Goal: Task Accomplishment & Management: Manage account settings

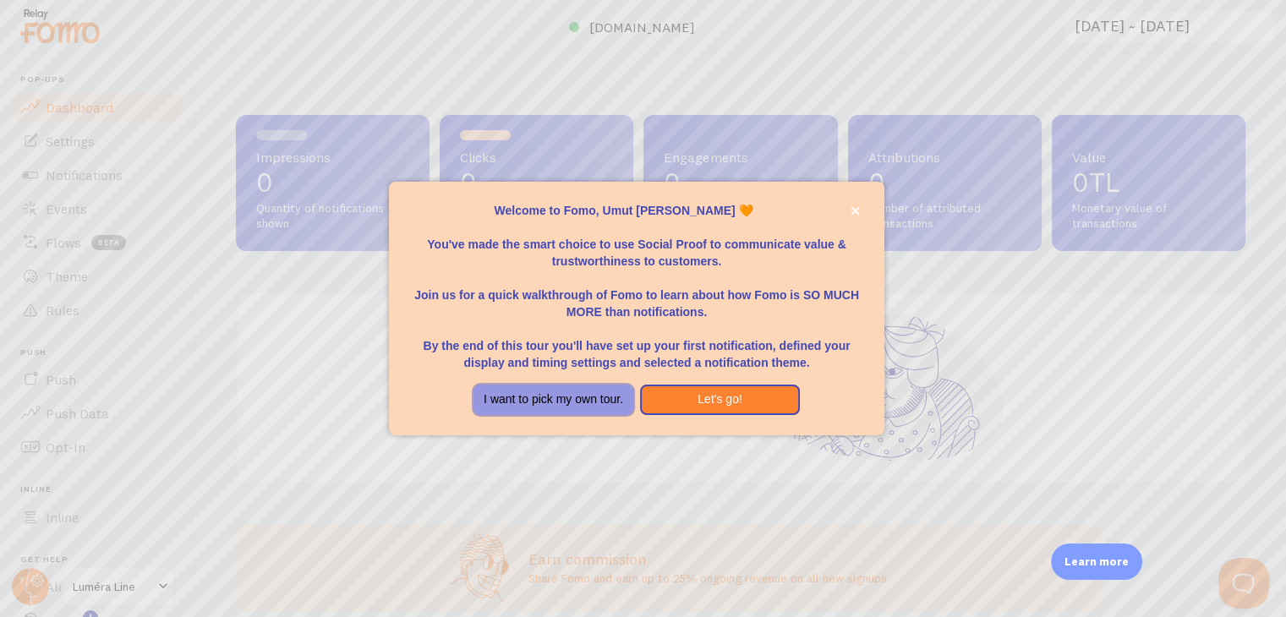
click at [589, 401] on button "I want to pick my own tour." at bounding box center [553, 400] width 160 height 30
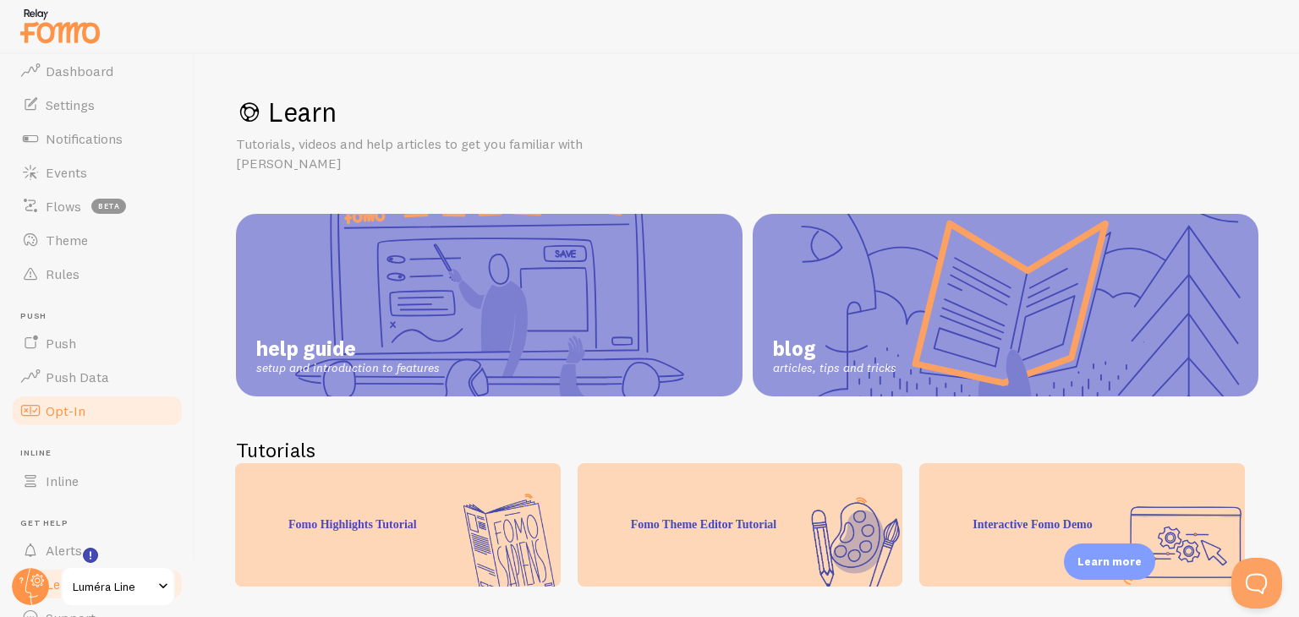
scroll to position [115, 0]
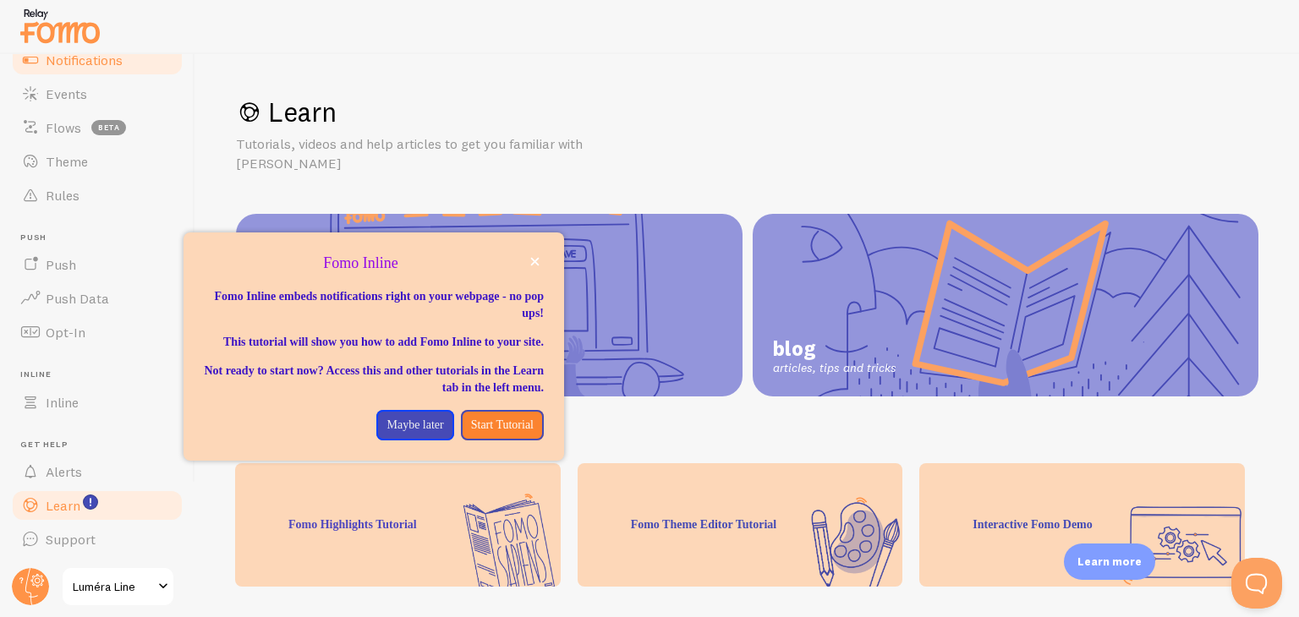
click at [124, 58] on link "Notifications" at bounding box center [97, 60] width 174 height 34
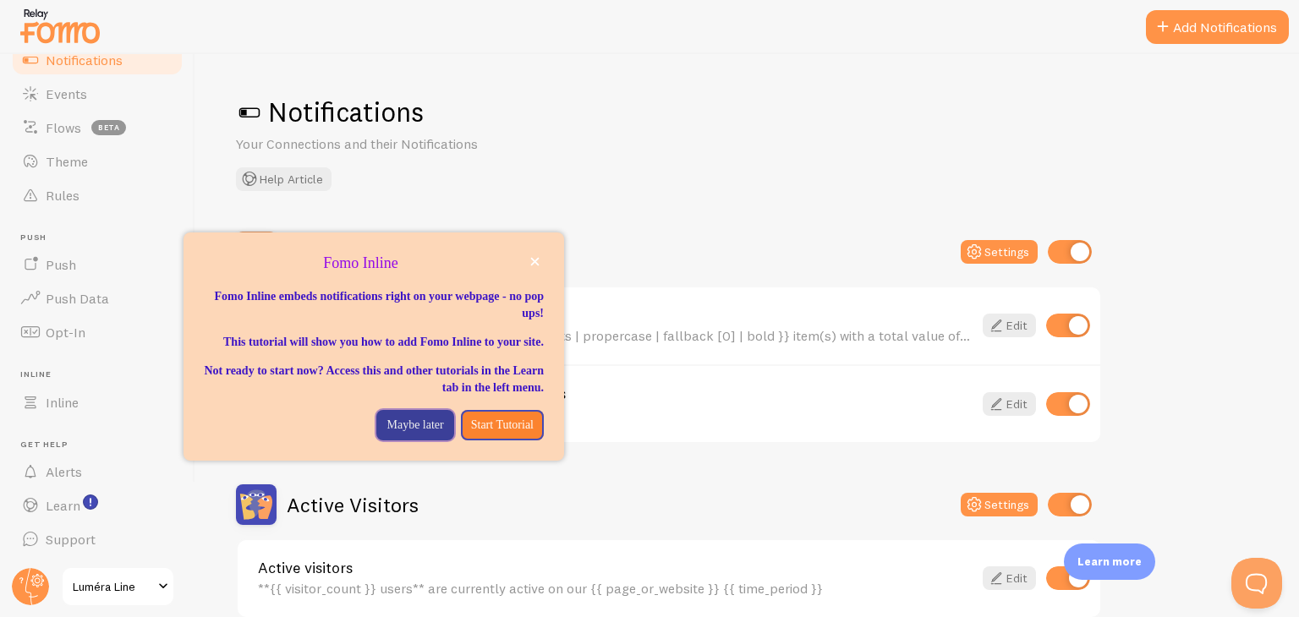
click at [412, 434] on p "Maybe later" at bounding box center [414, 425] width 57 height 17
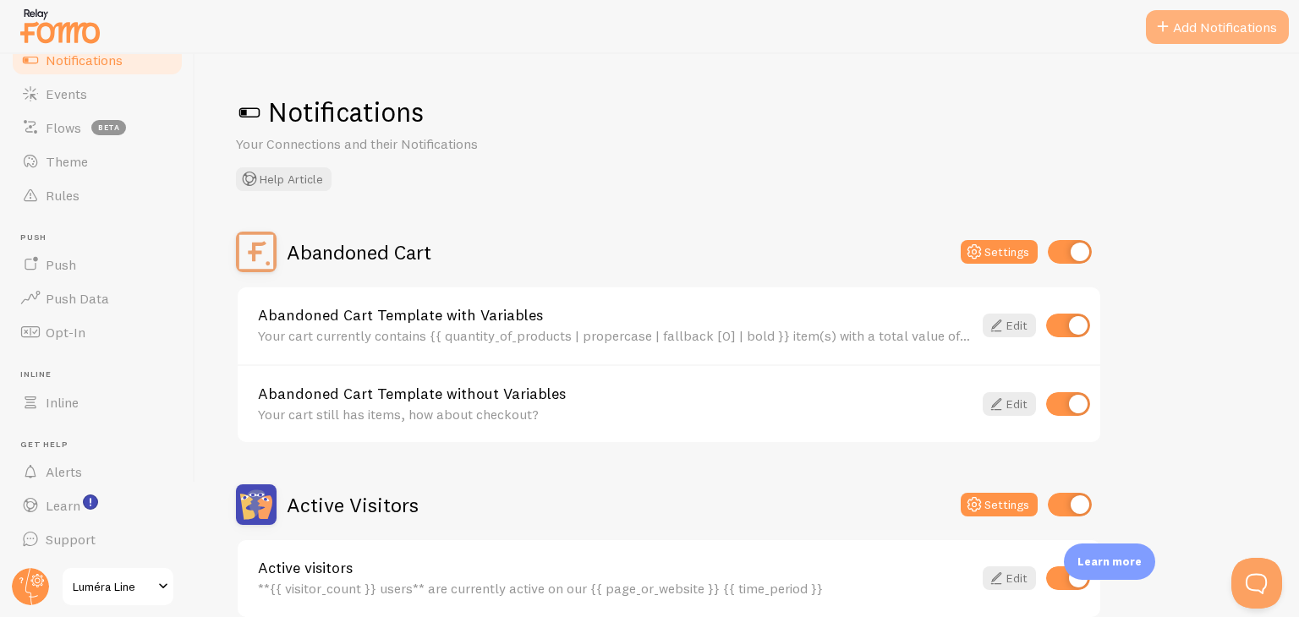
click at [1176, 26] on button "Add Notifications" at bounding box center [1217, 27] width 143 height 34
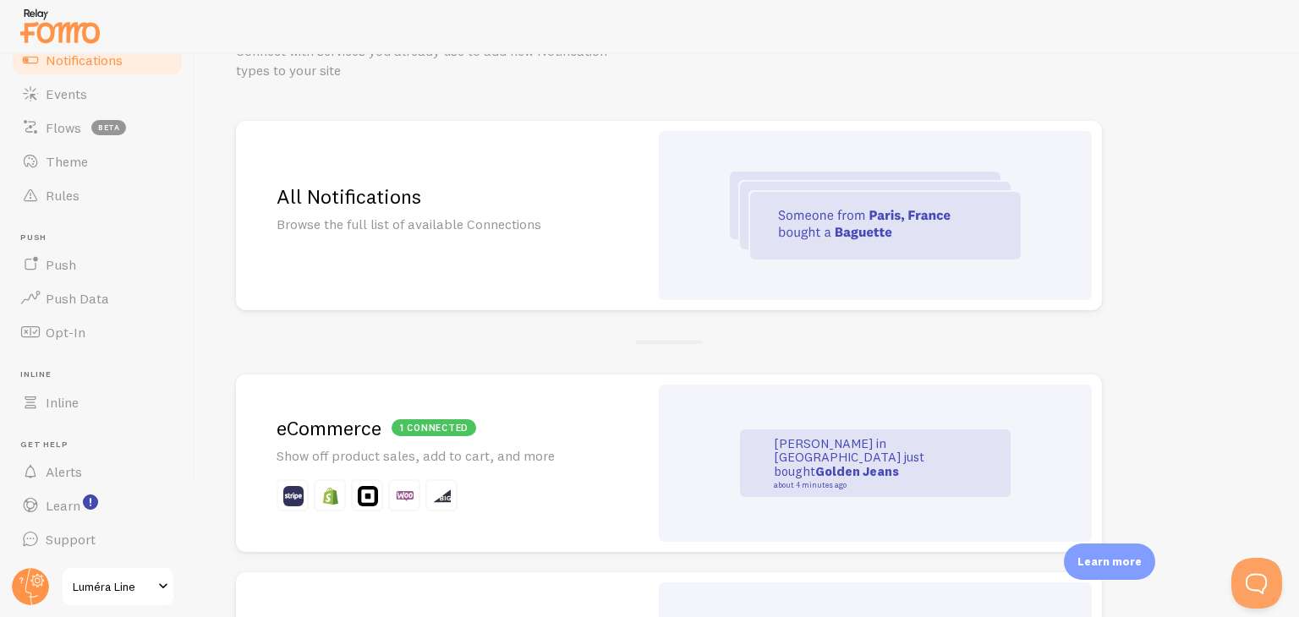
scroll to position [85, 0]
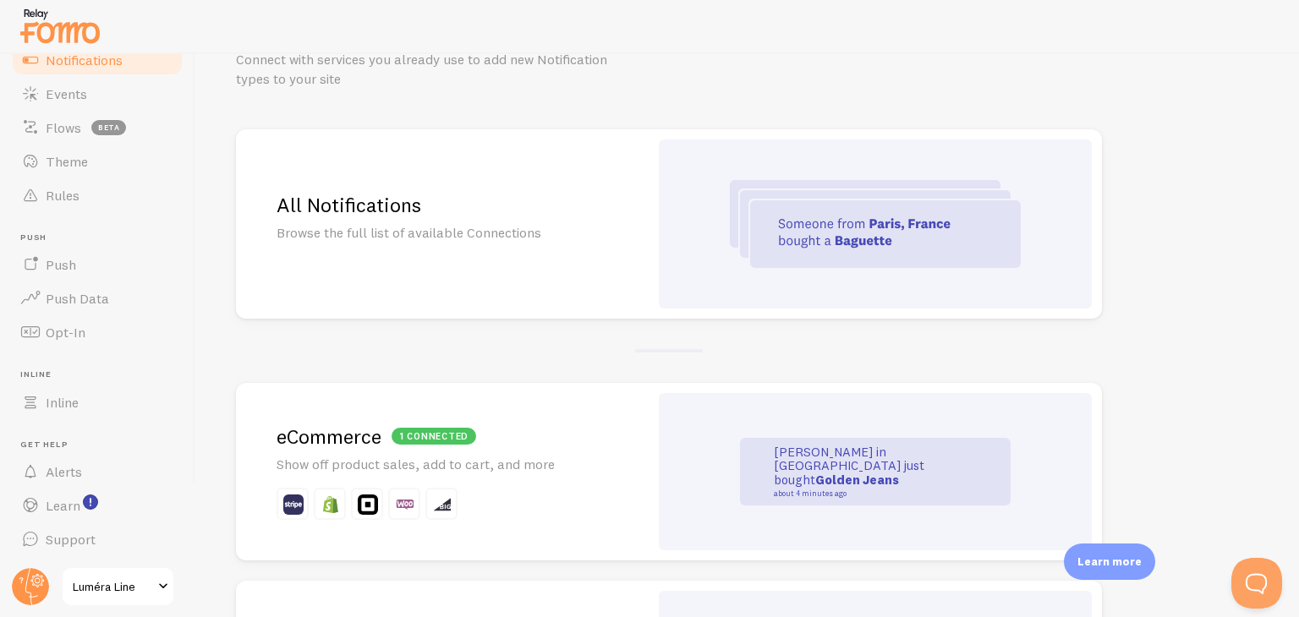
click at [546, 253] on div "All Notifications Browse the full list of available Connections" at bounding box center [442, 223] width 413 height 189
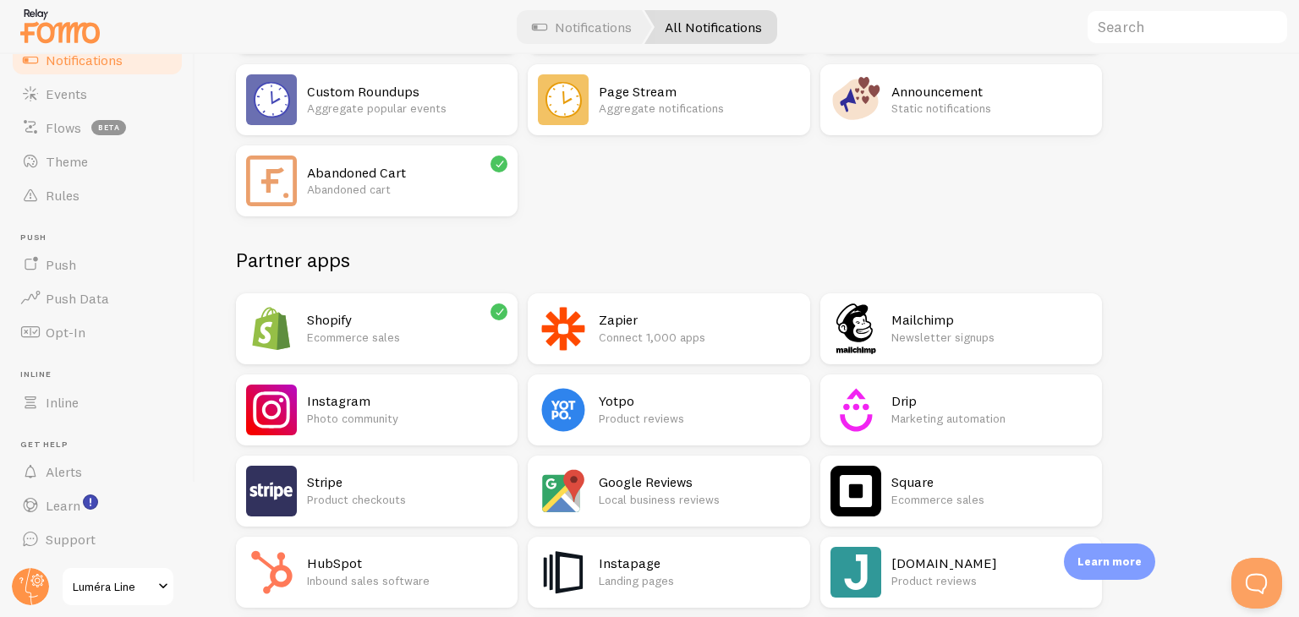
scroll to position [254, 0]
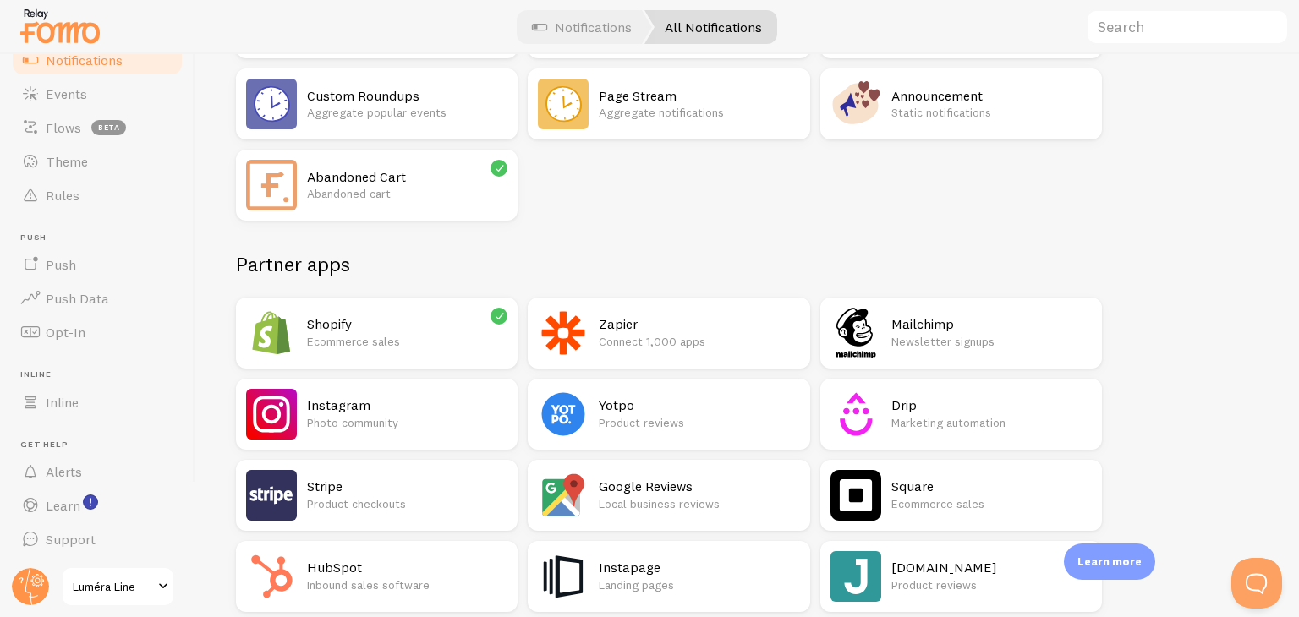
click at [338, 348] on p "Ecommerce sales" at bounding box center [407, 341] width 200 height 17
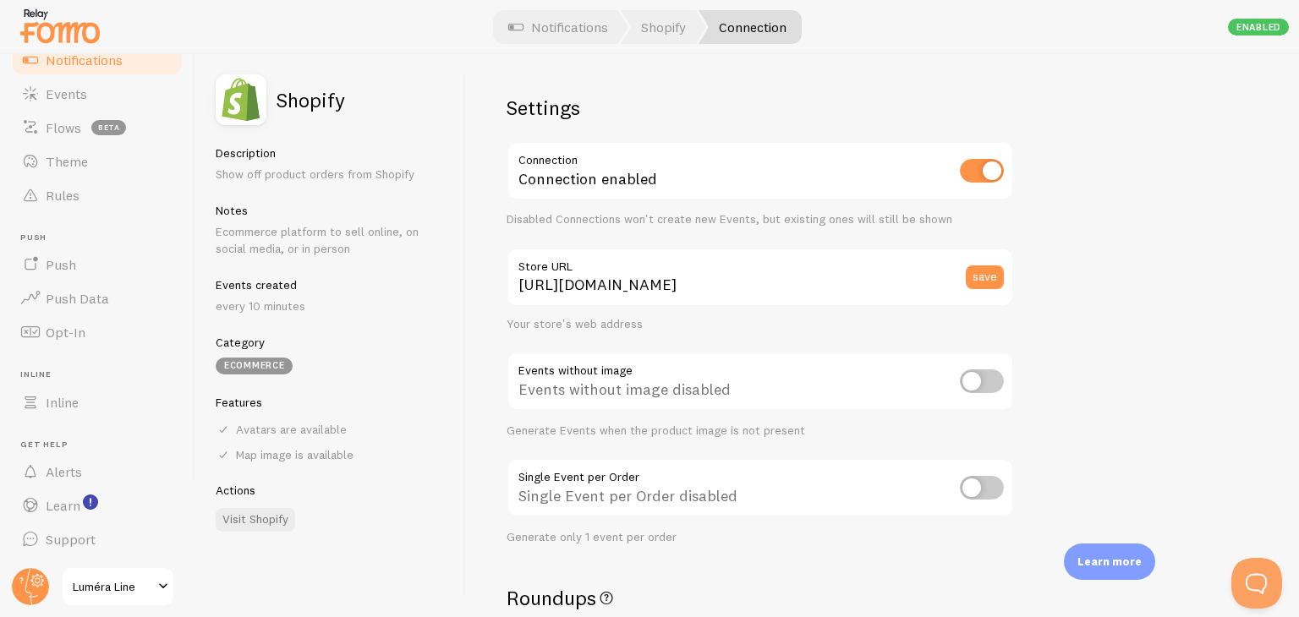
click at [90, 65] on span "Notifications" at bounding box center [84, 60] width 77 height 17
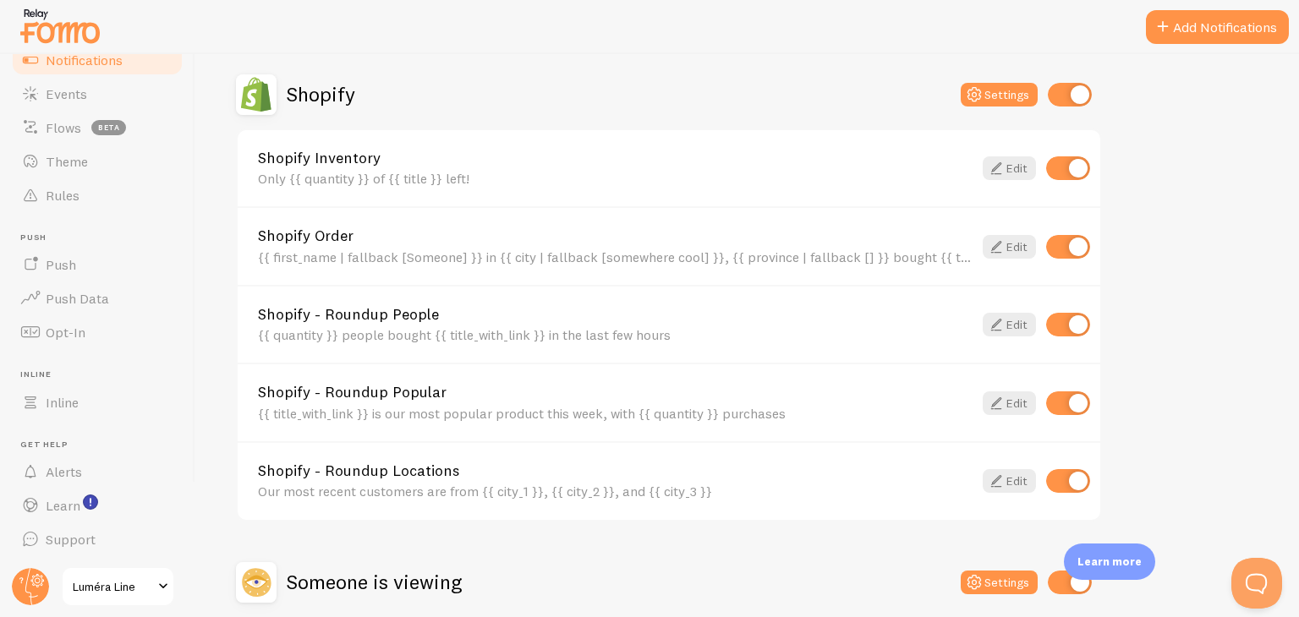
scroll to position [592, 0]
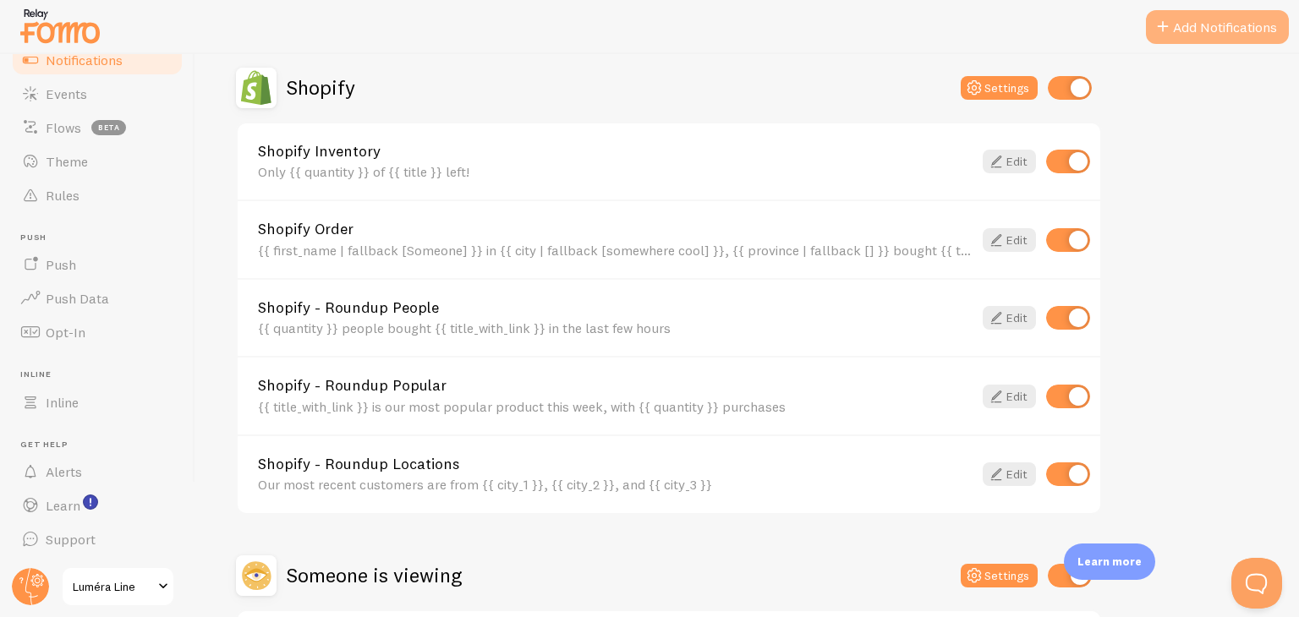
click at [1177, 10] on button "Add Notifications" at bounding box center [1217, 27] width 143 height 34
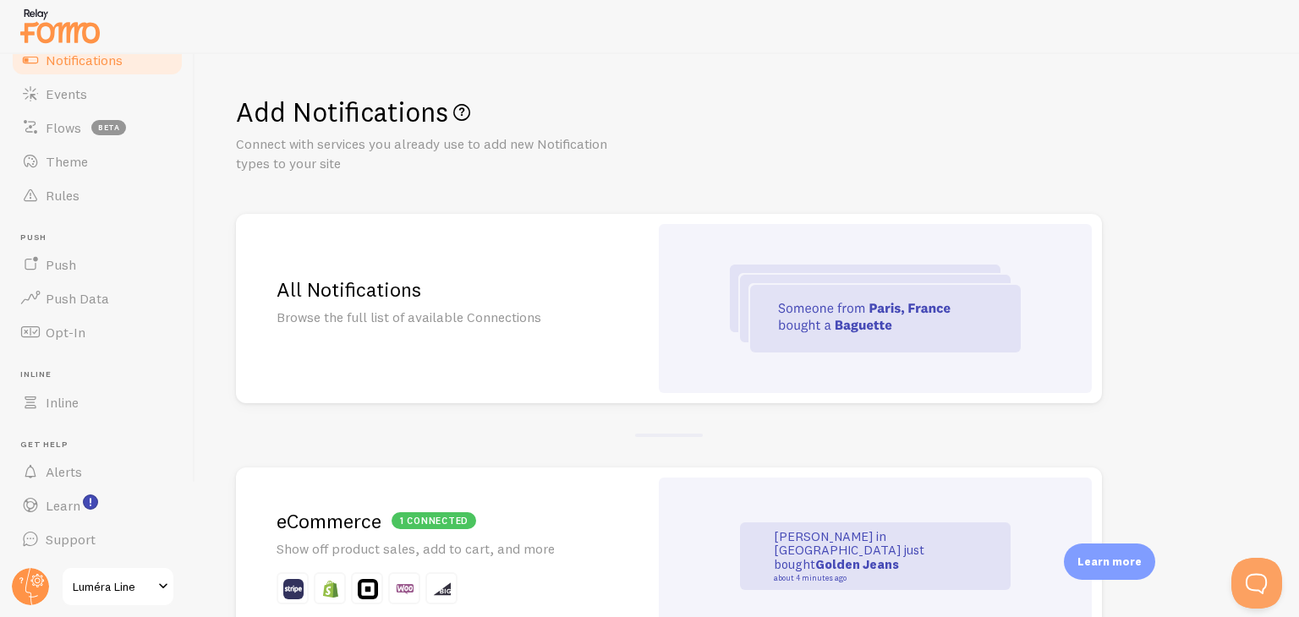
drag, startPoint x: 209, startPoint y: 430, endPoint x: 424, endPoint y: -26, distance: 504.6
click at [446, 259] on div "All Notifications Browse the full list of available Connections" at bounding box center [442, 308] width 413 height 189
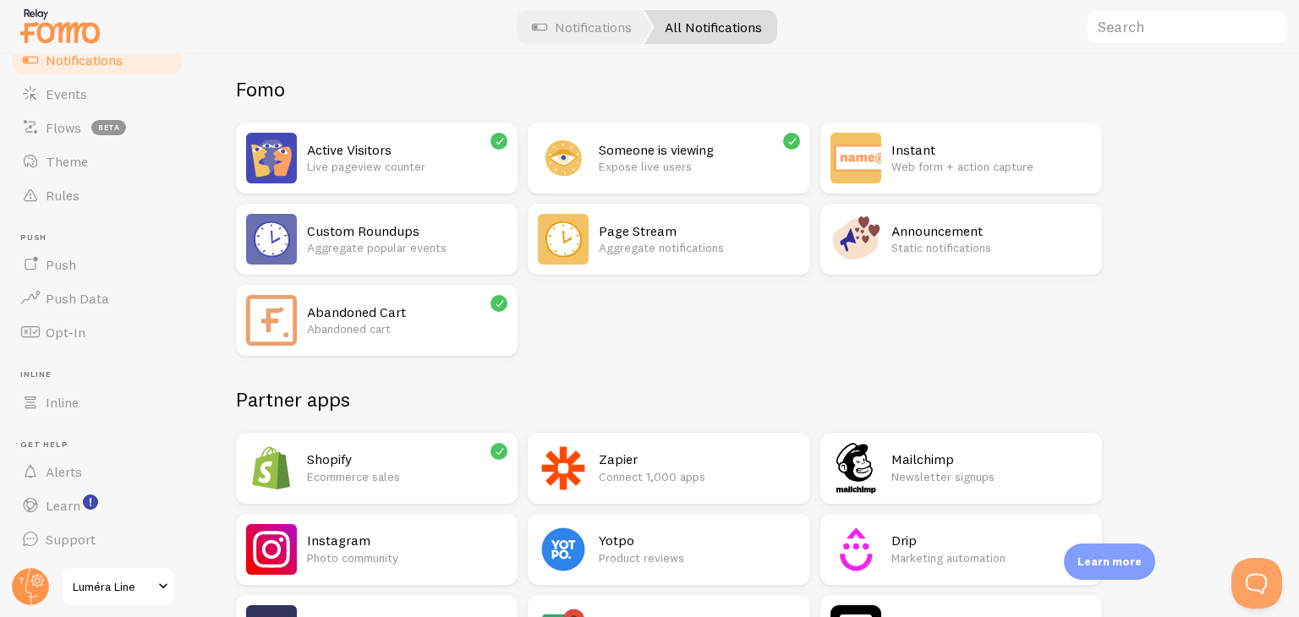
scroll to position [338, 0]
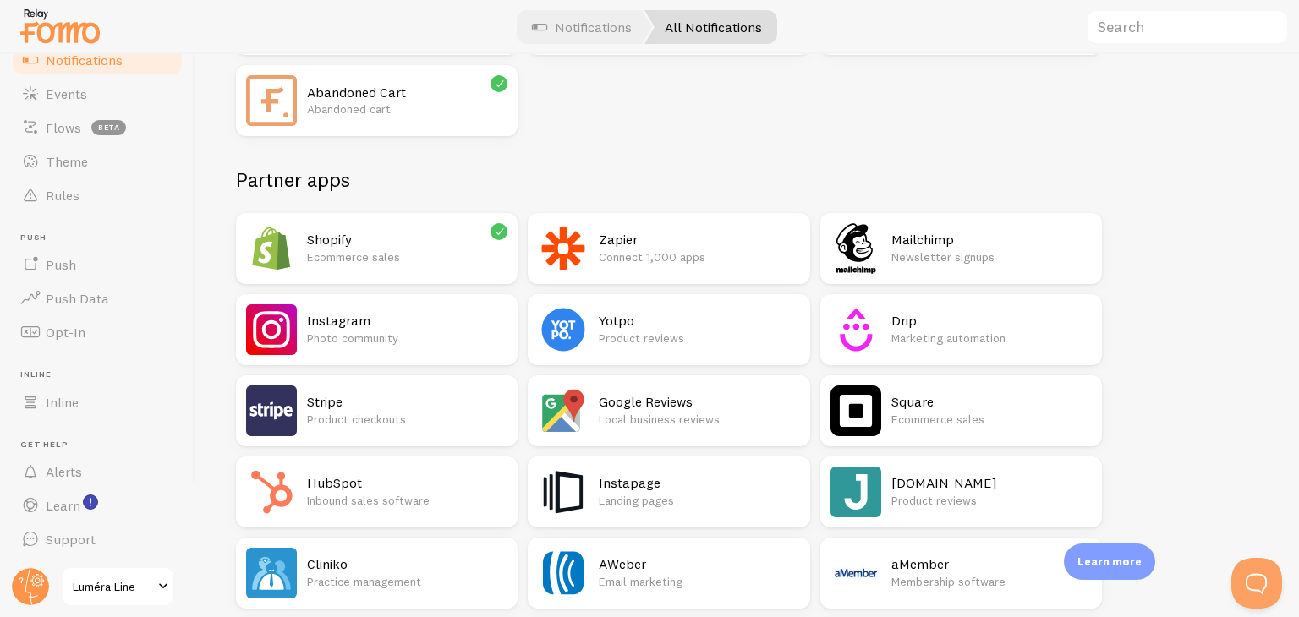
click at [399, 272] on div "Shopify Ecommerce sales" at bounding box center [407, 248] width 200 height 51
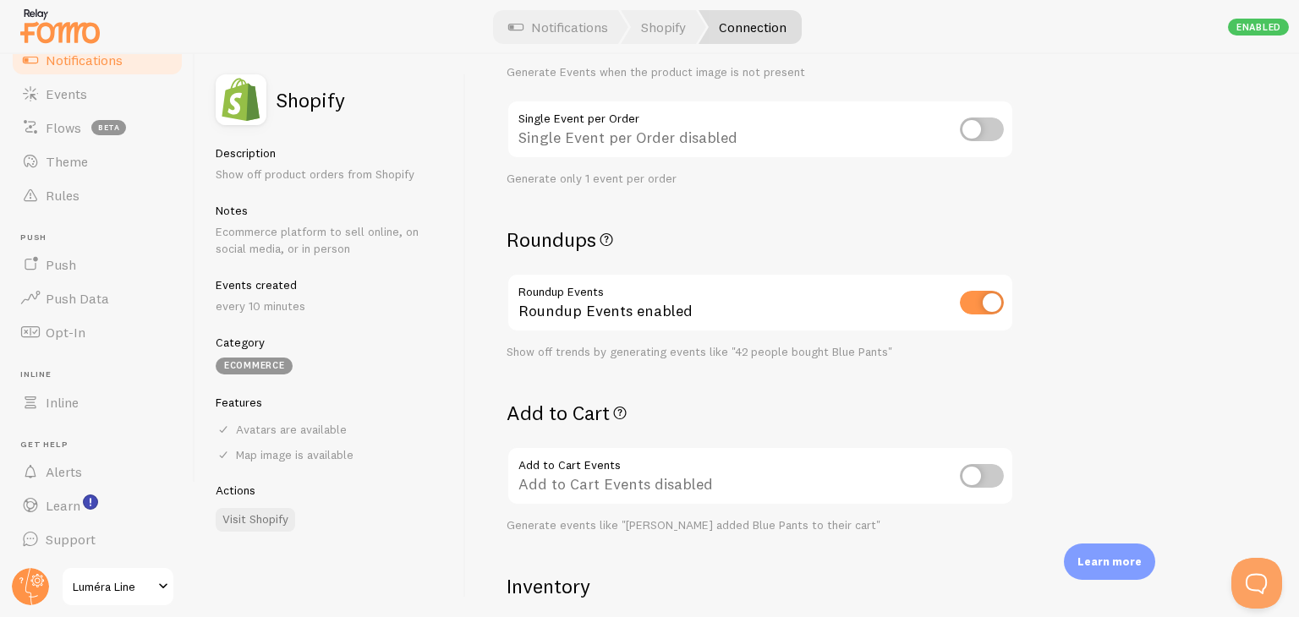
scroll to position [57, 0]
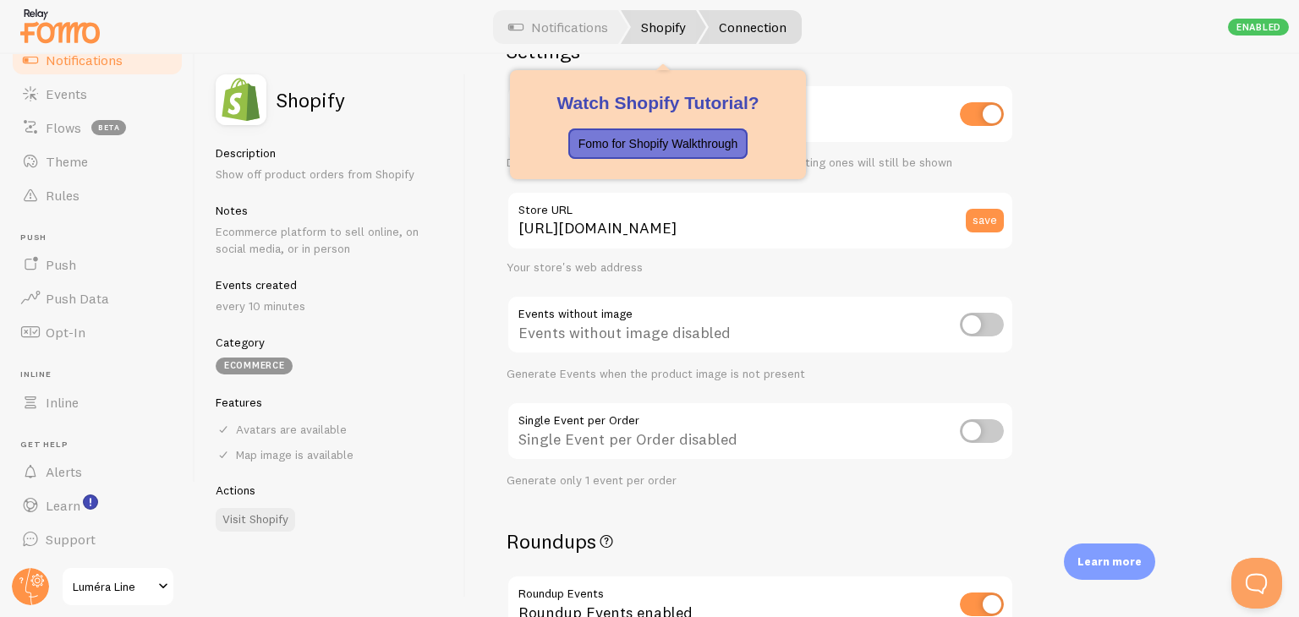
click at [649, 25] on link "Shopify" at bounding box center [663, 27] width 85 height 34
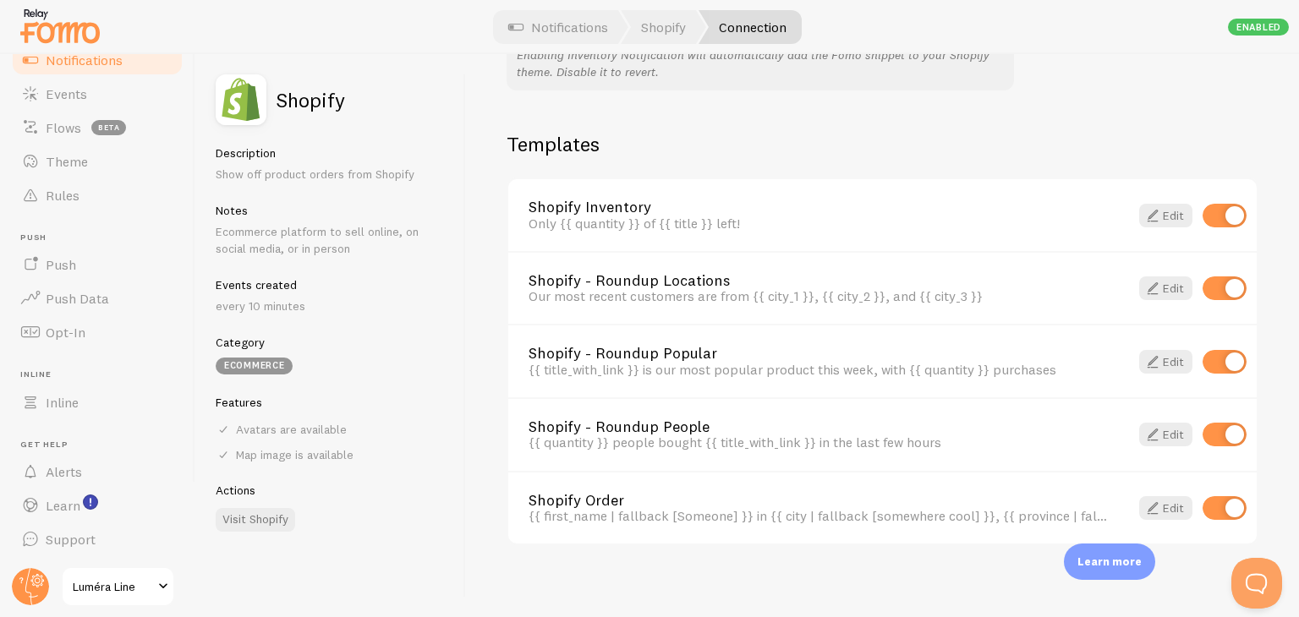
scroll to position [1156, 0]
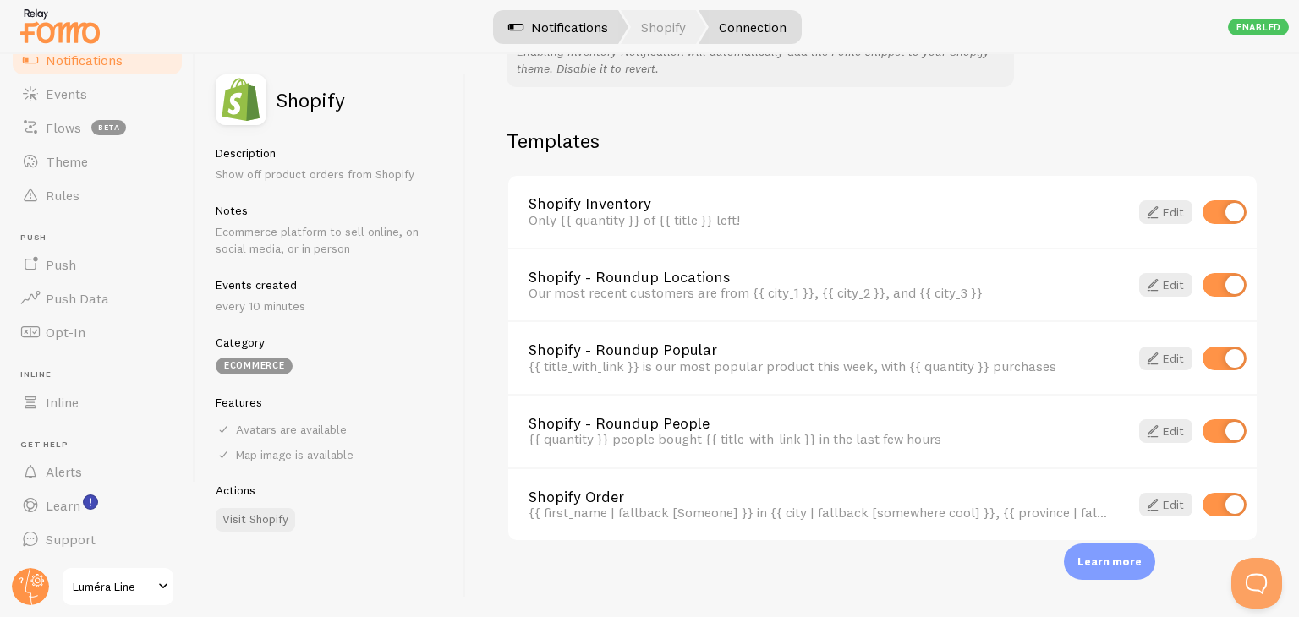
click at [574, 38] on link "Notifications" at bounding box center [558, 27] width 140 height 34
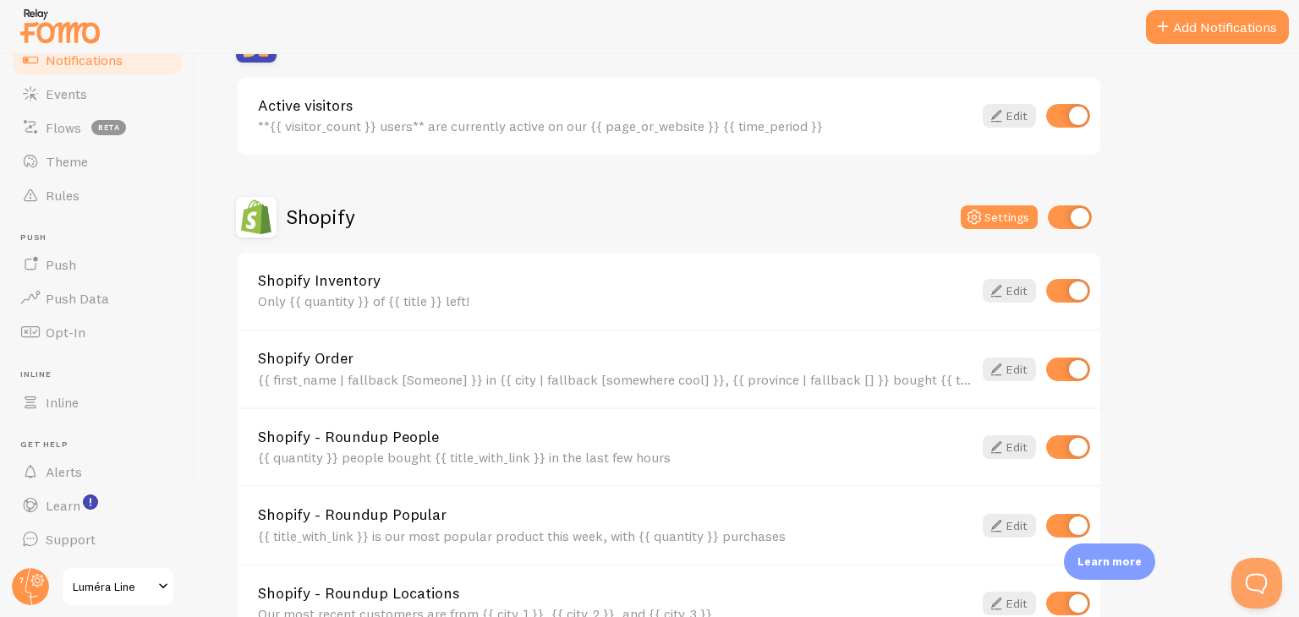
scroll to position [572, 0]
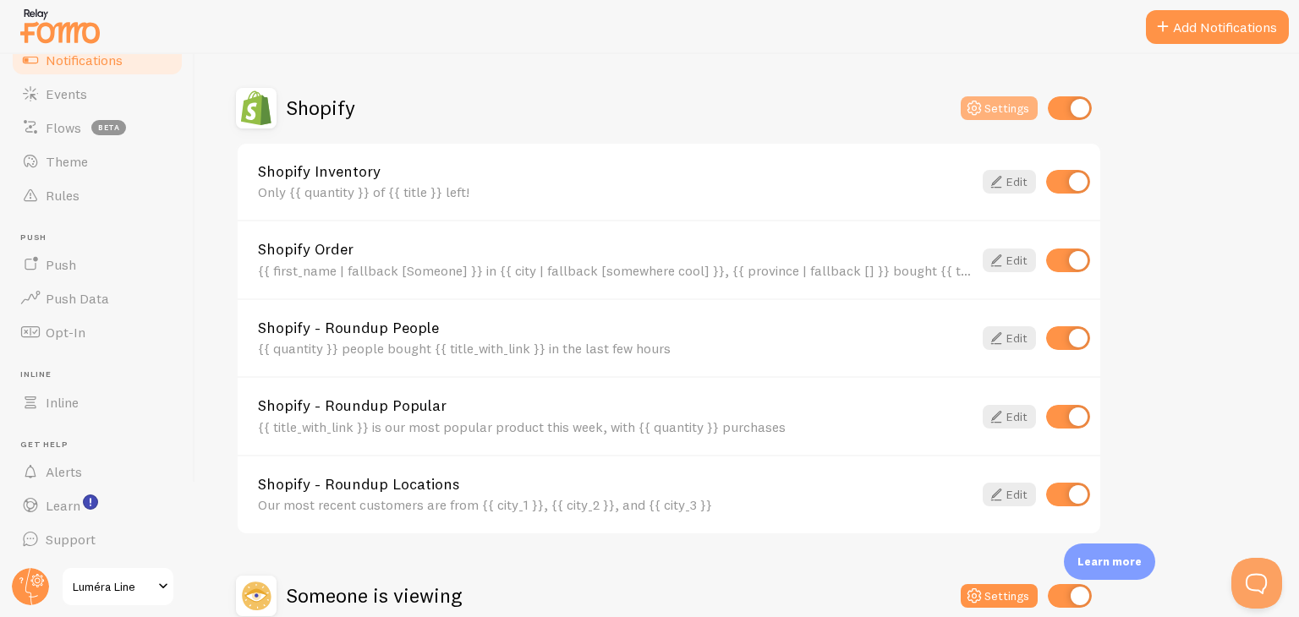
click at [993, 103] on button "Settings" at bounding box center [999, 108] width 77 height 24
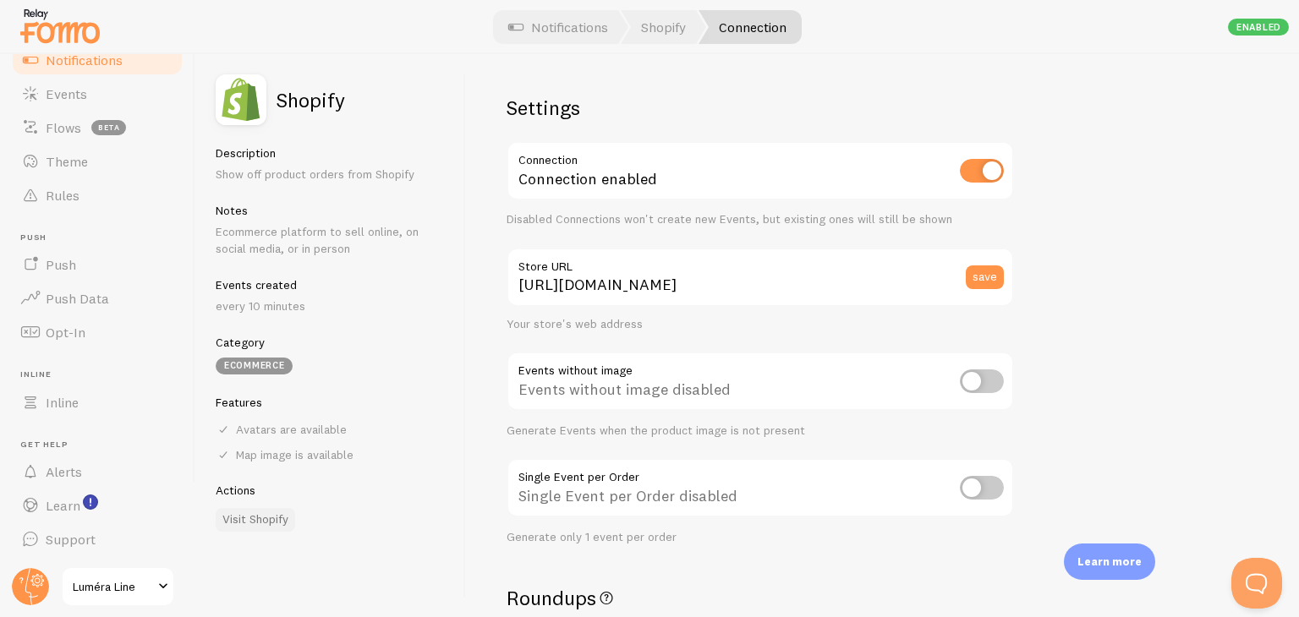
click at [244, 517] on link "Visit Shopify" at bounding box center [255, 520] width 79 height 24
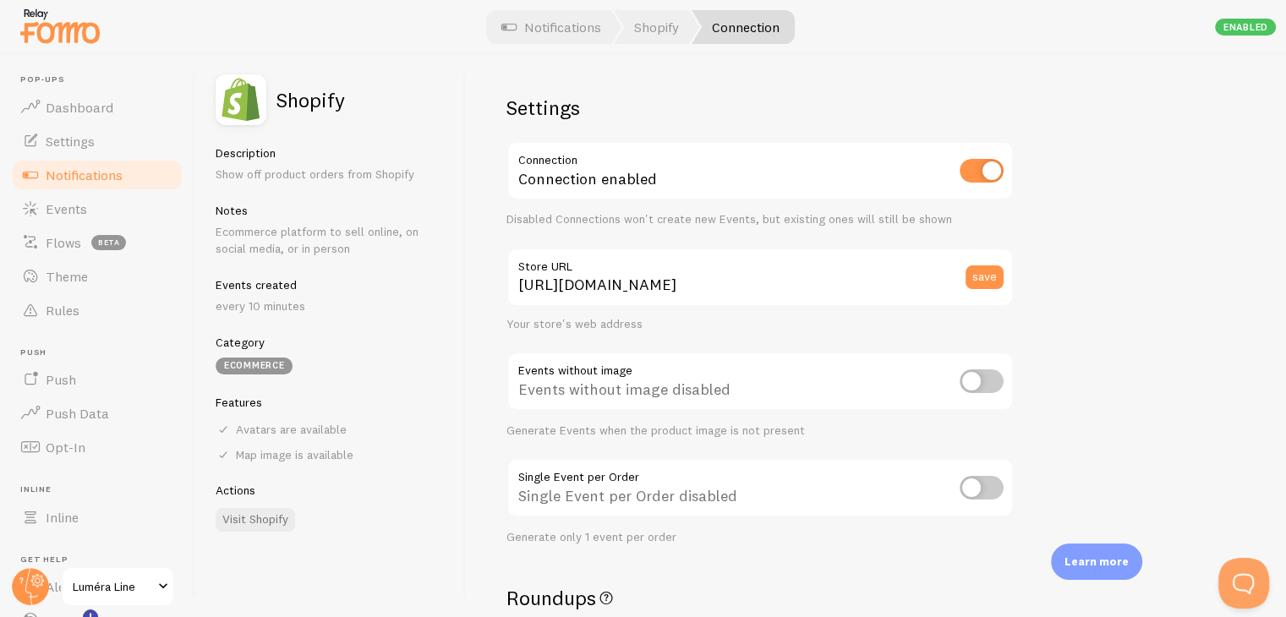
click at [108, 173] on span "Notifications" at bounding box center [84, 175] width 77 height 17
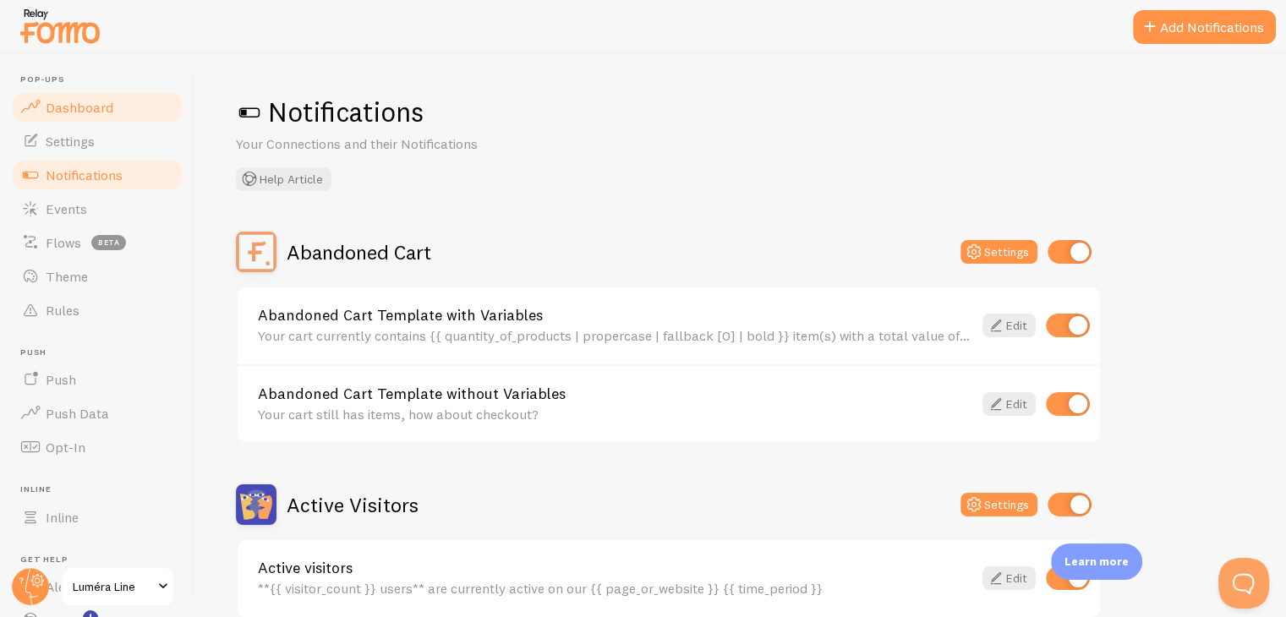
click at [105, 119] on link "Dashboard" at bounding box center [97, 107] width 174 height 34
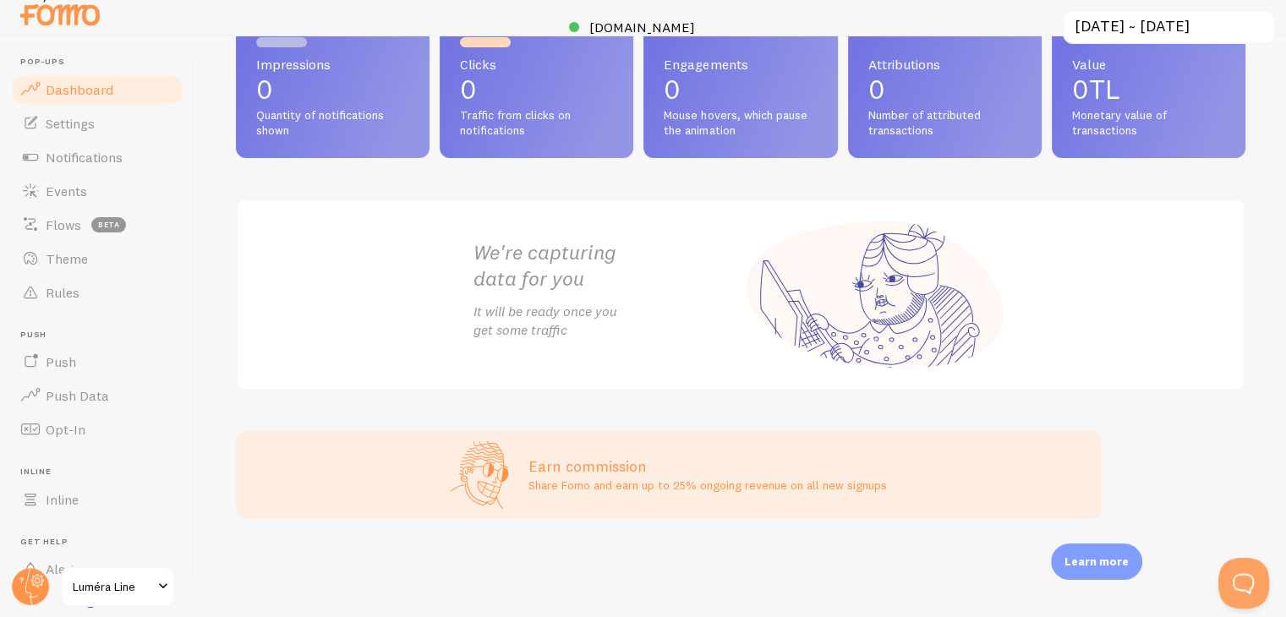
scroll to position [19, 0]
click at [123, 167] on link "Notifications" at bounding box center [97, 157] width 174 height 34
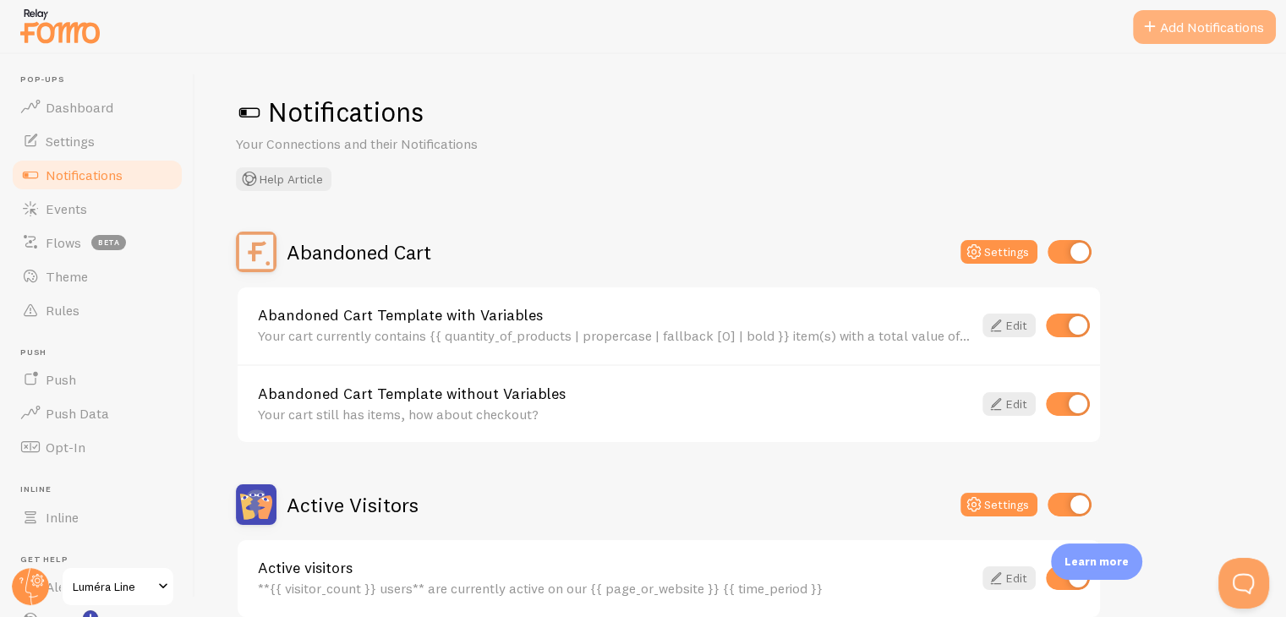
click at [1189, 30] on button "Add Notifications" at bounding box center [1204, 27] width 143 height 34
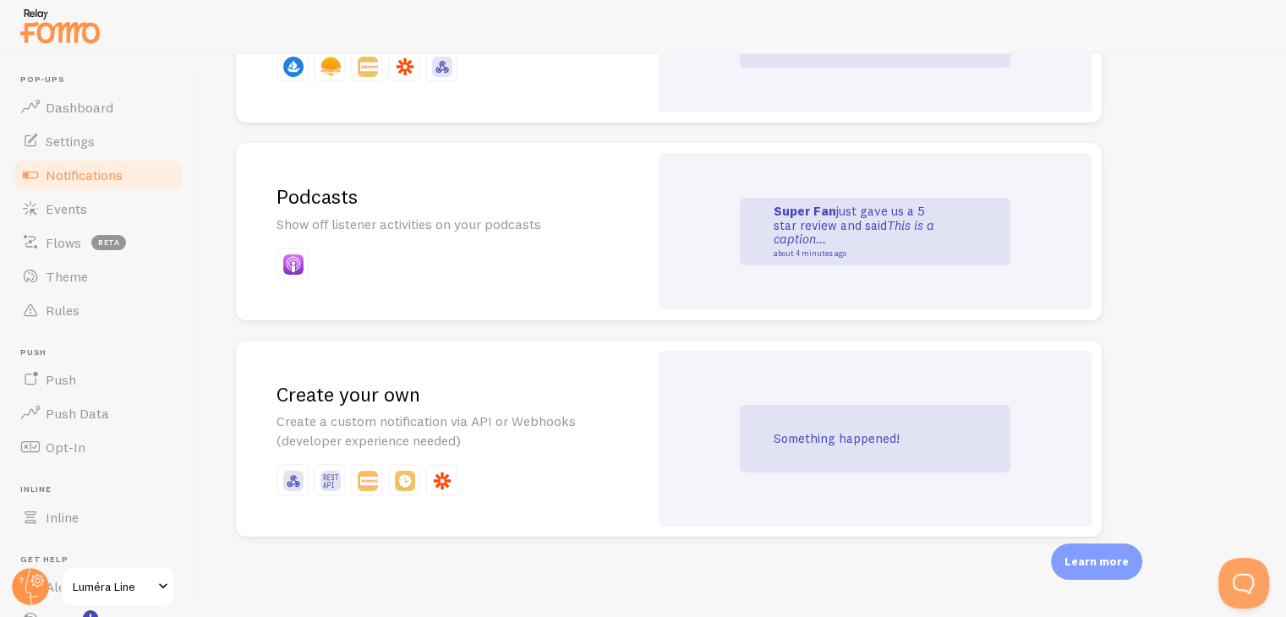
scroll to position [3724, 0]
click at [348, 468] on p at bounding box center [441, 479] width 331 height 32
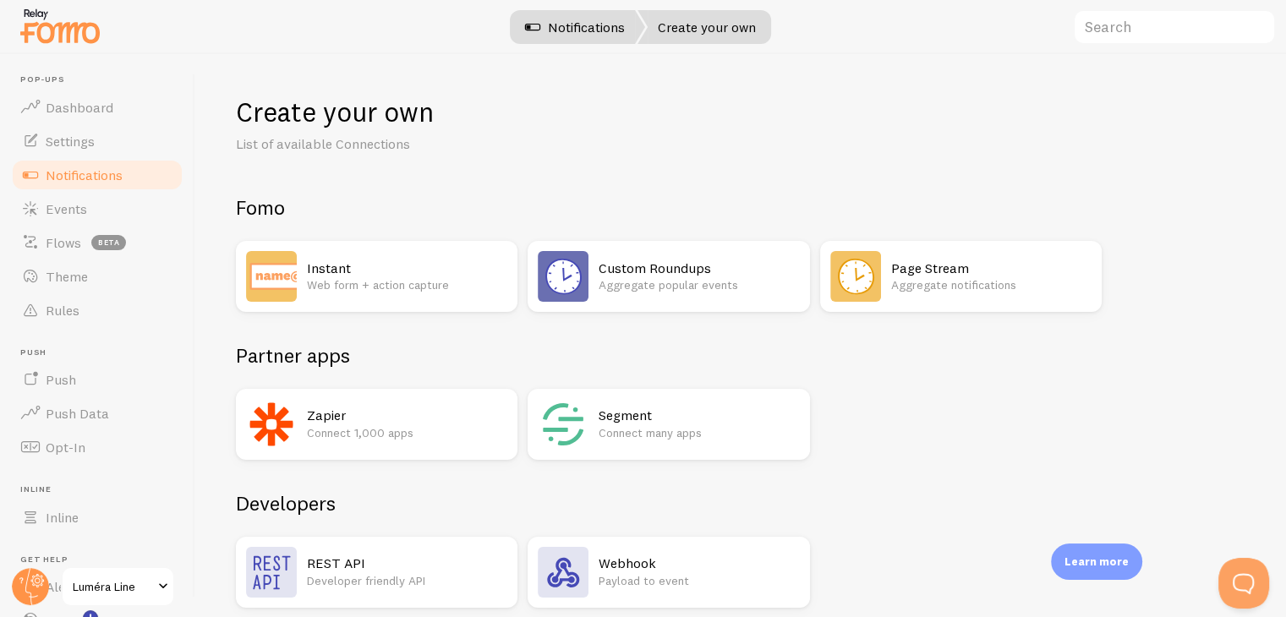
click at [595, 27] on link "Notifications" at bounding box center [575, 27] width 140 height 34
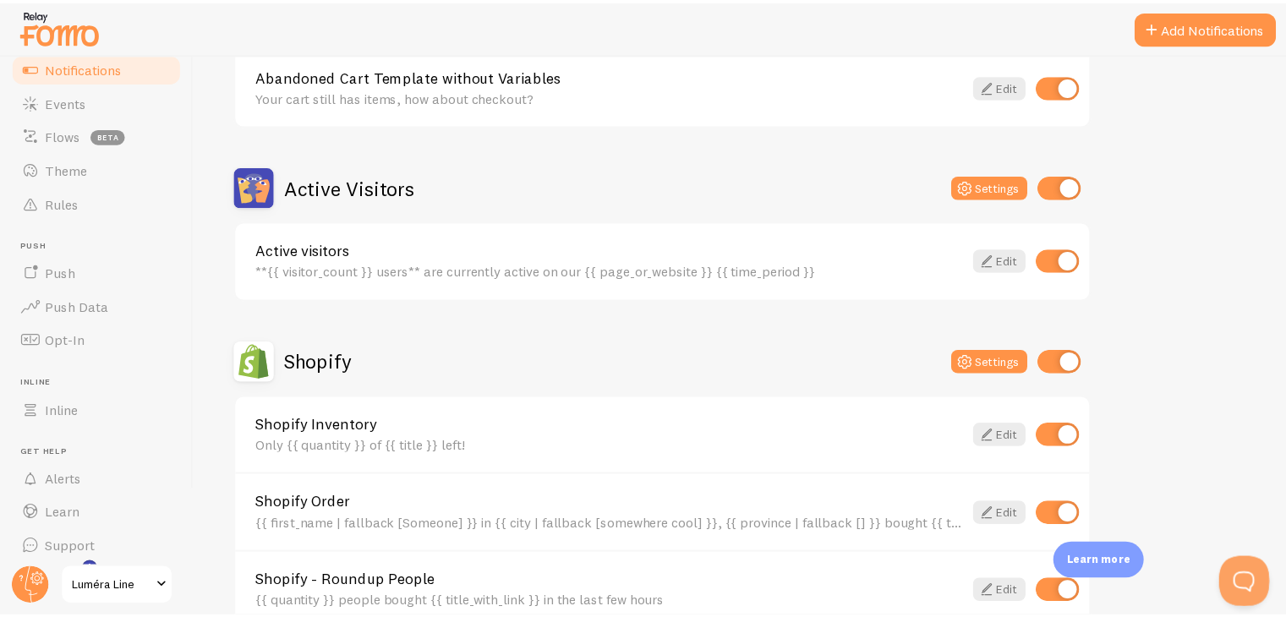
scroll to position [115, 0]
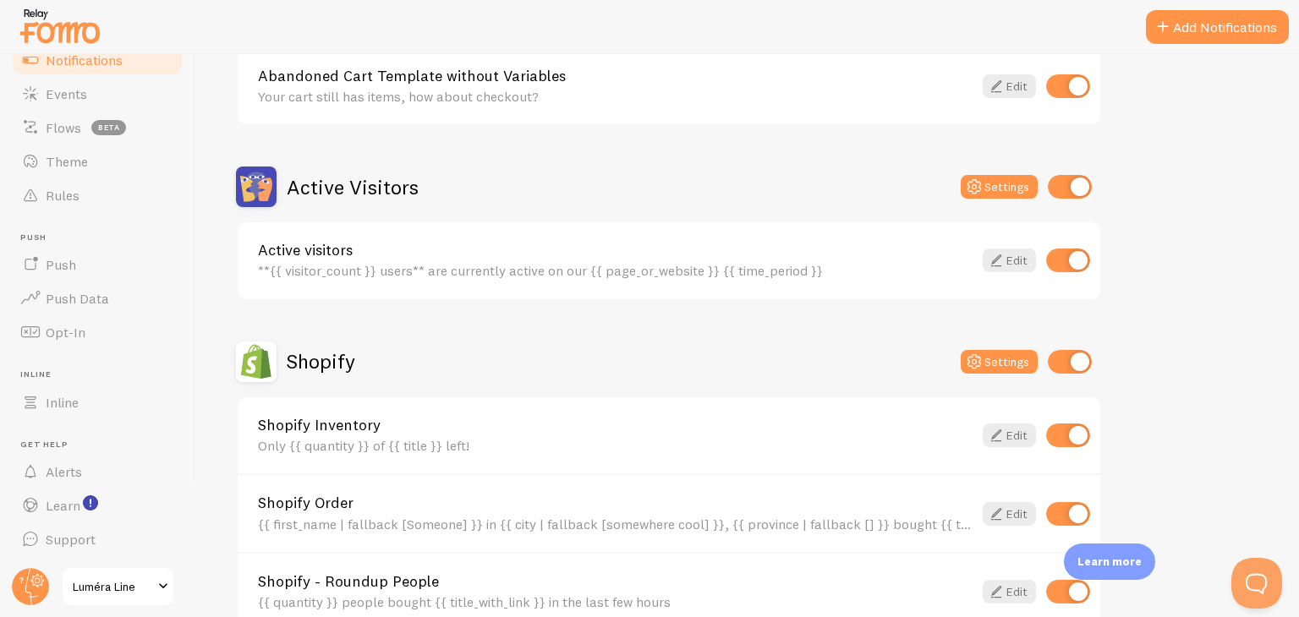
click at [125, 599] on link "Luméra Line" at bounding box center [118, 587] width 114 height 41
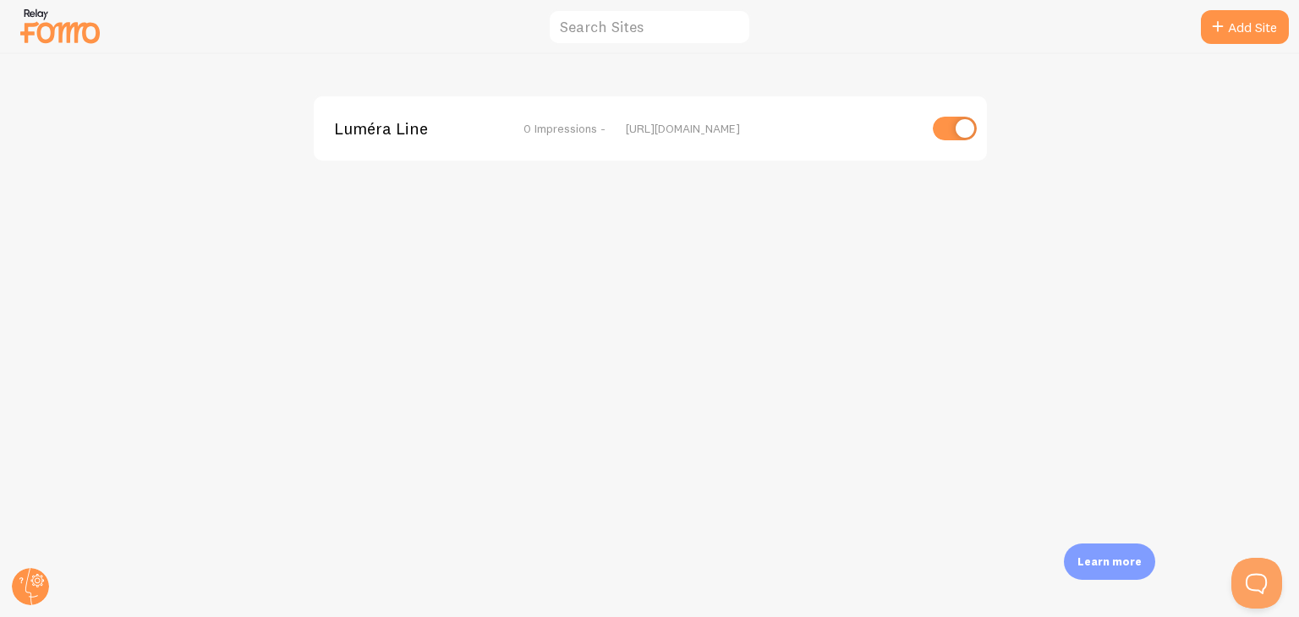
click at [547, 143] on div "Luméra Line 0 Impressions - https://lumeraline.com" at bounding box center [650, 128] width 673 height 64
click at [393, 133] on span "Luméra Line" at bounding box center [402, 128] width 136 height 15
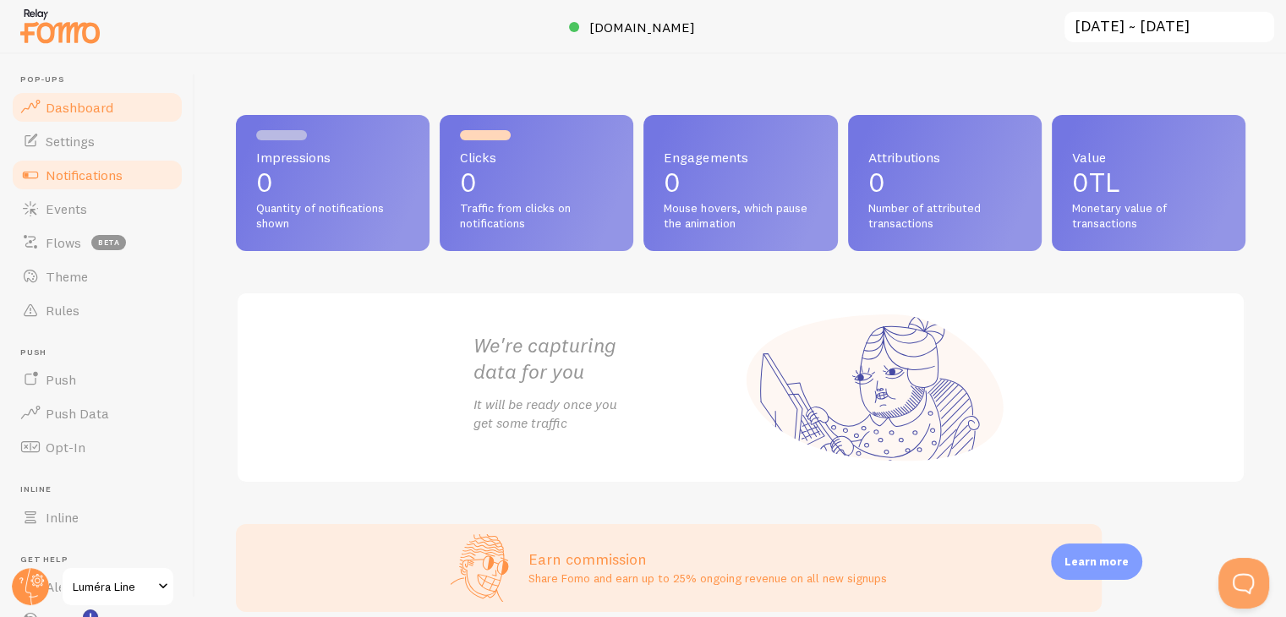
click at [118, 171] on span "Notifications" at bounding box center [84, 175] width 77 height 17
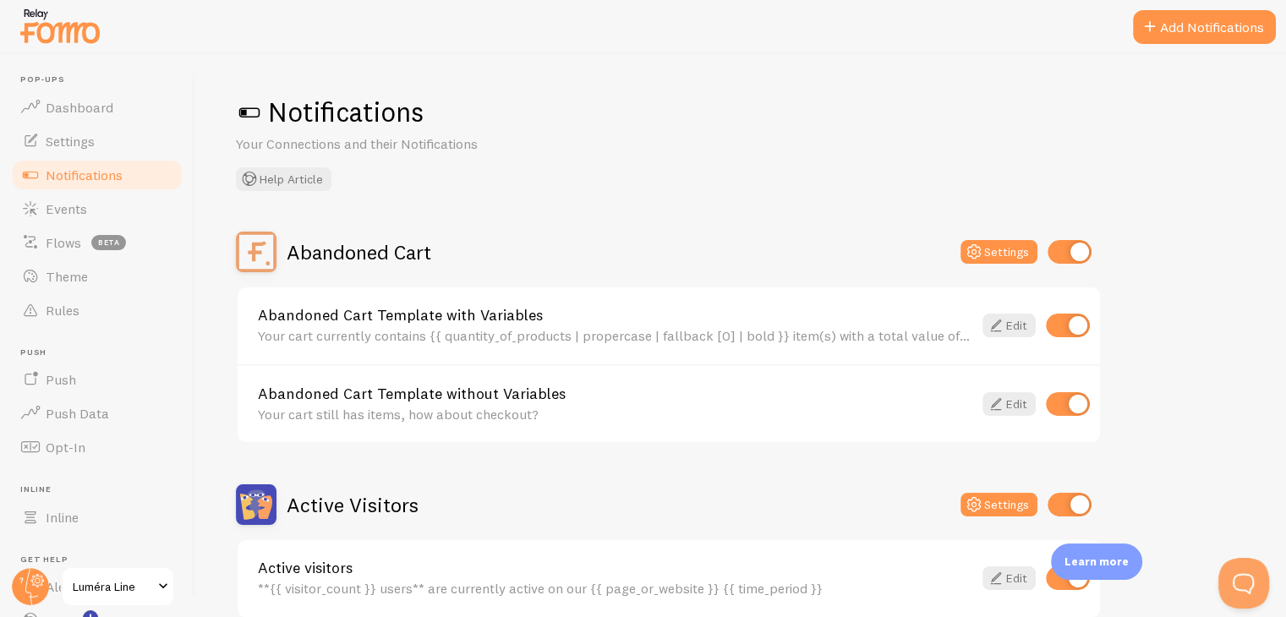
click at [244, 112] on span at bounding box center [249, 112] width 27 height 27
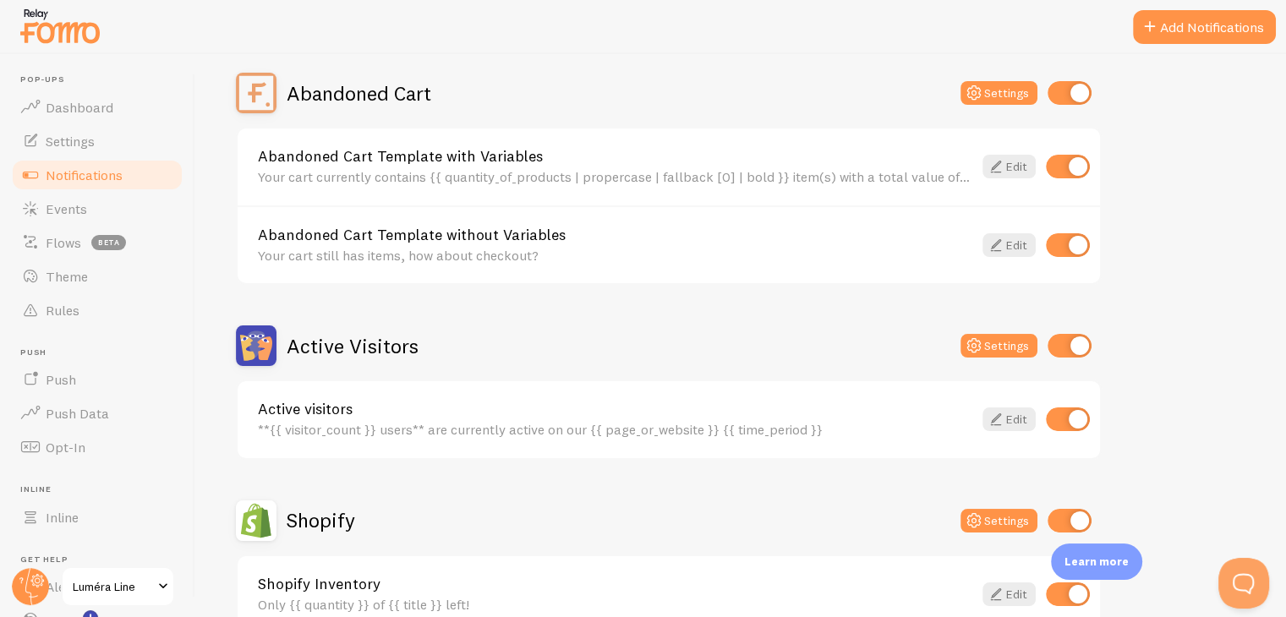
scroll to position [423, 0]
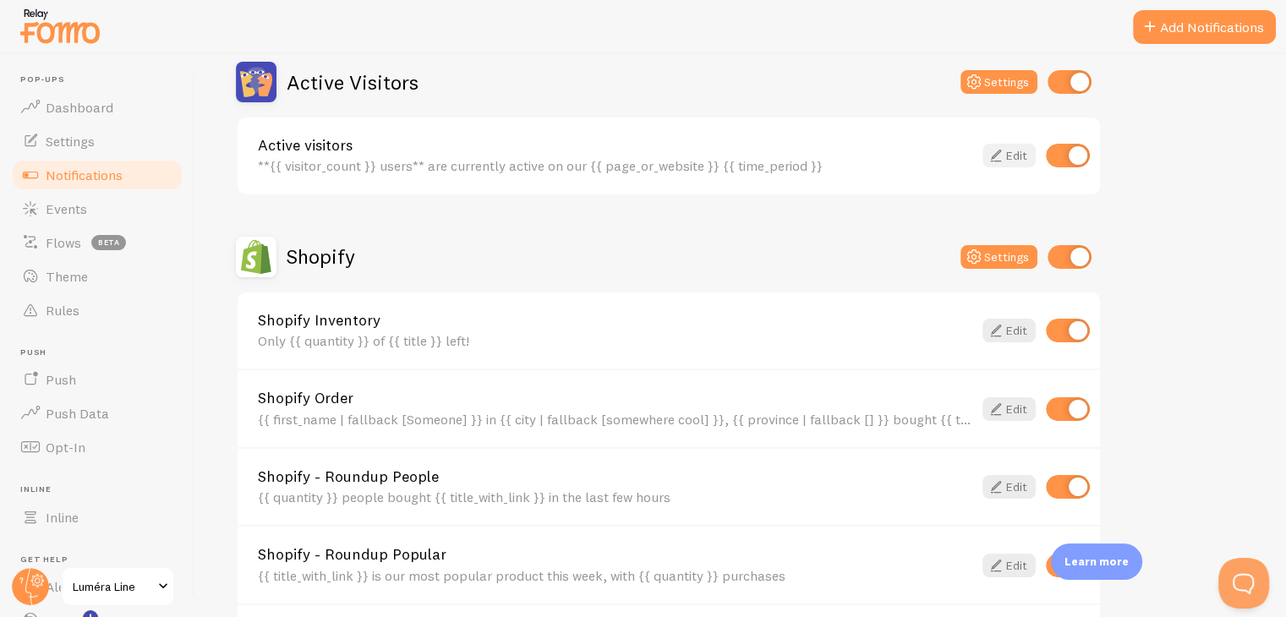
click at [999, 153] on icon at bounding box center [996, 155] width 20 height 20
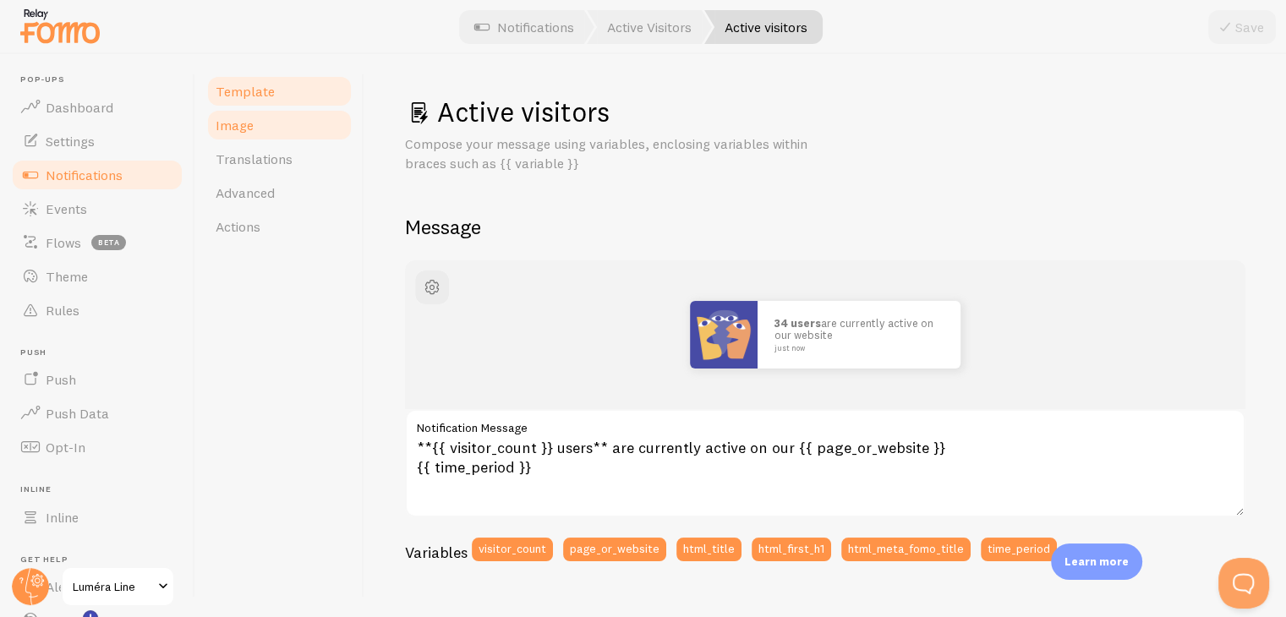
click at [331, 129] on link "Image" at bounding box center [279, 125] width 148 height 34
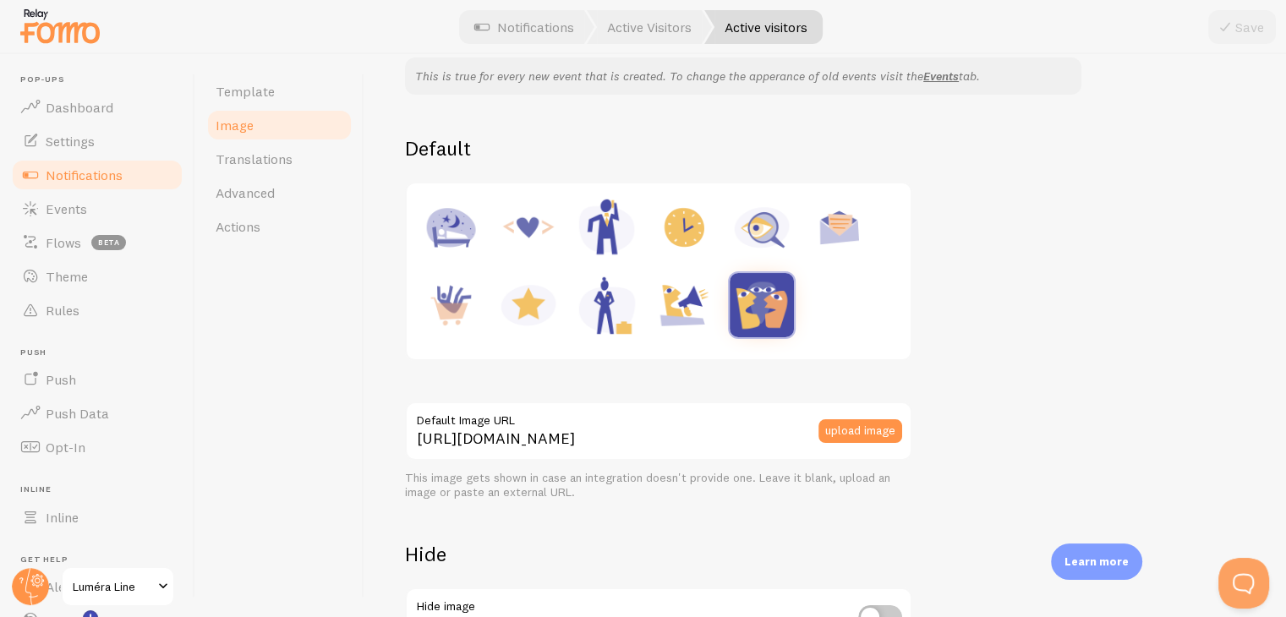
scroll to position [139, 0]
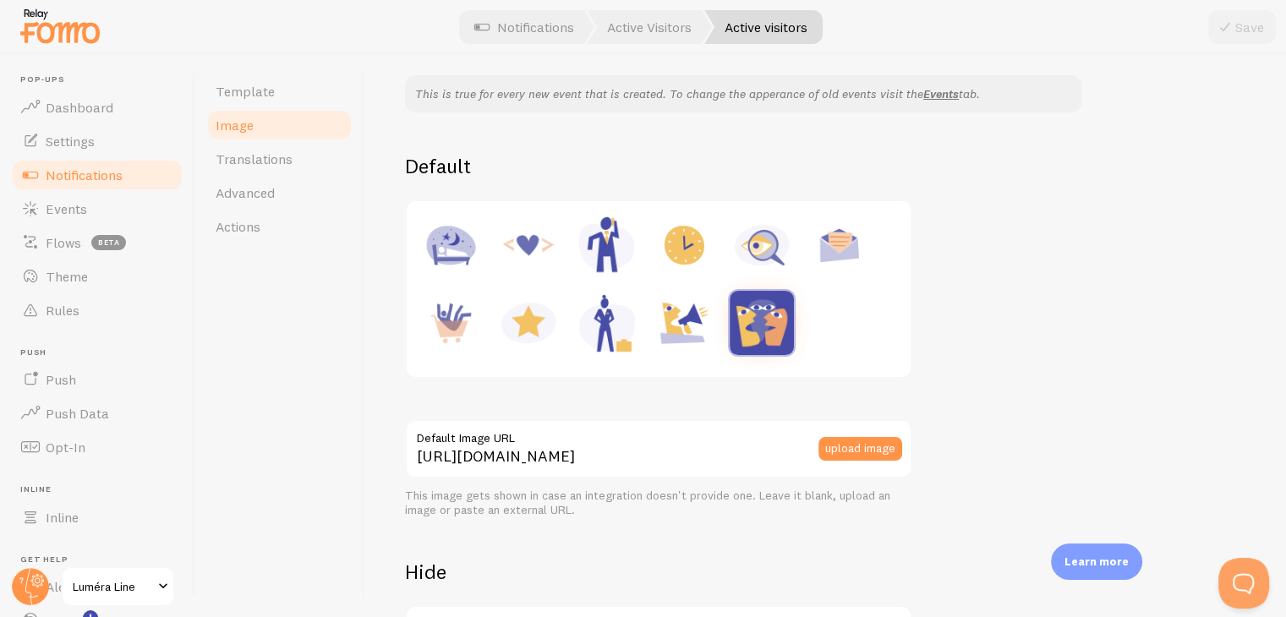
click at [781, 228] on img at bounding box center [762, 245] width 64 height 64
type input "https://fomo.com/images/widget/template_defaults/inquiry.jpg"
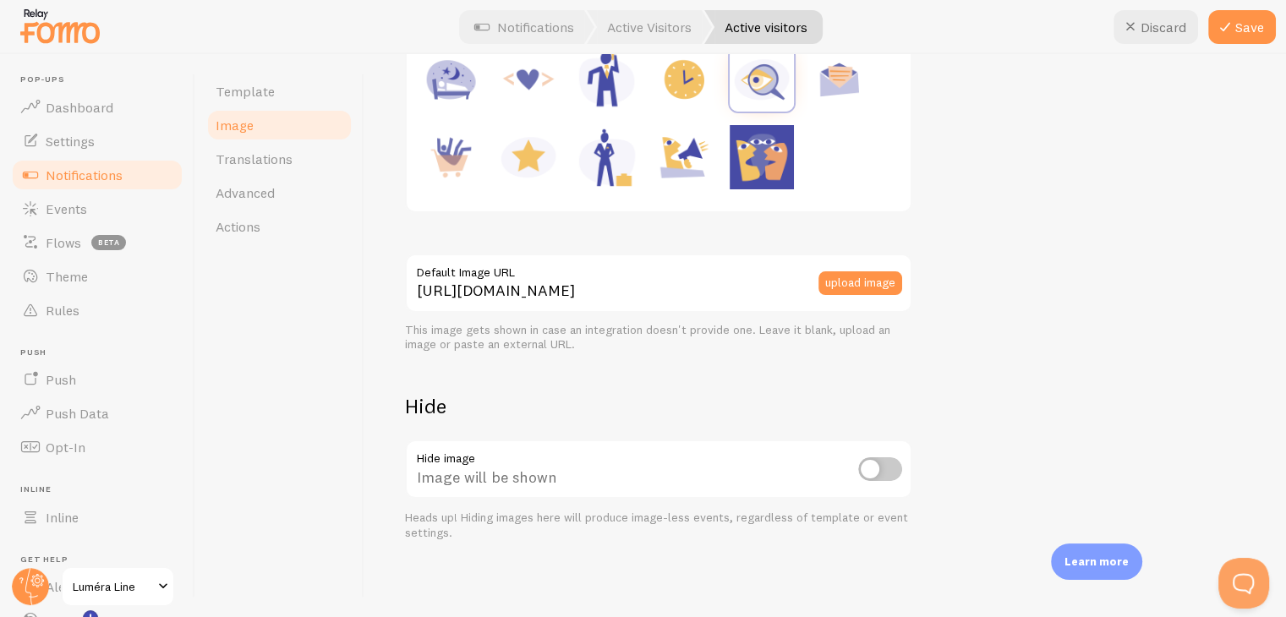
scroll to position [308, 0]
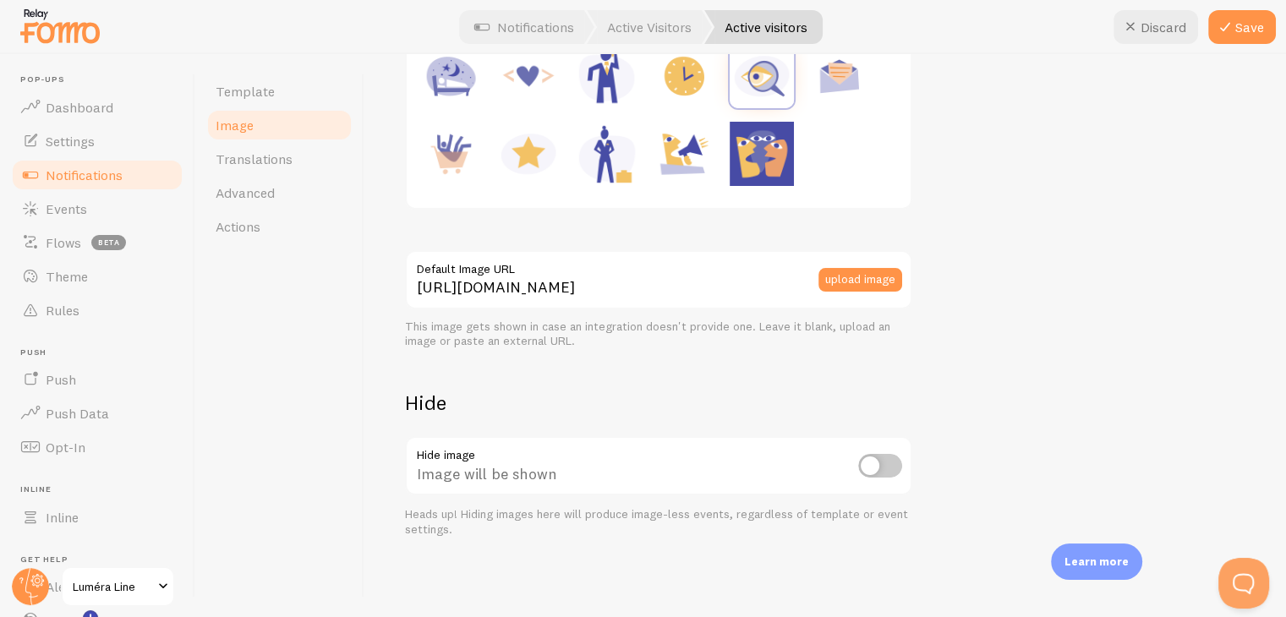
click at [883, 479] on div "Image will be shown" at bounding box center [658, 467] width 507 height 62
click at [884, 463] on input "checkbox" at bounding box center [880, 466] width 44 height 24
checkbox input "true"
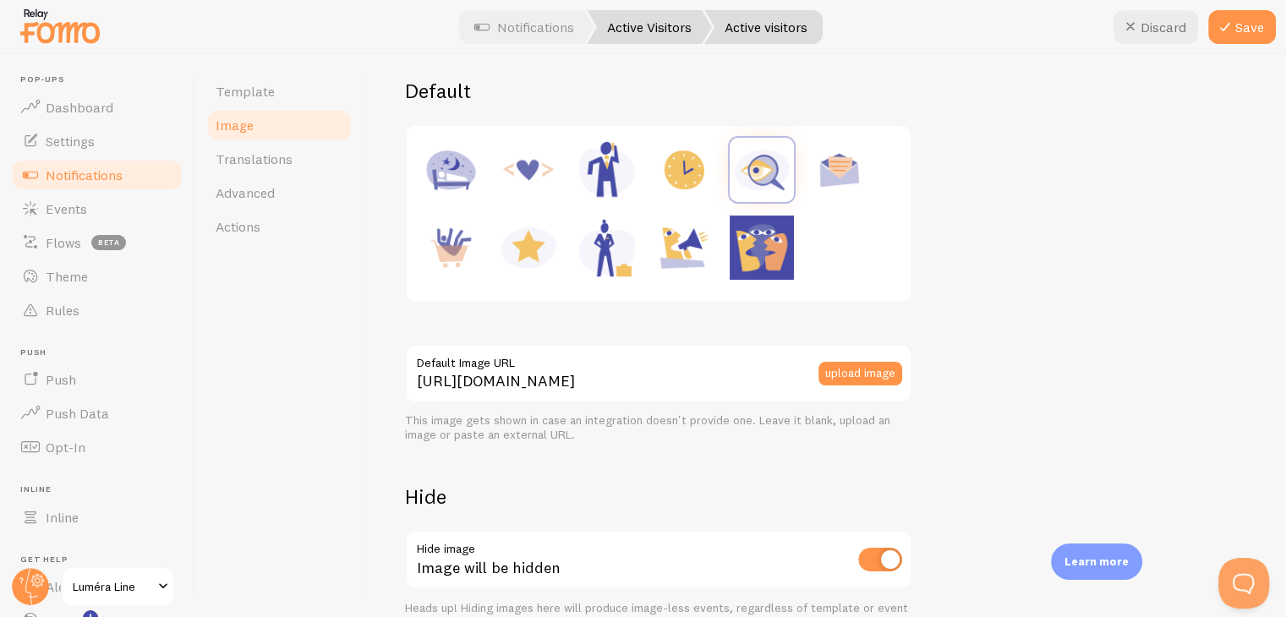
scroll to position [0, 0]
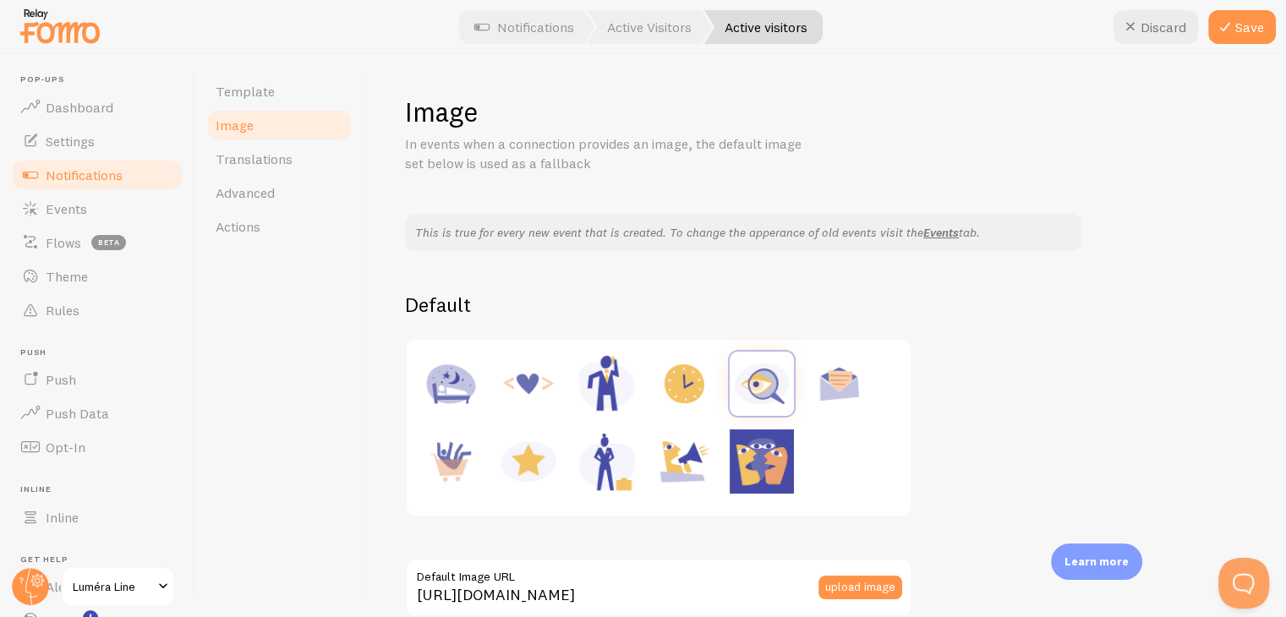
click at [465, 207] on div "Image In events when a connection provides an image, the default image set belo…" at bounding box center [825, 470] width 840 height 750
click at [427, 226] on p "This is true for every new event that is created. To change the apperance of ol…" at bounding box center [743, 232] width 656 height 17
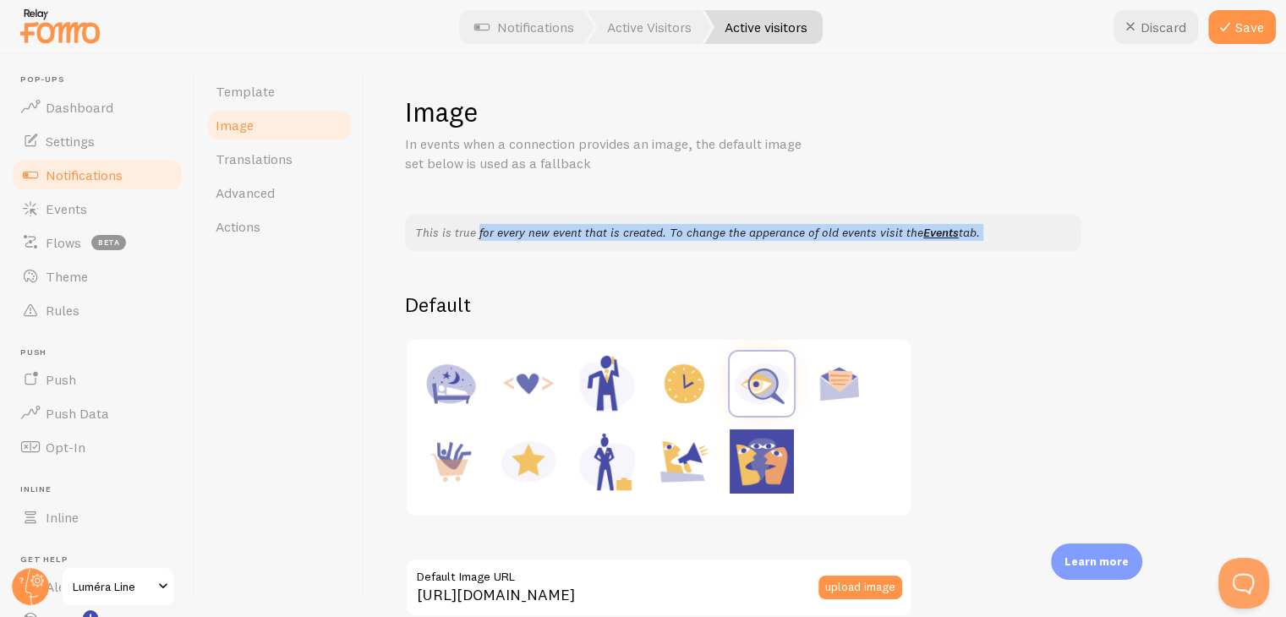
drag, startPoint x: 427, startPoint y: 226, endPoint x: 1001, endPoint y: 238, distance: 574.2
click at [1001, 238] on p "This is true for every new event that is created. To change the apperance of ol…" at bounding box center [743, 232] width 656 height 17
click at [1001, 237] on p "This is true for every new event that is created. To change the apperance of ol…" at bounding box center [743, 232] width 656 height 17
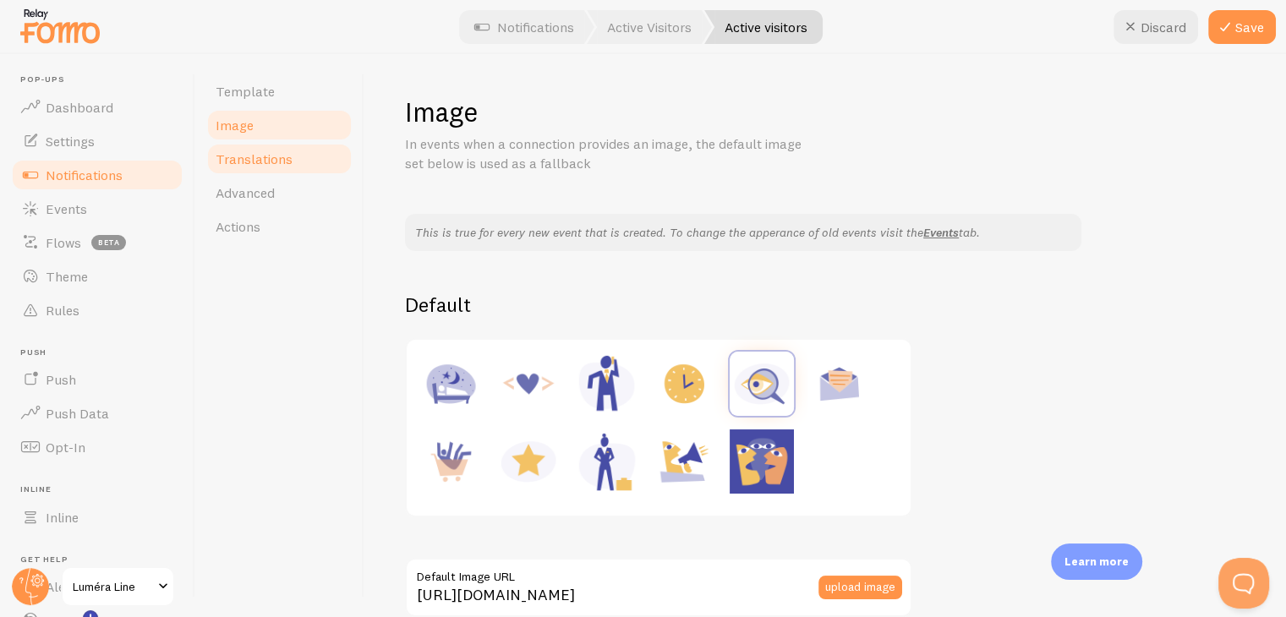
click at [244, 151] on span "Translations" at bounding box center [254, 159] width 77 height 17
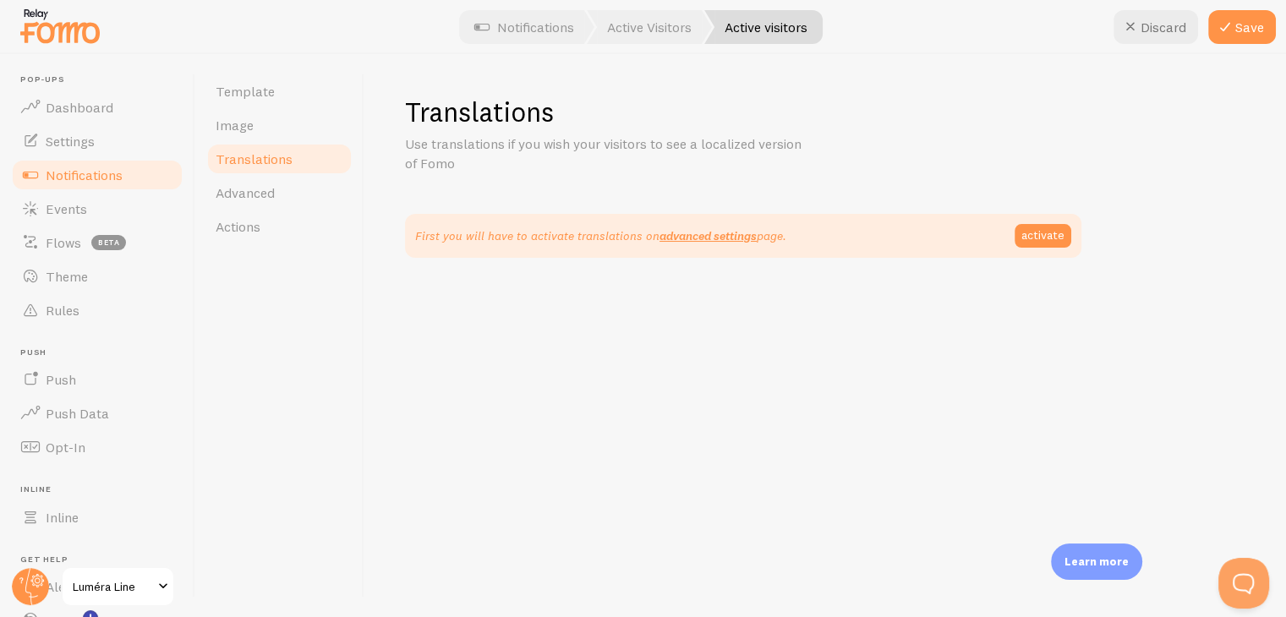
click at [412, 229] on div "First you will have to activate translations on advanced settings page. activate" at bounding box center [743, 236] width 676 height 44
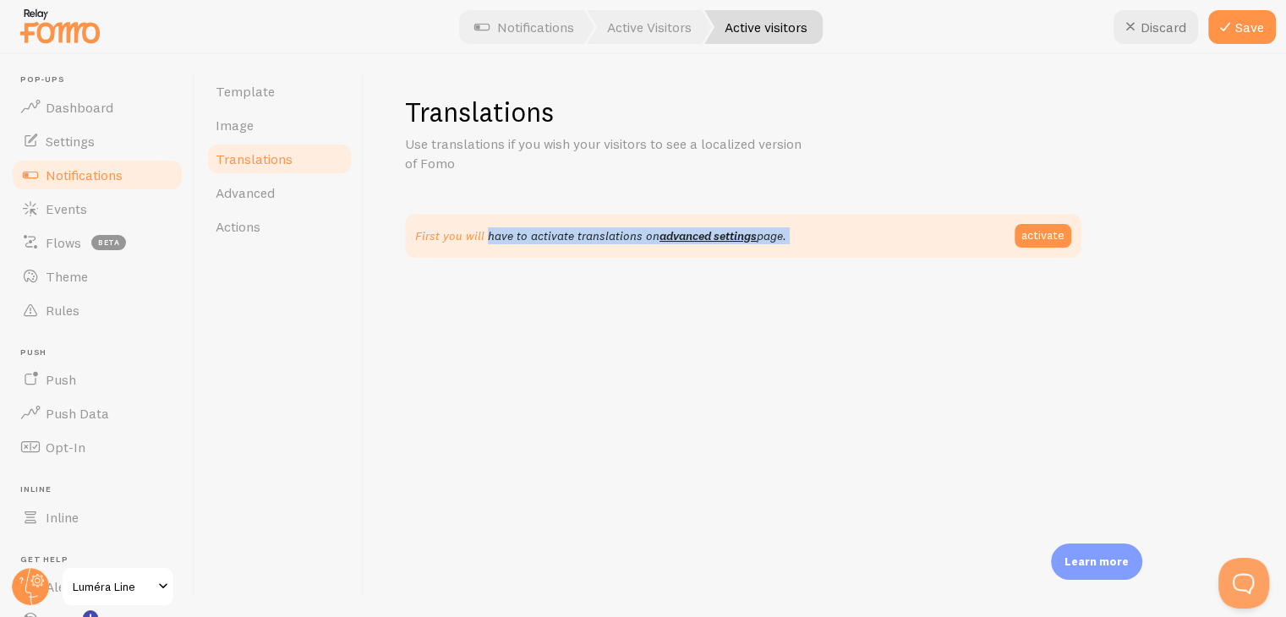
drag, startPoint x: 412, startPoint y: 229, endPoint x: 852, endPoint y: 250, distance: 441.0
click at [851, 250] on div "First you will have to activate translations on advanced settings page. activate" at bounding box center [743, 236] width 676 height 44
click at [862, 243] on div "First you will have to activate translations on advanced settings page. activate" at bounding box center [743, 236] width 656 height 24
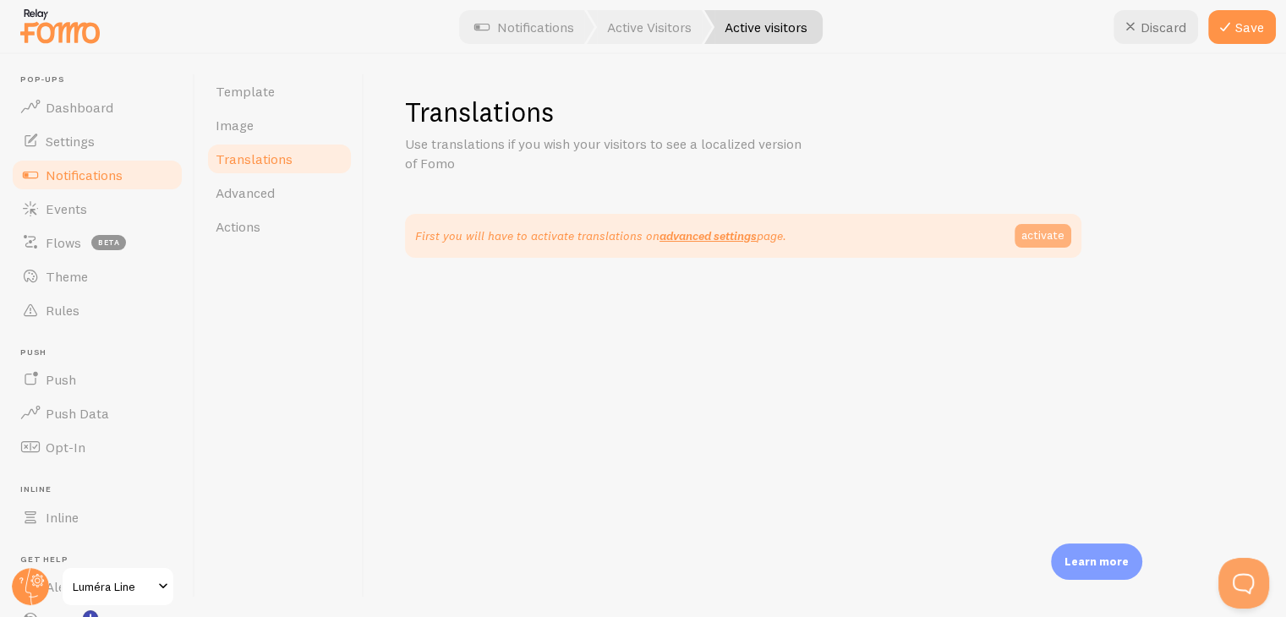
click at [1049, 235] on link "activate" at bounding box center [1043, 236] width 57 height 24
click at [1042, 238] on link "activate" at bounding box center [1043, 236] width 57 height 24
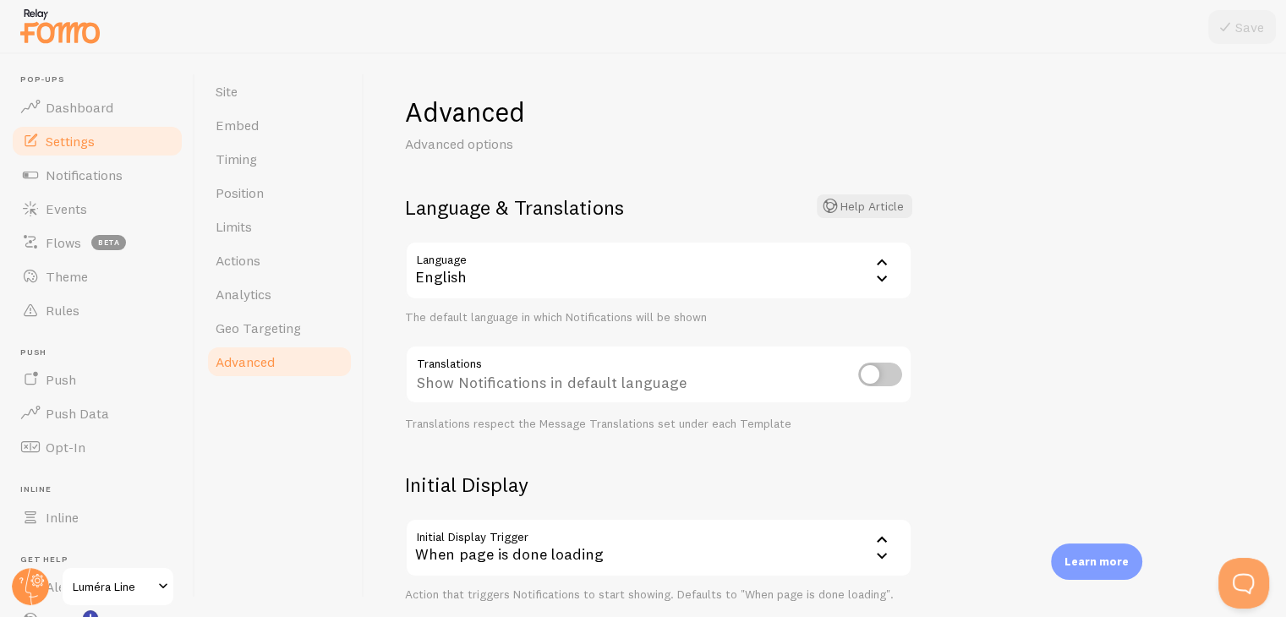
click at [536, 292] on div "English" at bounding box center [658, 270] width 507 height 59
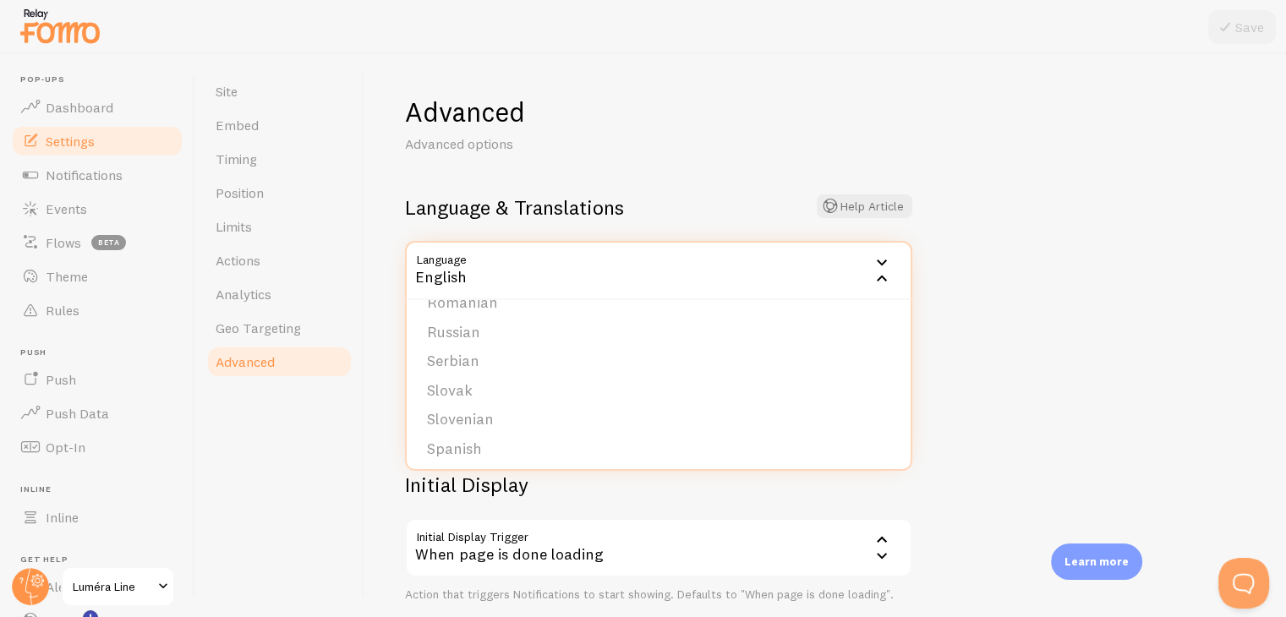
scroll to position [697, 0]
click at [490, 434] on li "Turkish" at bounding box center [659, 445] width 504 height 30
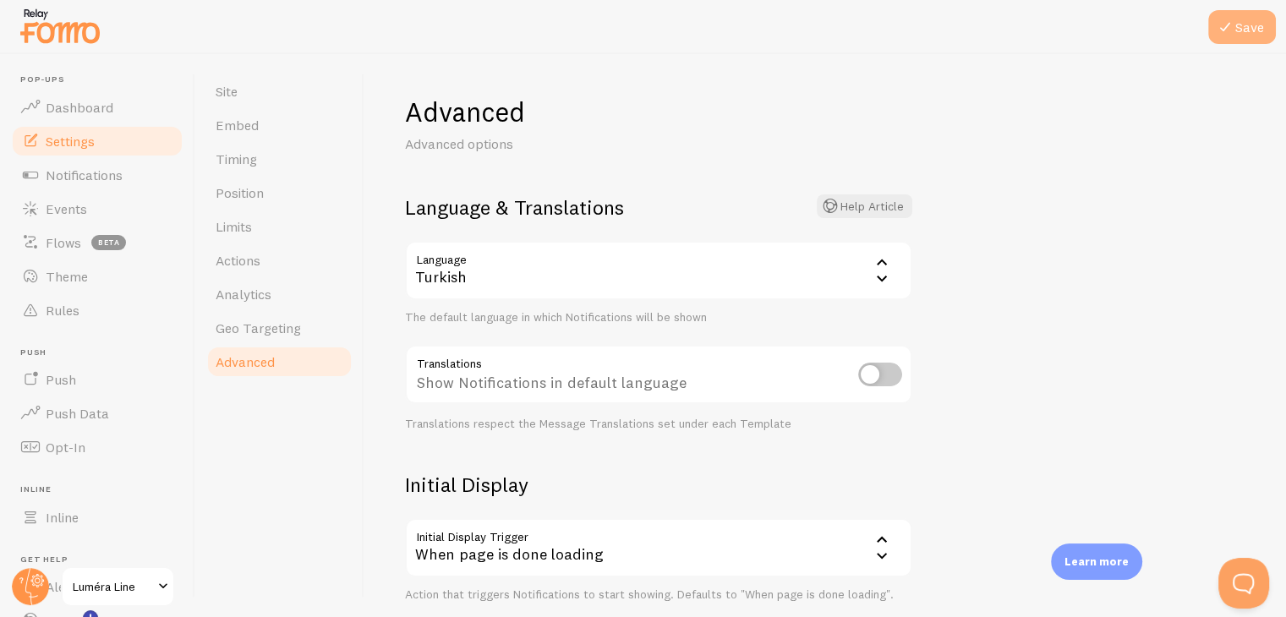
click at [1262, 36] on button "Save" at bounding box center [1242, 27] width 68 height 34
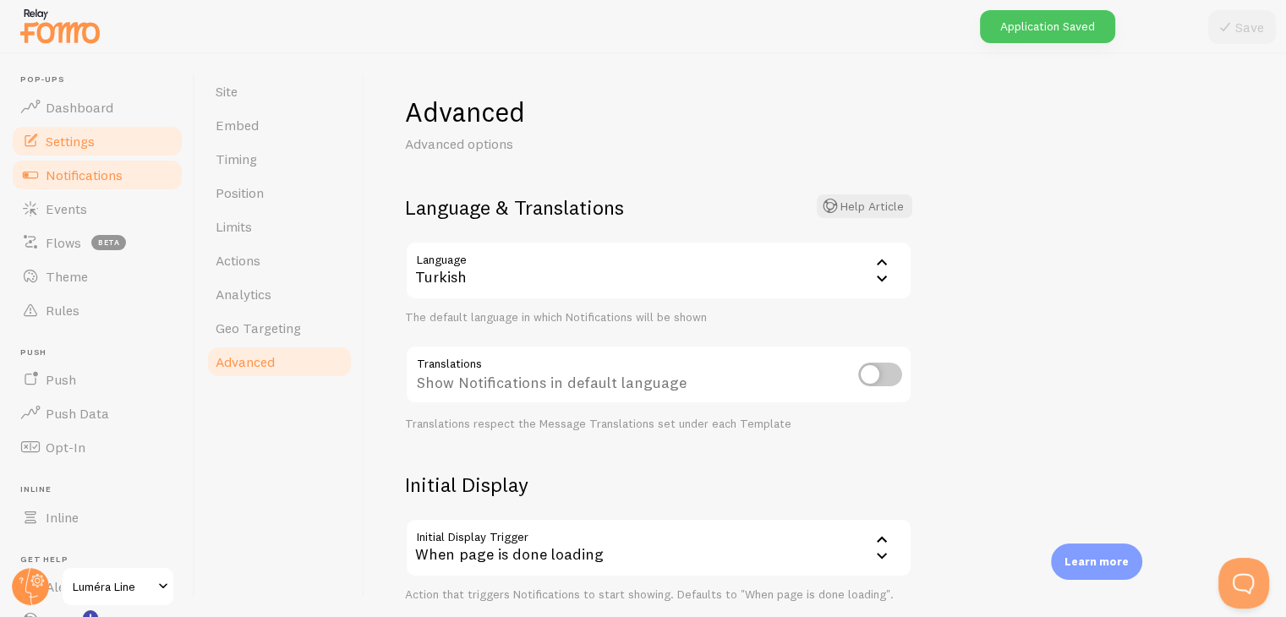
click at [82, 171] on span "Notifications" at bounding box center [84, 175] width 77 height 17
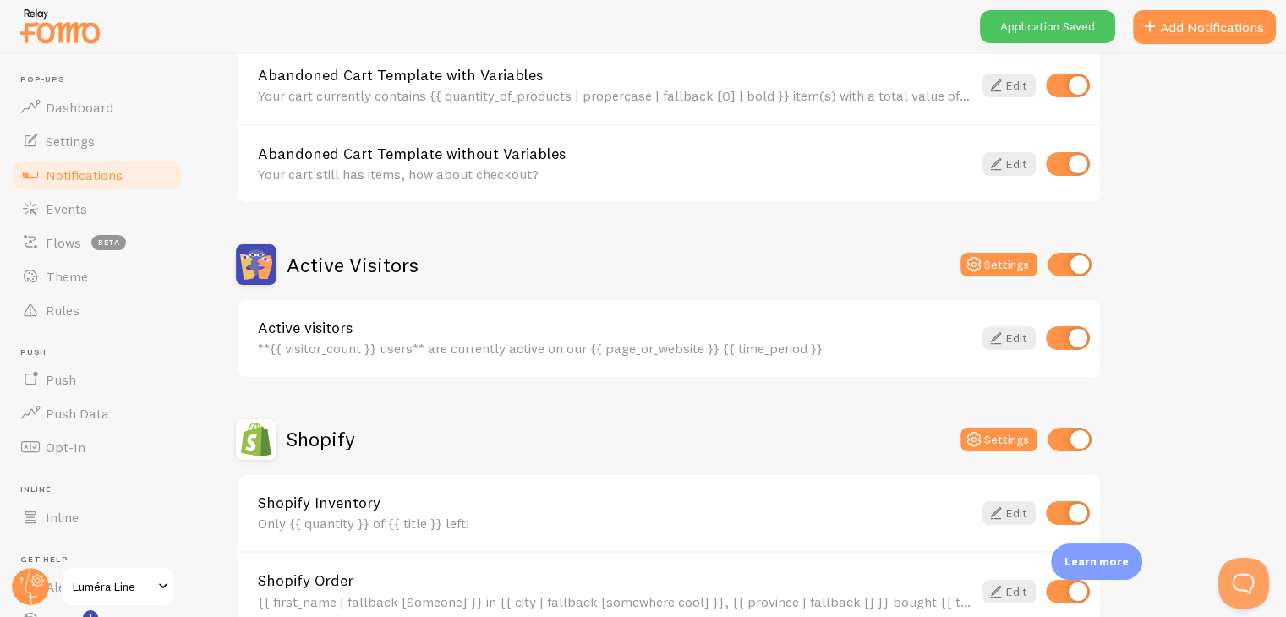
scroll to position [254, 0]
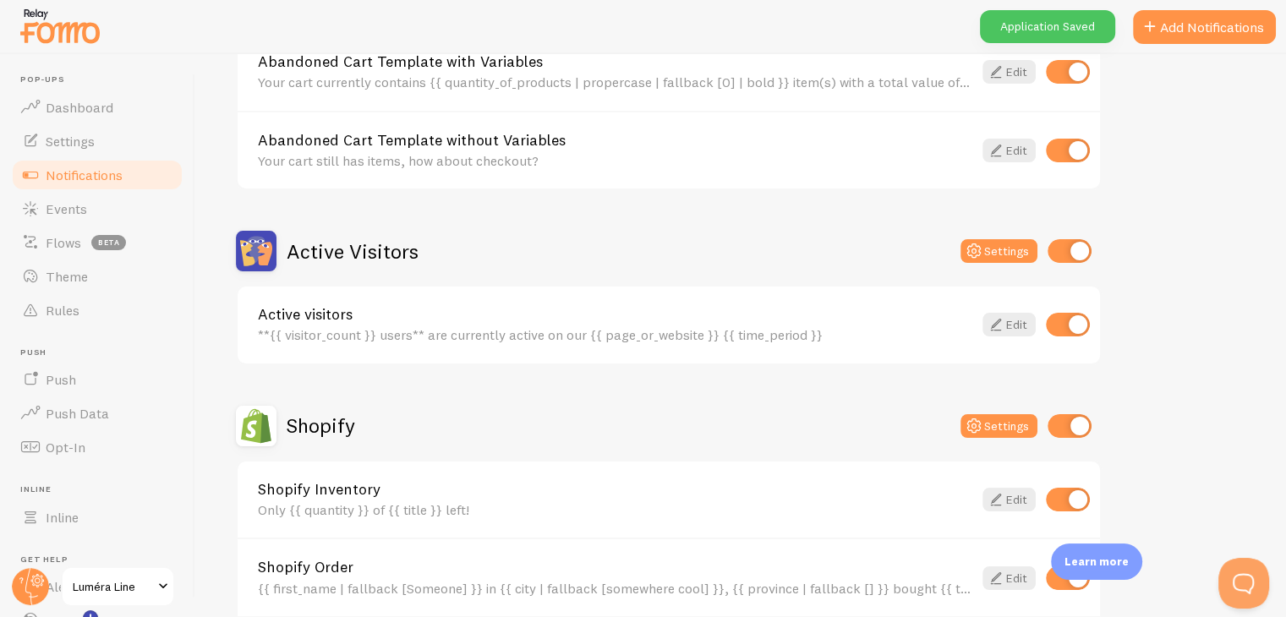
click at [713, 346] on div "Active visitors **{{ visitor_count }} users** are currently active on our {{ pa…" at bounding box center [669, 325] width 862 height 77
click at [1018, 317] on link "Edit" at bounding box center [1008, 325] width 53 height 24
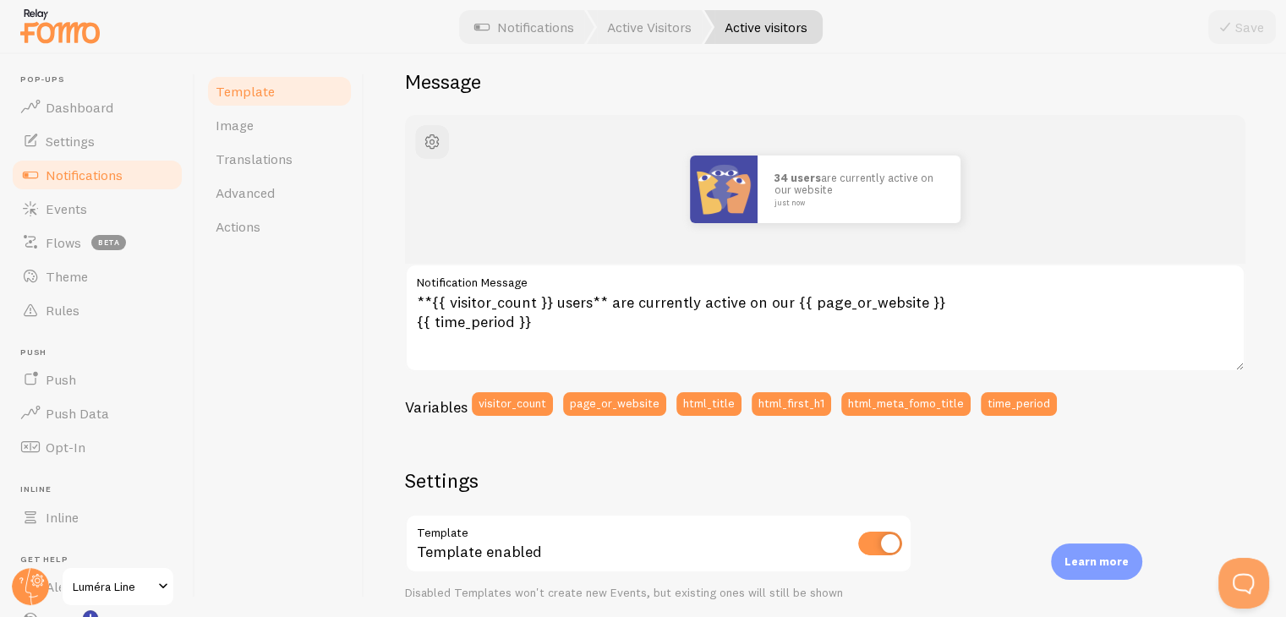
scroll to position [169, 0]
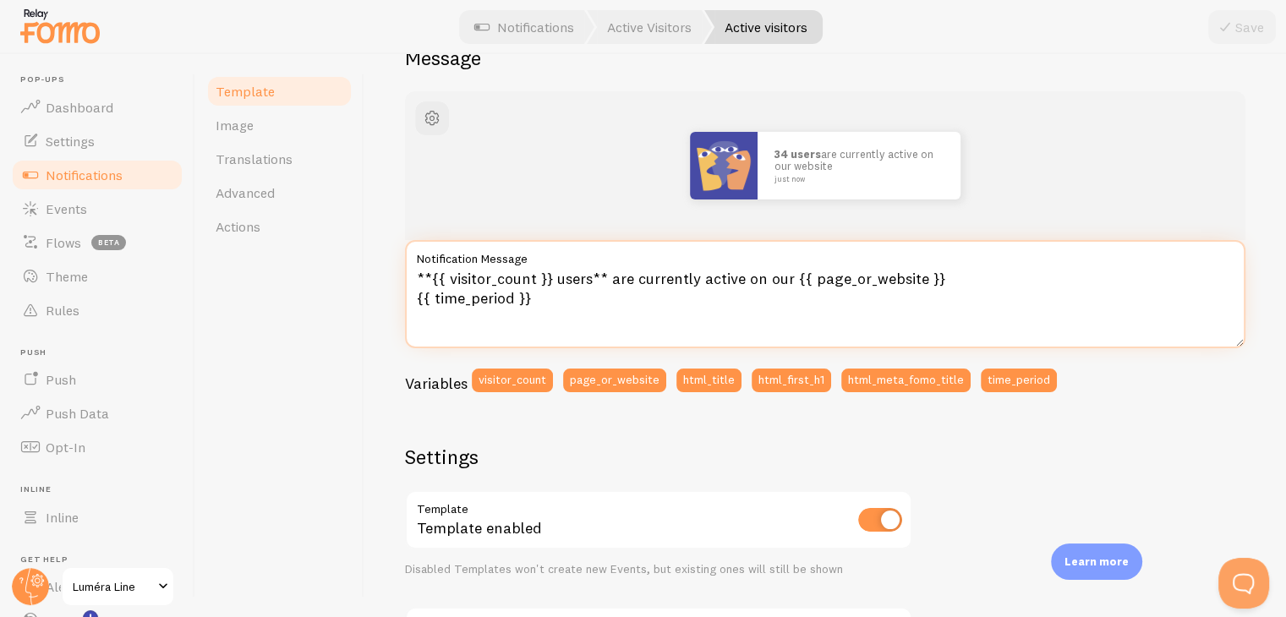
click at [572, 281] on textarea "**{{ visitor_count }} users** are currently active on our {{ page_or_website }}…" at bounding box center [825, 294] width 840 height 108
click at [622, 281] on textarea "**{{ visitor_count }} müşteri** are currently active on our {{ page_or_website …" at bounding box center [825, 294] width 840 height 108
drag, startPoint x: 622, startPoint y: 281, endPoint x: 778, endPoint y: 266, distance: 156.2
click at [778, 266] on div "**{{ visitor_count }} müşteri** are currently active on our {{ page_or_website …" at bounding box center [825, 294] width 840 height 108
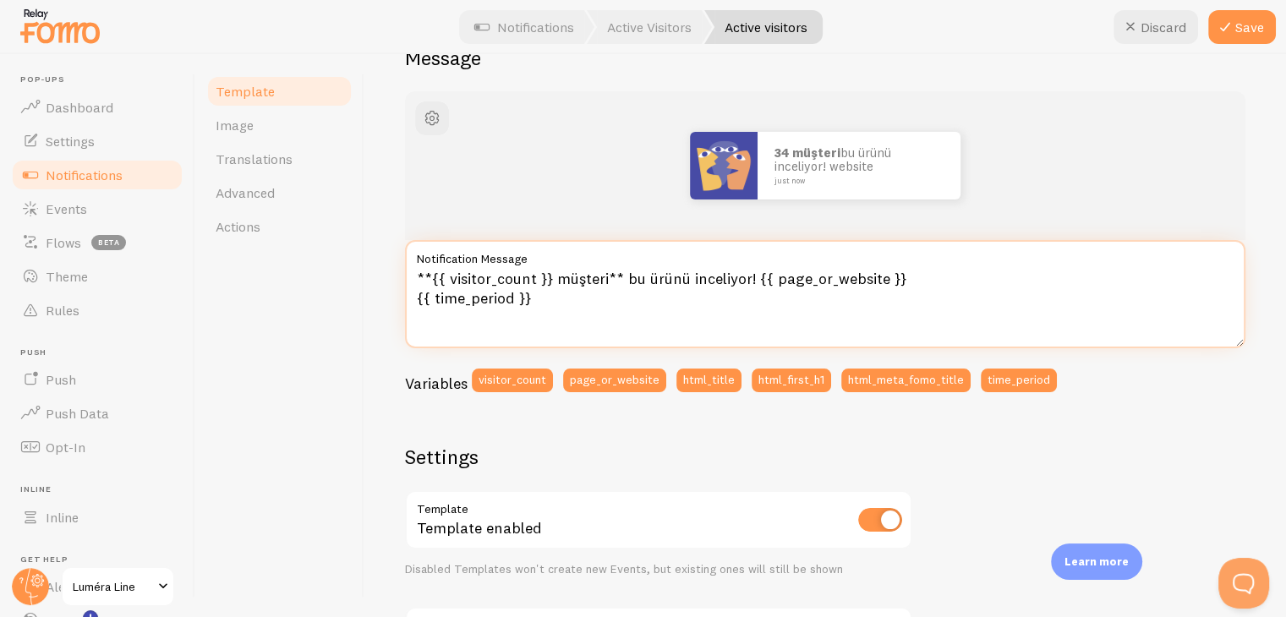
drag, startPoint x: 751, startPoint y: 277, endPoint x: 849, endPoint y: 327, distance: 110.0
click at [849, 327] on textarea "**{{ visitor_count }} müşteri** bu ürünü inceliyor! {{ page_or_website }} {{ ti…" at bounding box center [825, 294] width 840 height 108
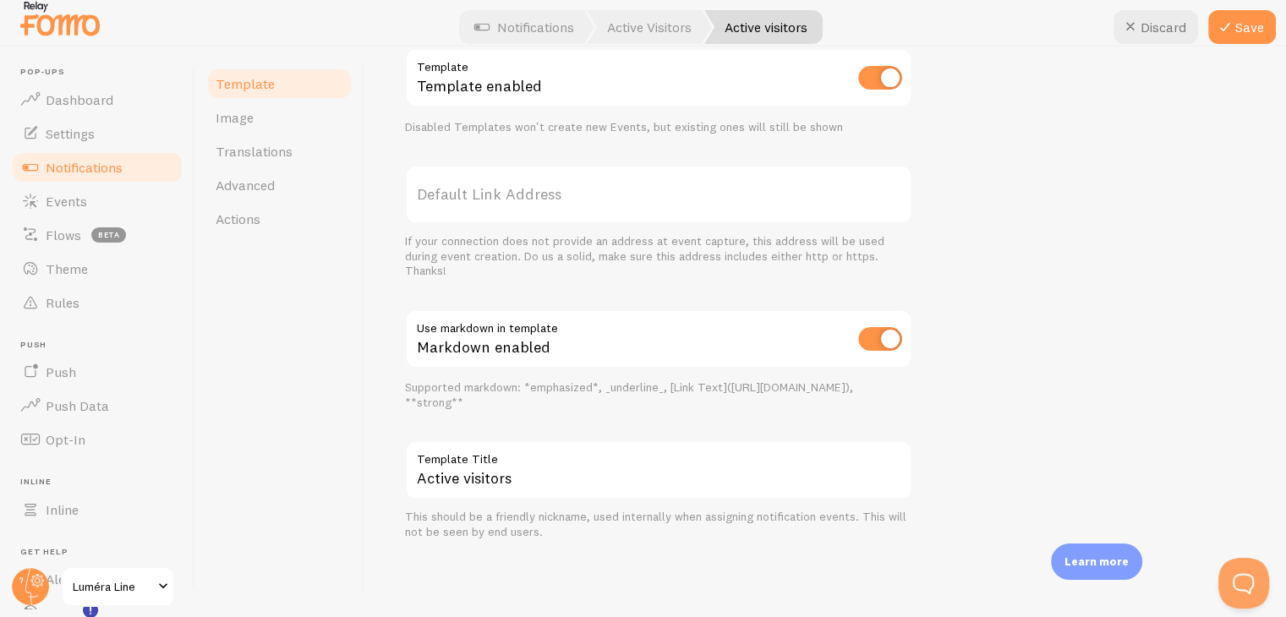
scroll to position [19, 0]
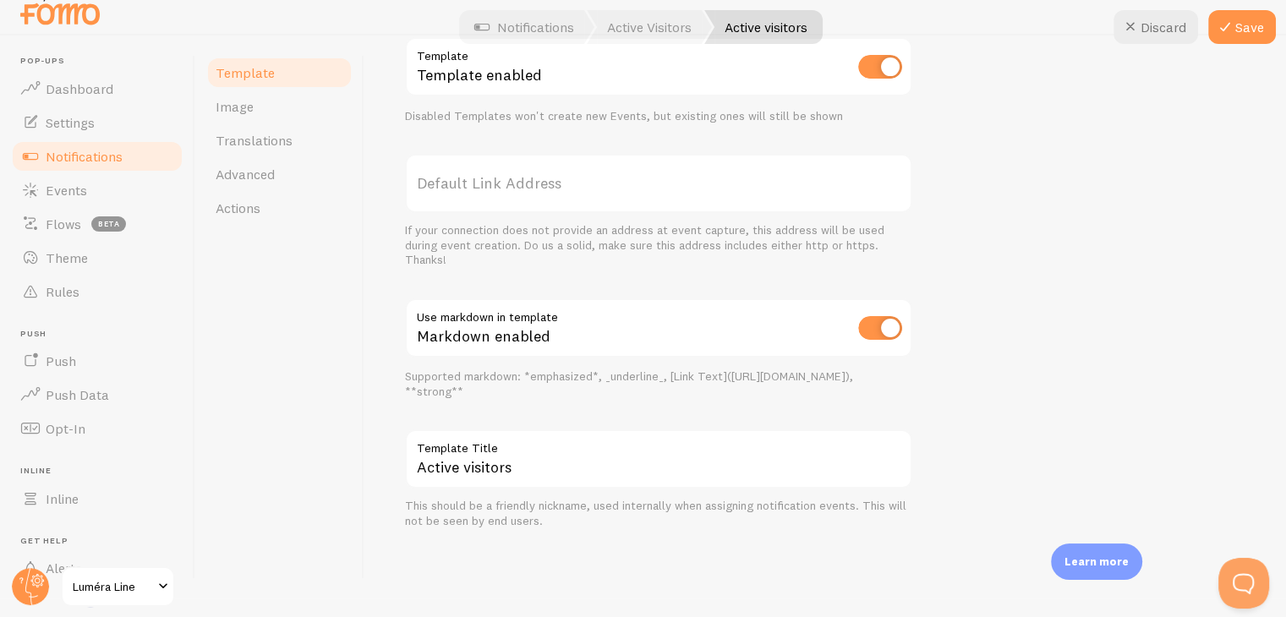
type textarea "**{{ visitor_count }} müşteri** bu ürünü inceliyor!"
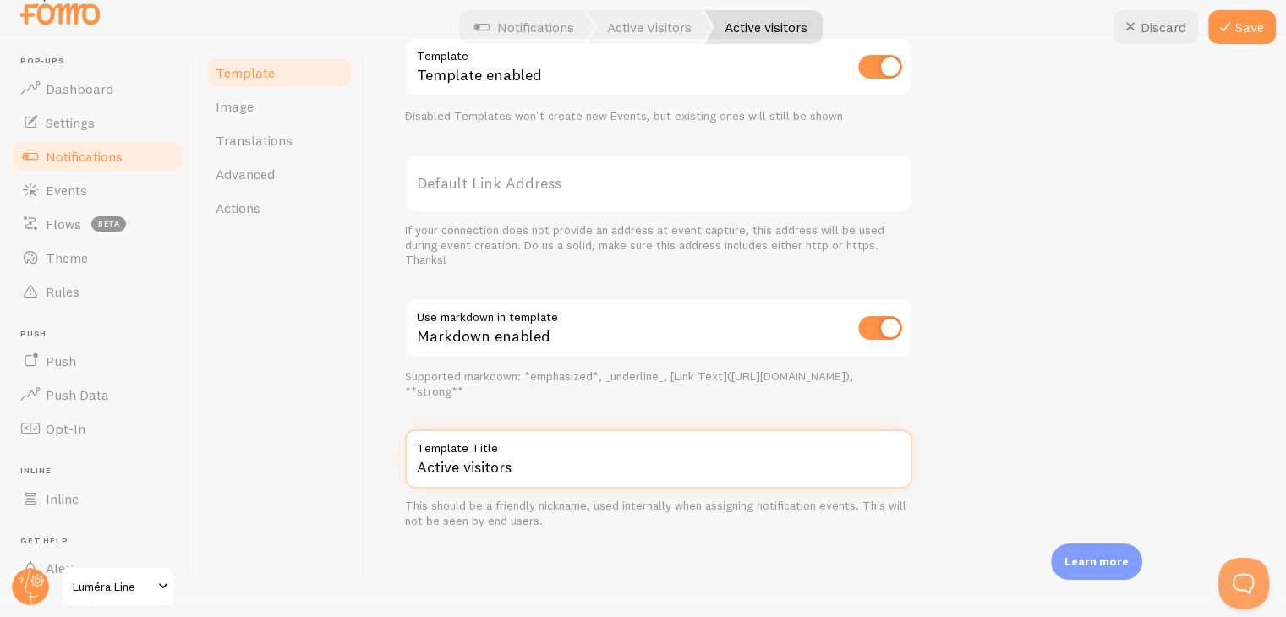
click at [474, 462] on input "Active visitors" at bounding box center [658, 459] width 507 height 59
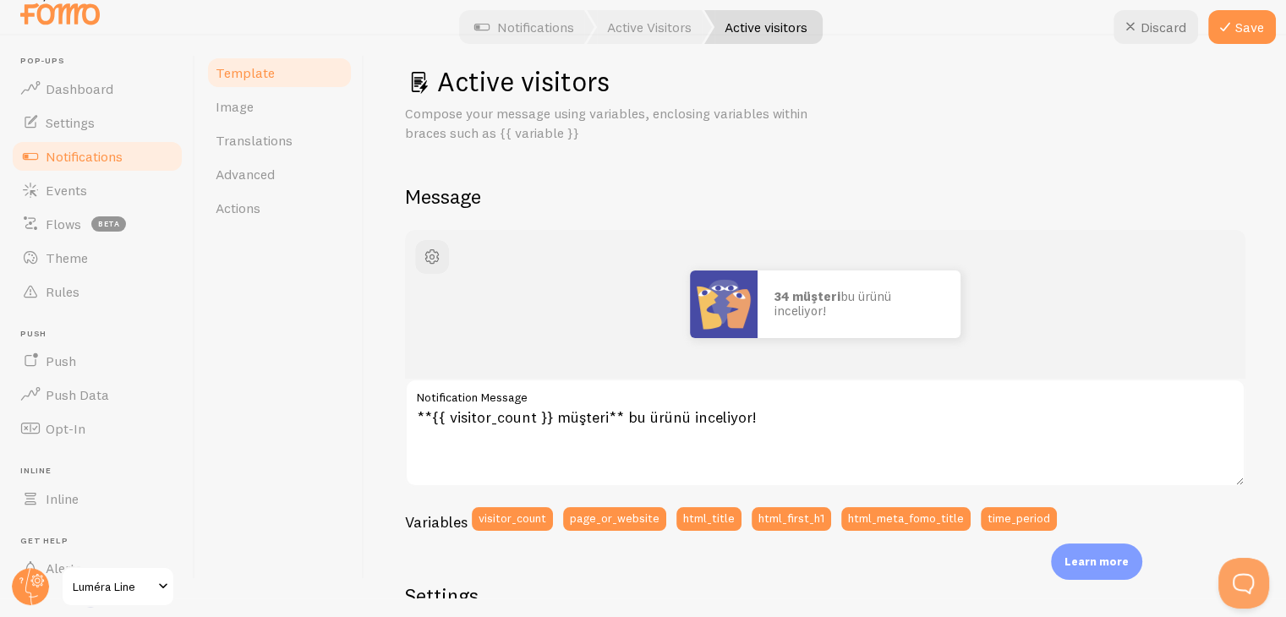
scroll to position [604, 0]
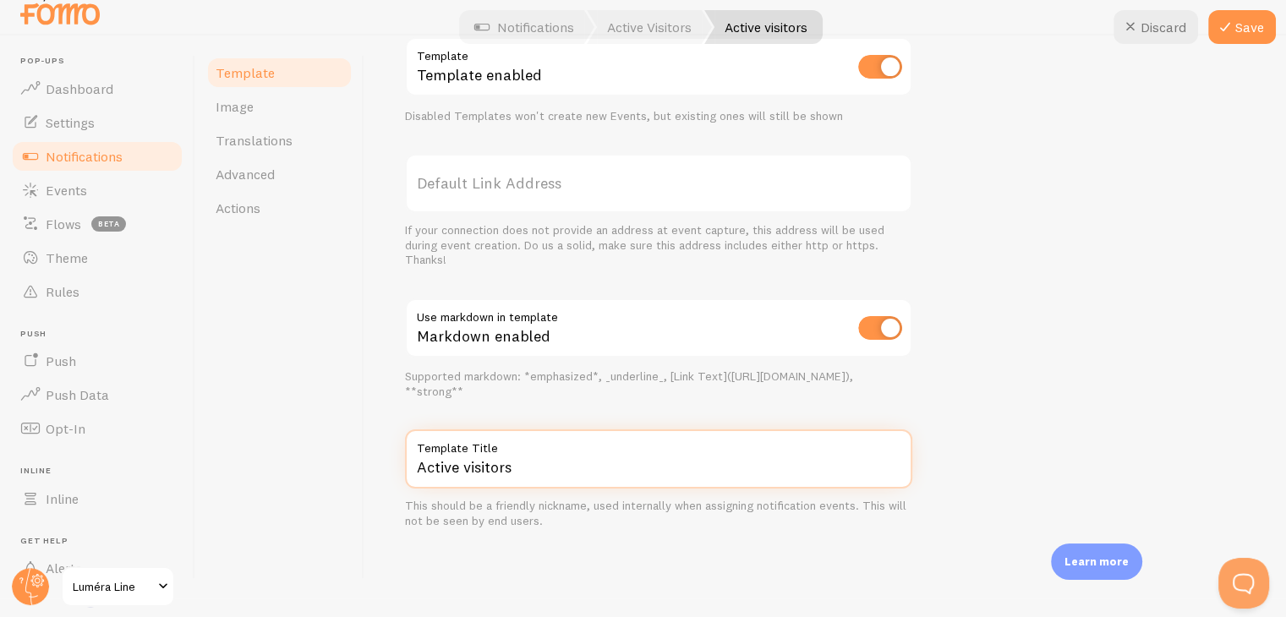
click at [588, 457] on input "Active visitors" at bounding box center [658, 459] width 507 height 59
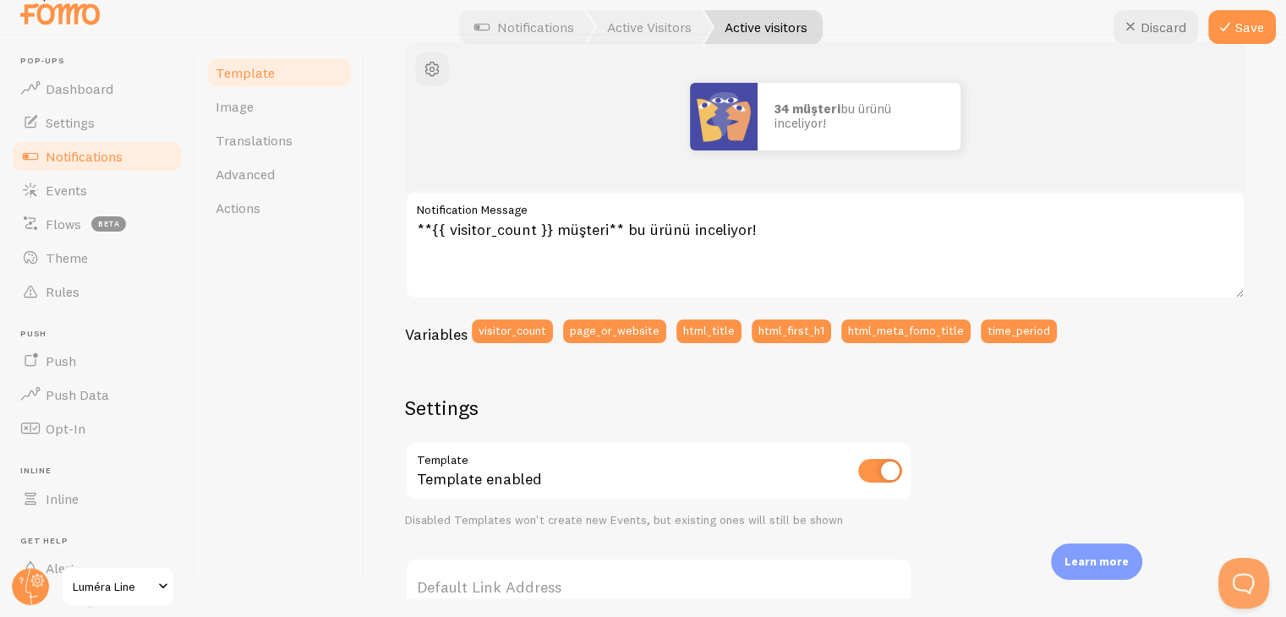
scroll to position [181, 0]
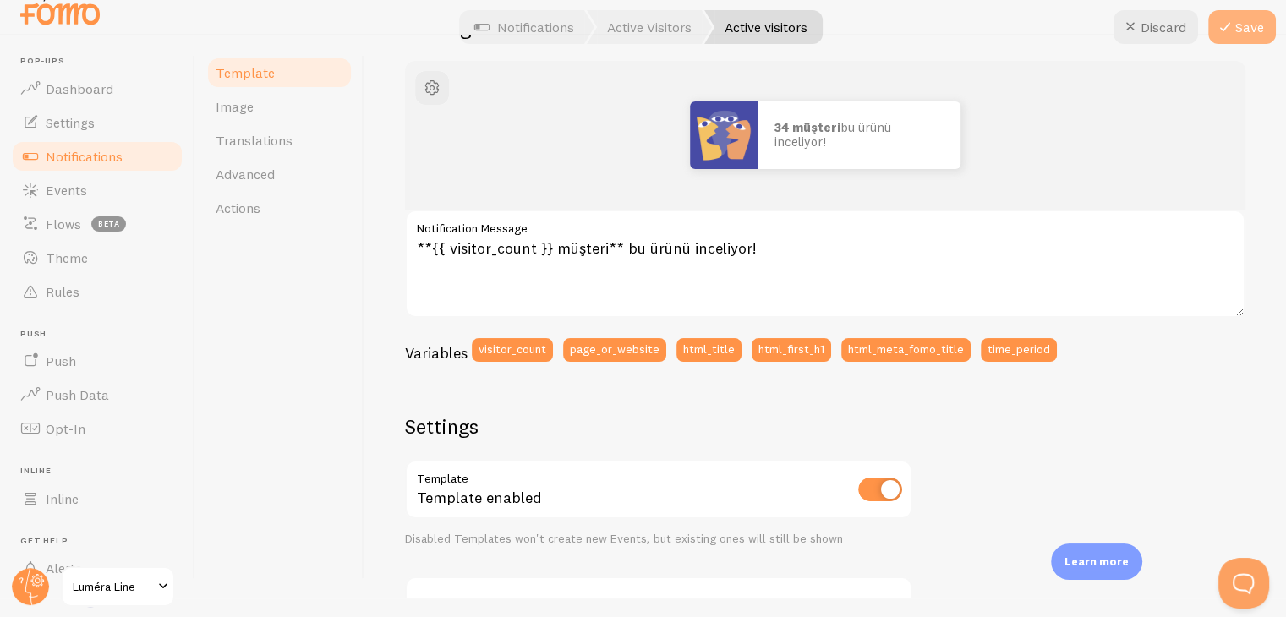
type input "Aktif Ziyaretçi"
click at [1245, 35] on button "Save" at bounding box center [1242, 27] width 68 height 34
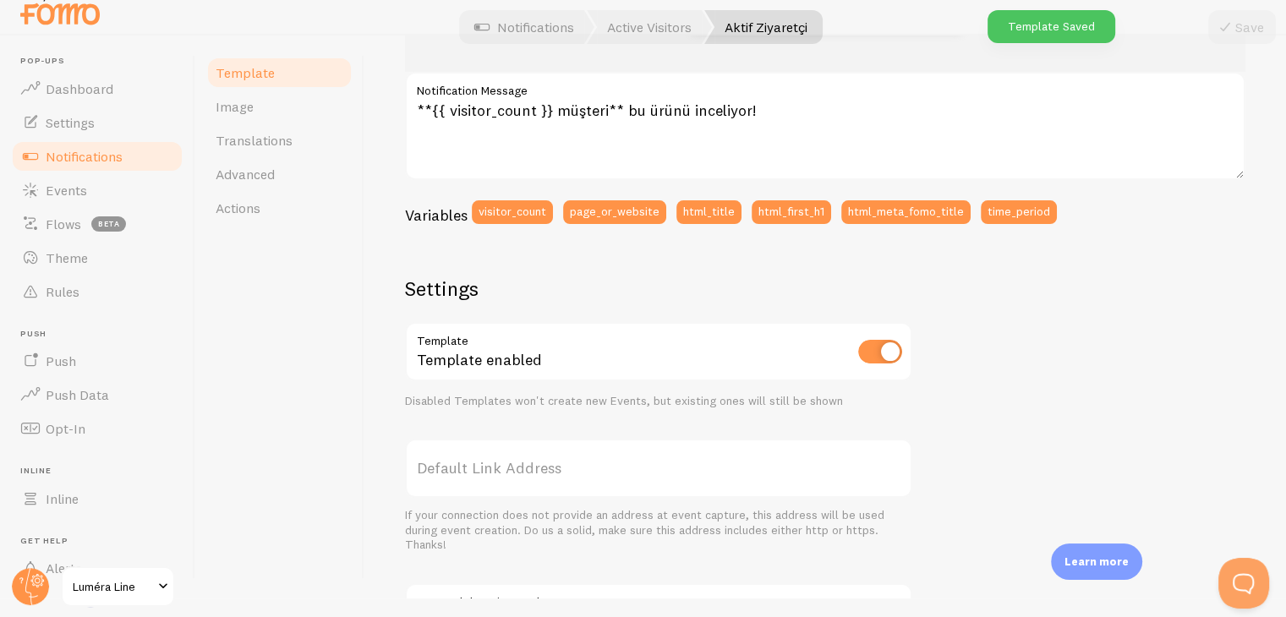
scroll to position [604, 0]
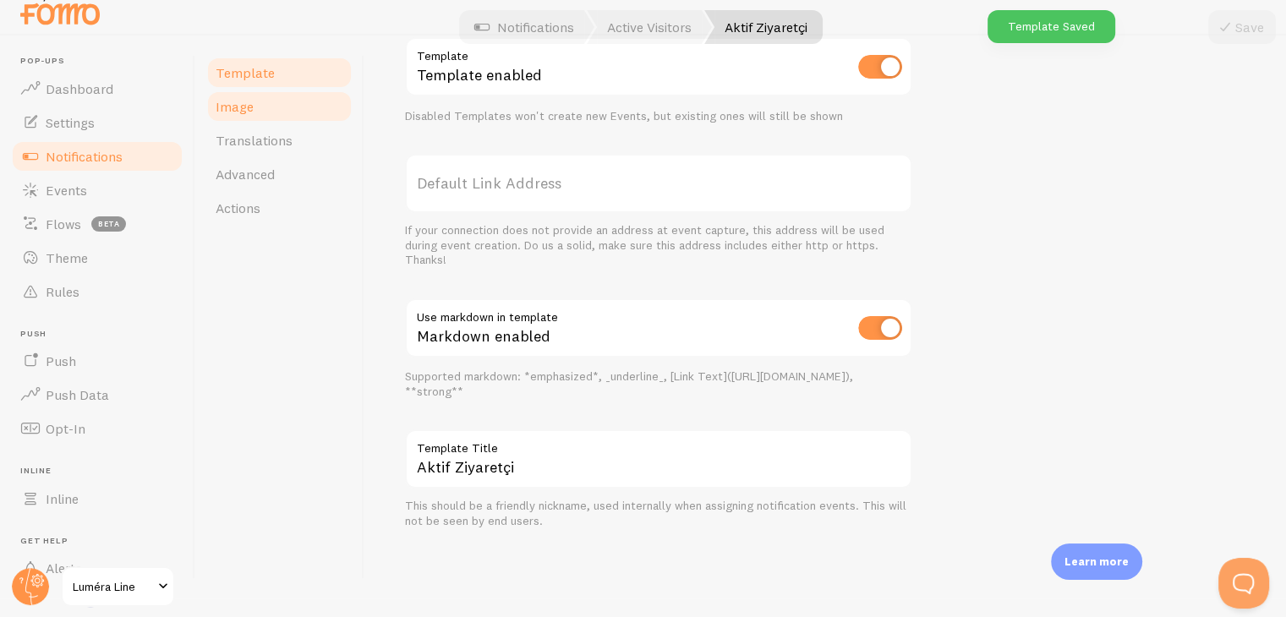
click at [298, 111] on link "Image" at bounding box center [279, 107] width 148 height 34
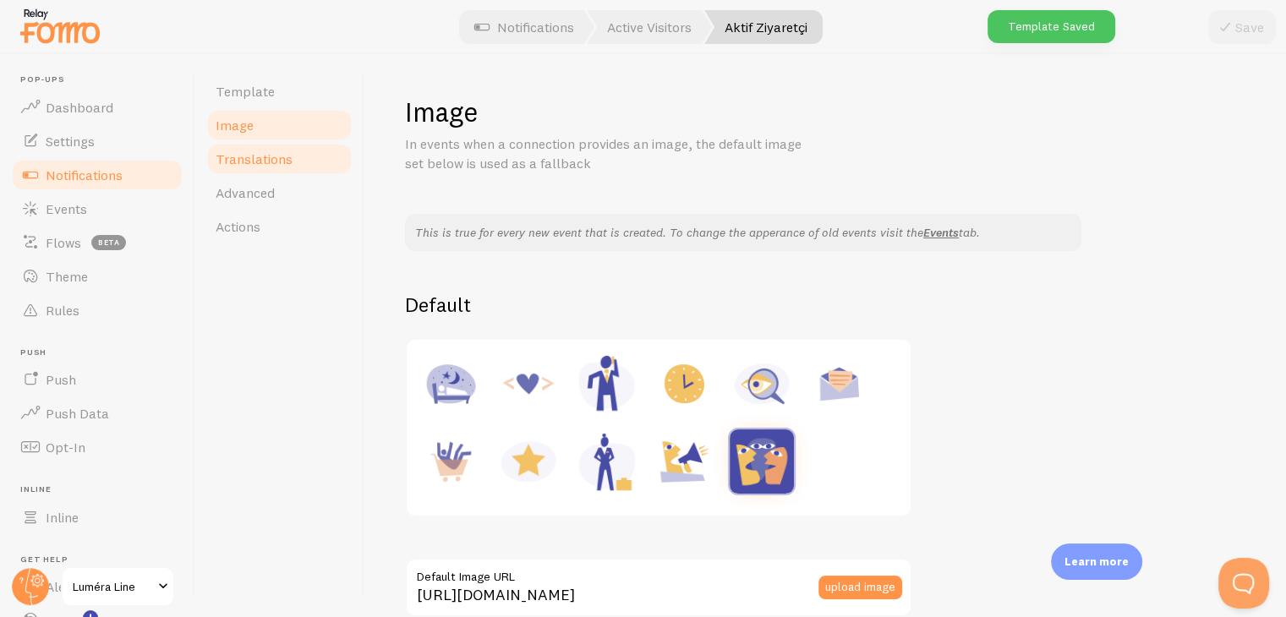
click at [298, 145] on link "Translations" at bounding box center [279, 159] width 148 height 34
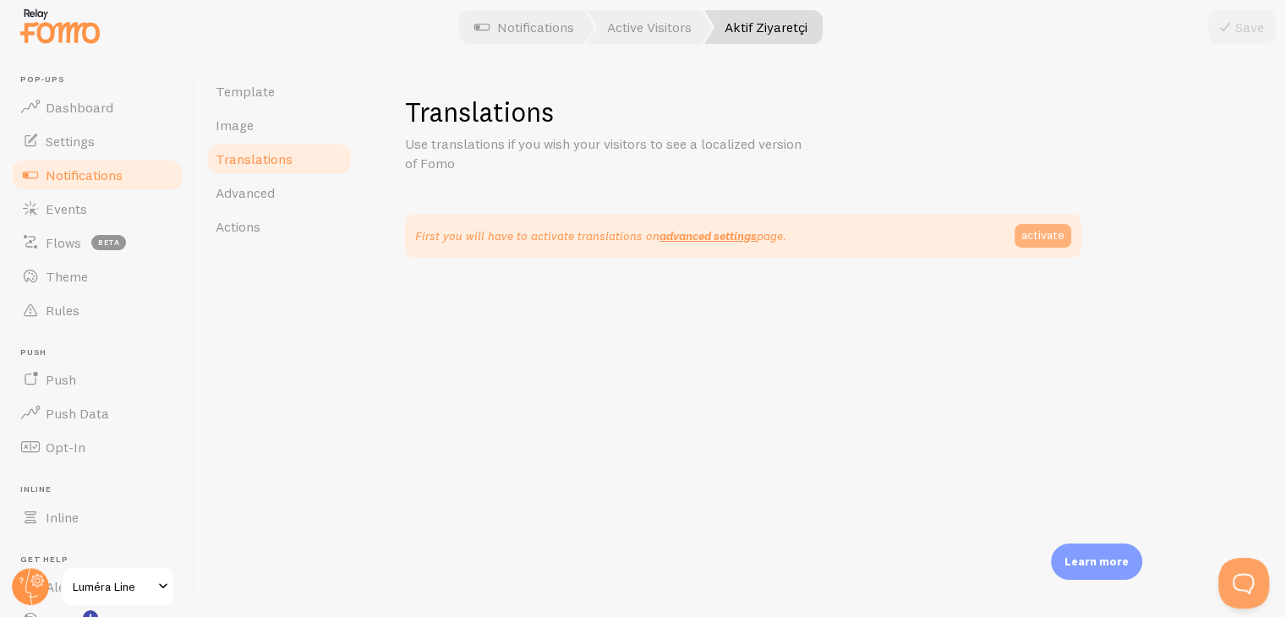
click at [1038, 233] on link "activate" at bounding box center [1043, 236] width 57 height 24
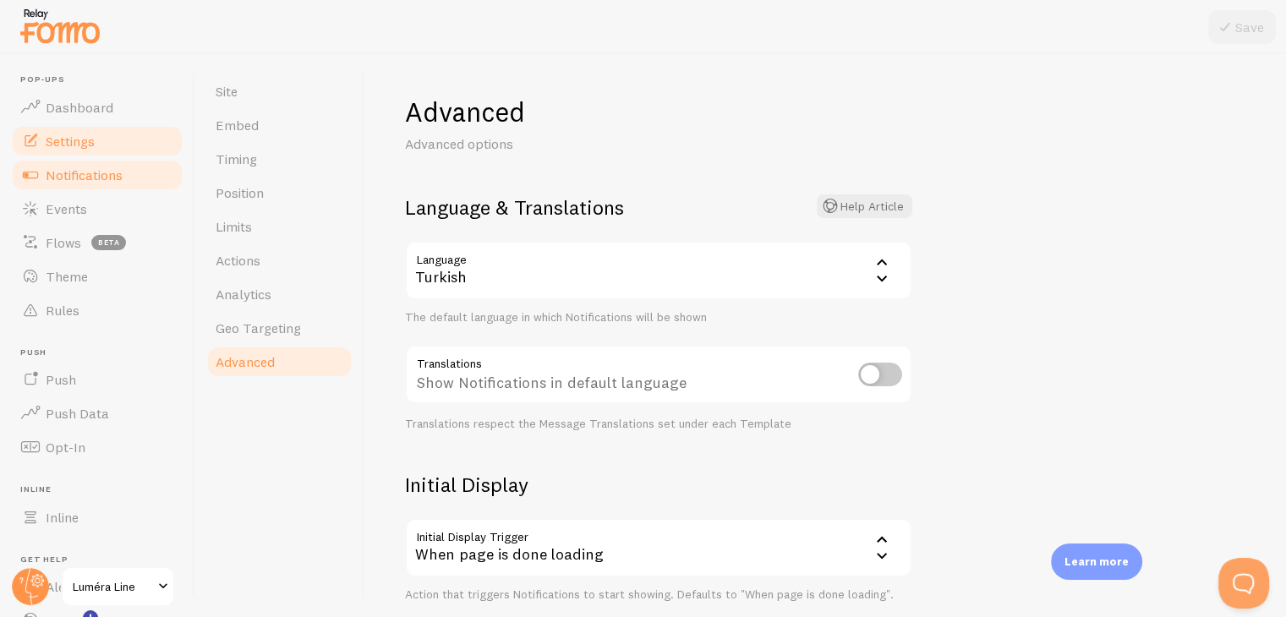
click at [53, 163] on link "Notifications" at bounding box center [97, 175] width 174 height 34
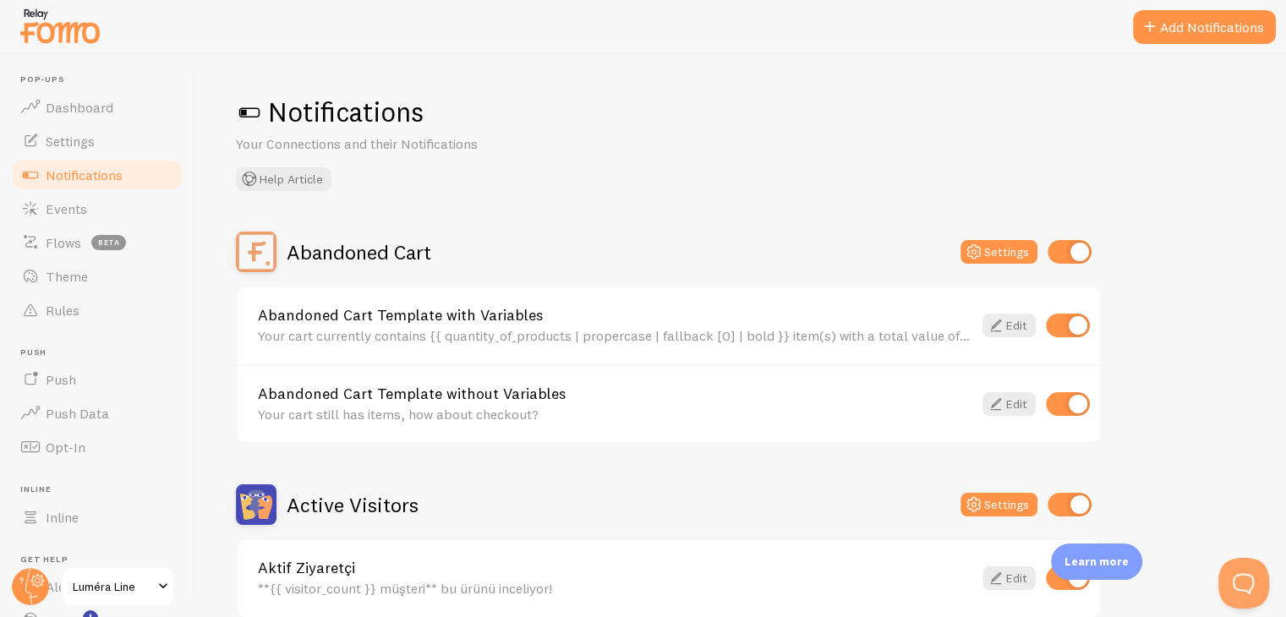
click at [423, 561] on link "Aktif Ziyaretçi" at bounding box center [615, 568] width 714 height 15
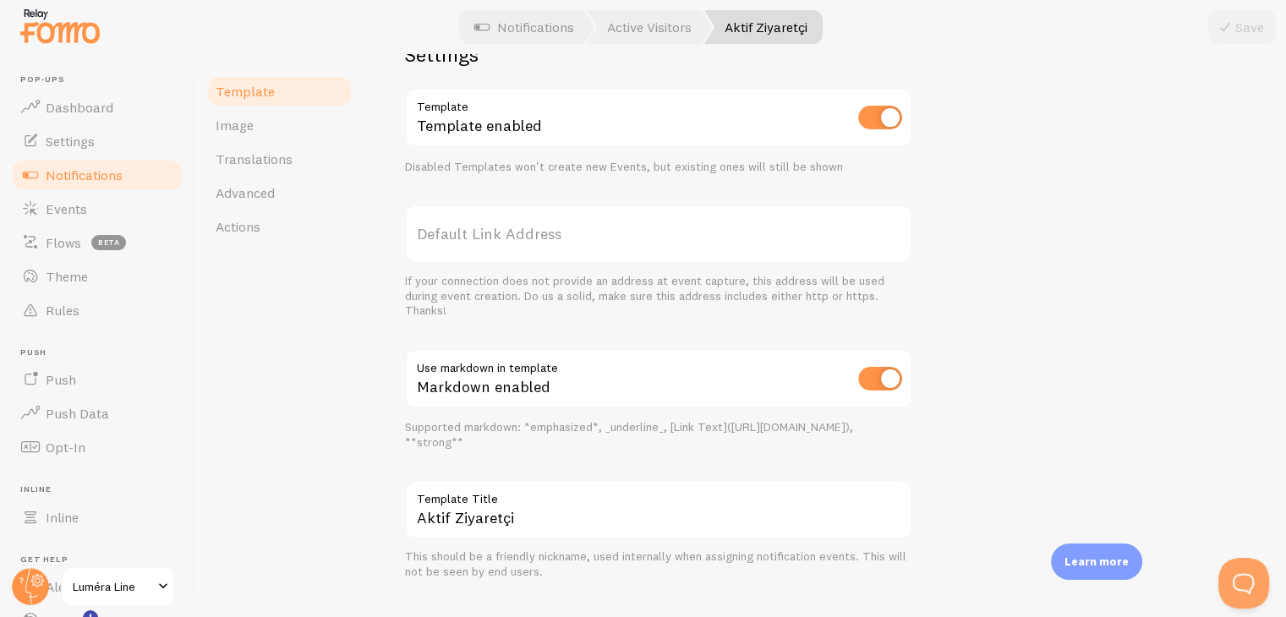
scroll to position [604, 0]
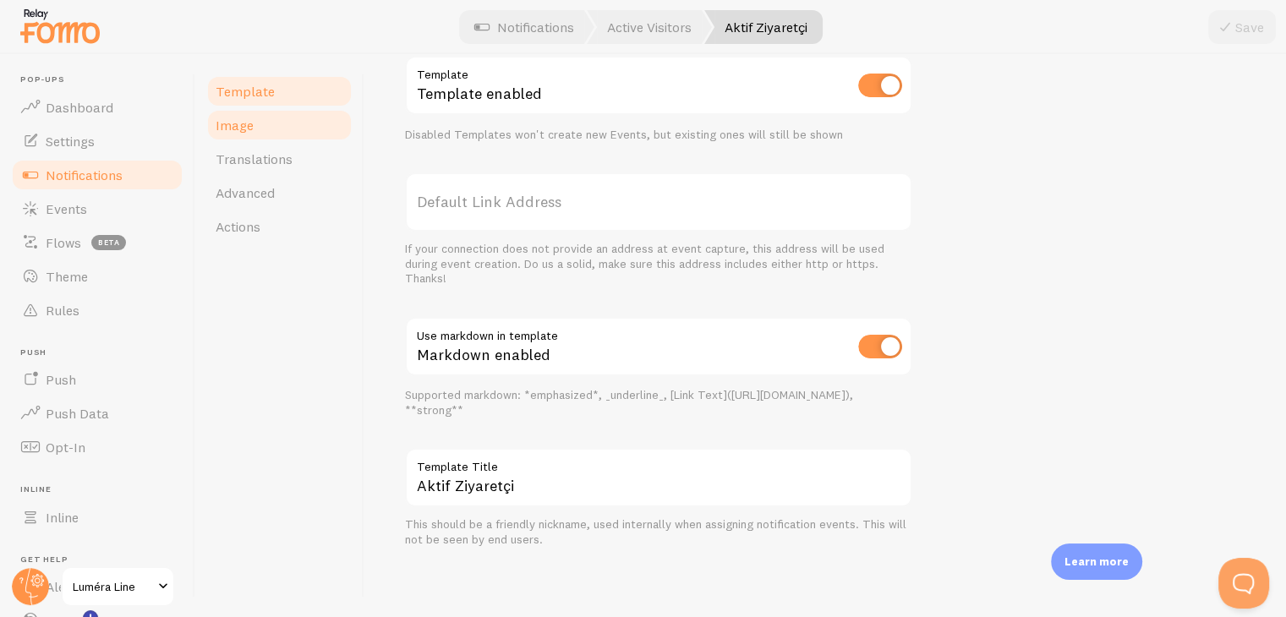
click at [287, 123] on link "Image" at bounding box center [279, 125] width 148 height 34
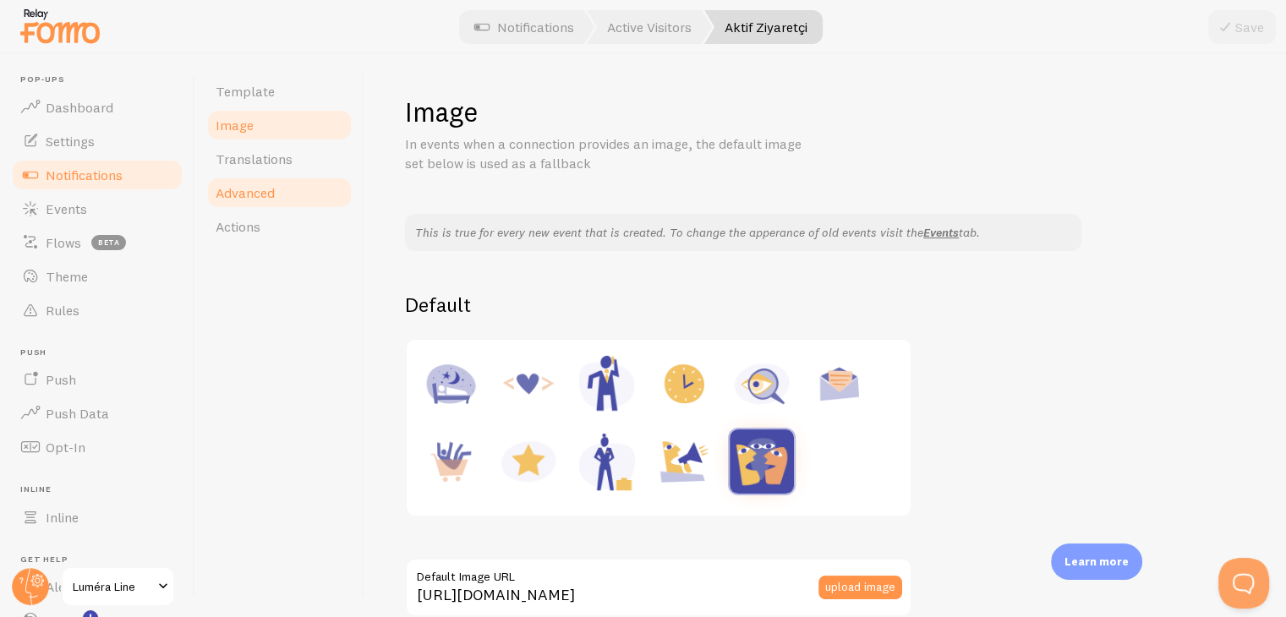
click at [249, 198] on span "Advanced" at bounding box center [245, 192] width 59 height 17
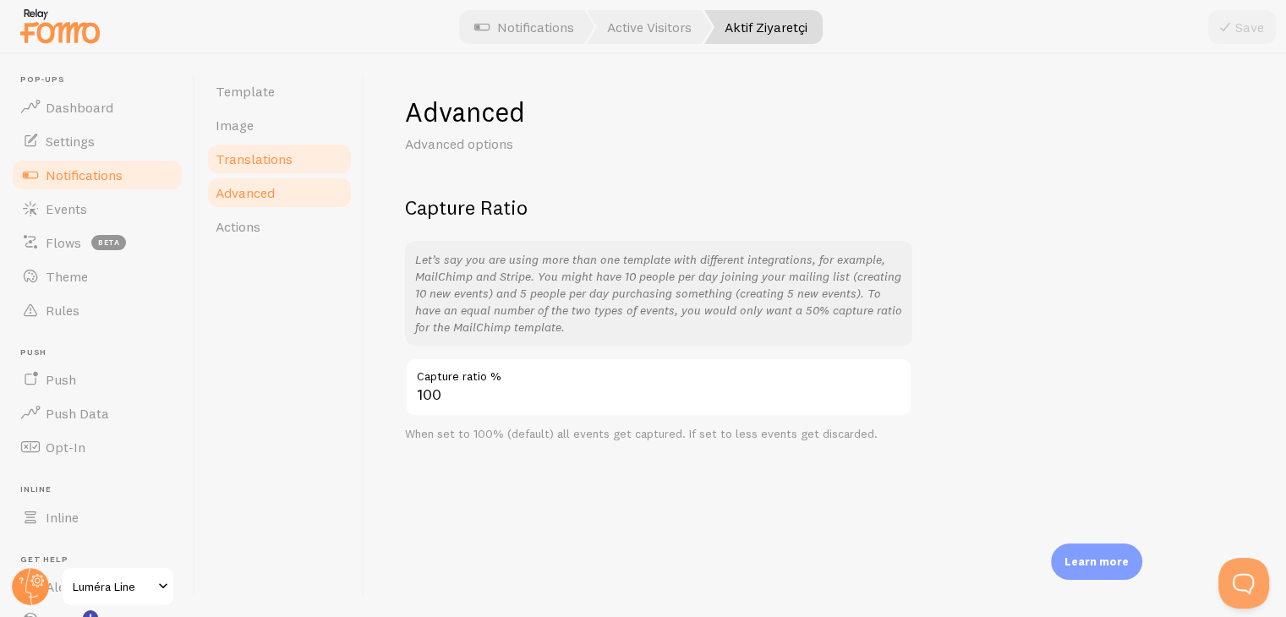
click at [275, 167] on span "Translations" at bounding box center [254, 159] width 77 height 17
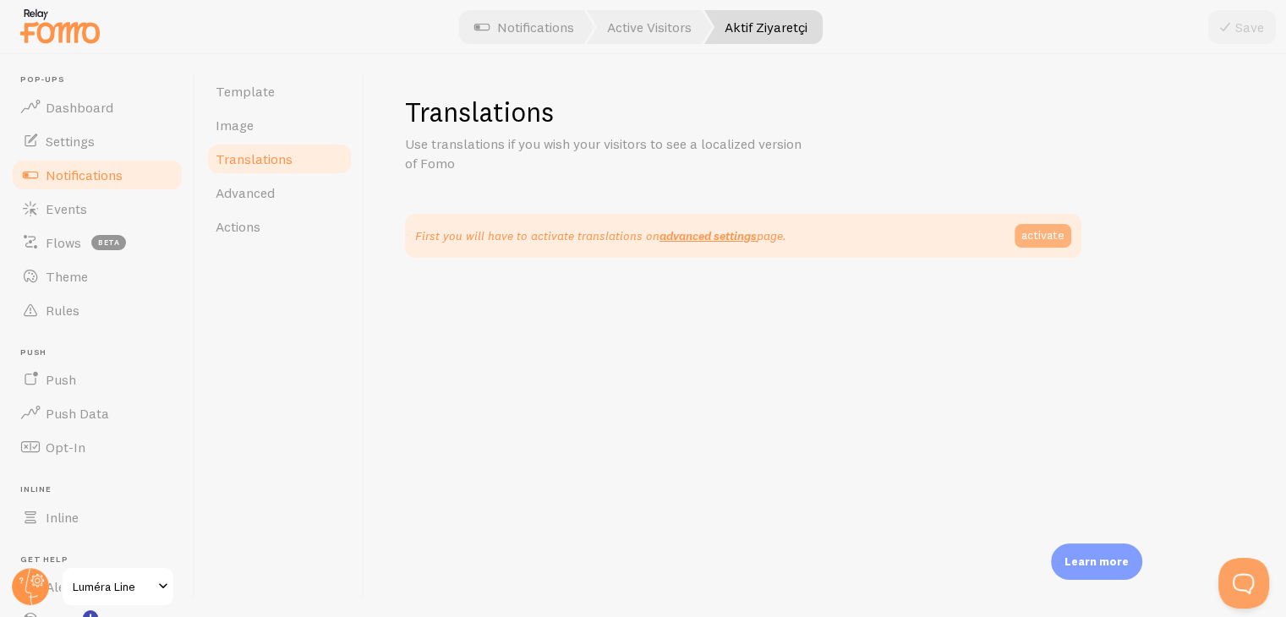
click at [1043, 244] on link "activate" at bounding box center [1043, 236] width 57 height 24
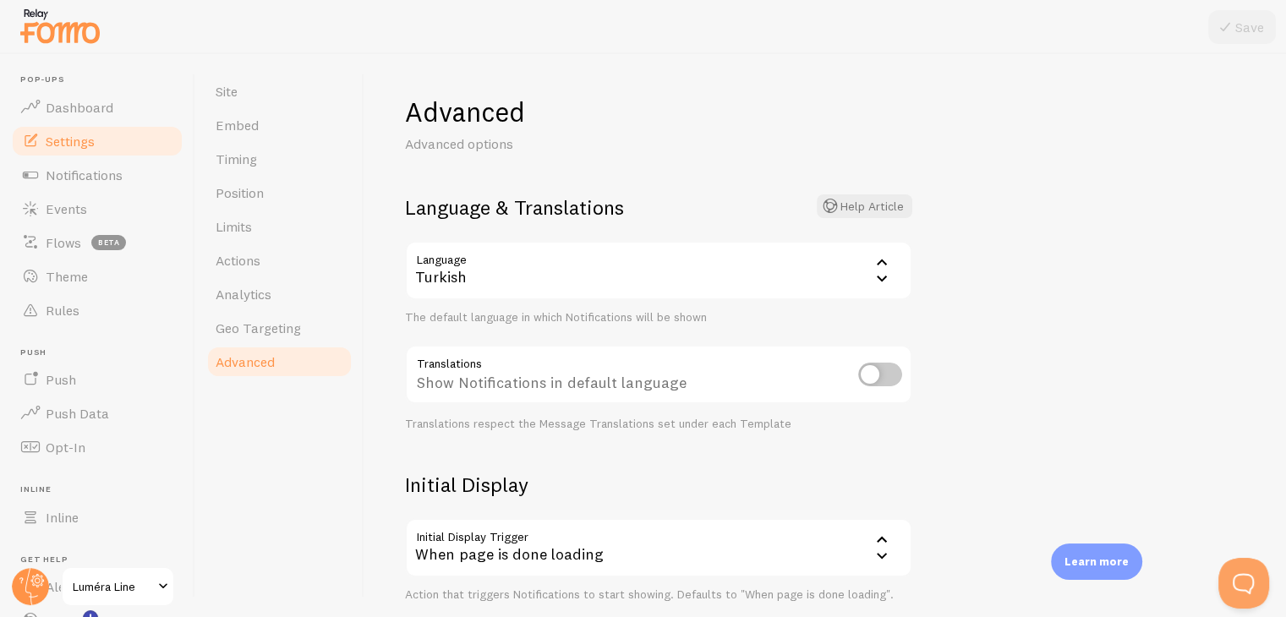
click at [889, 379] on input "checkbox" at bounding box center [880, 375] width 44 height 24
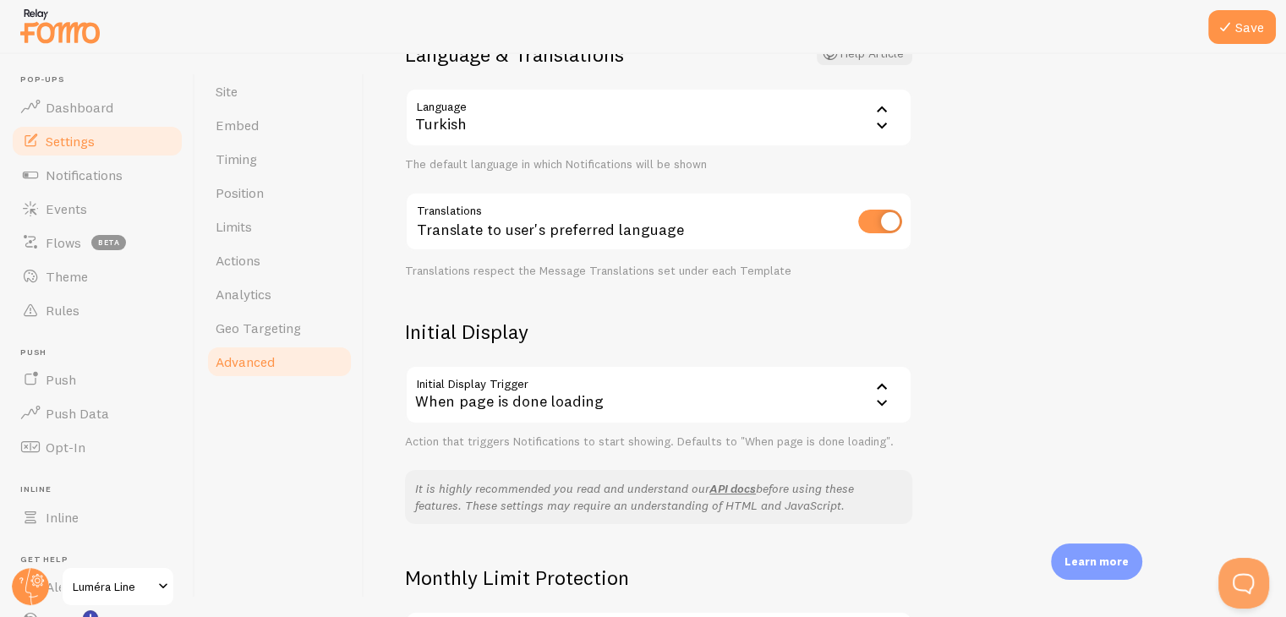
scroll to position [169, 0]
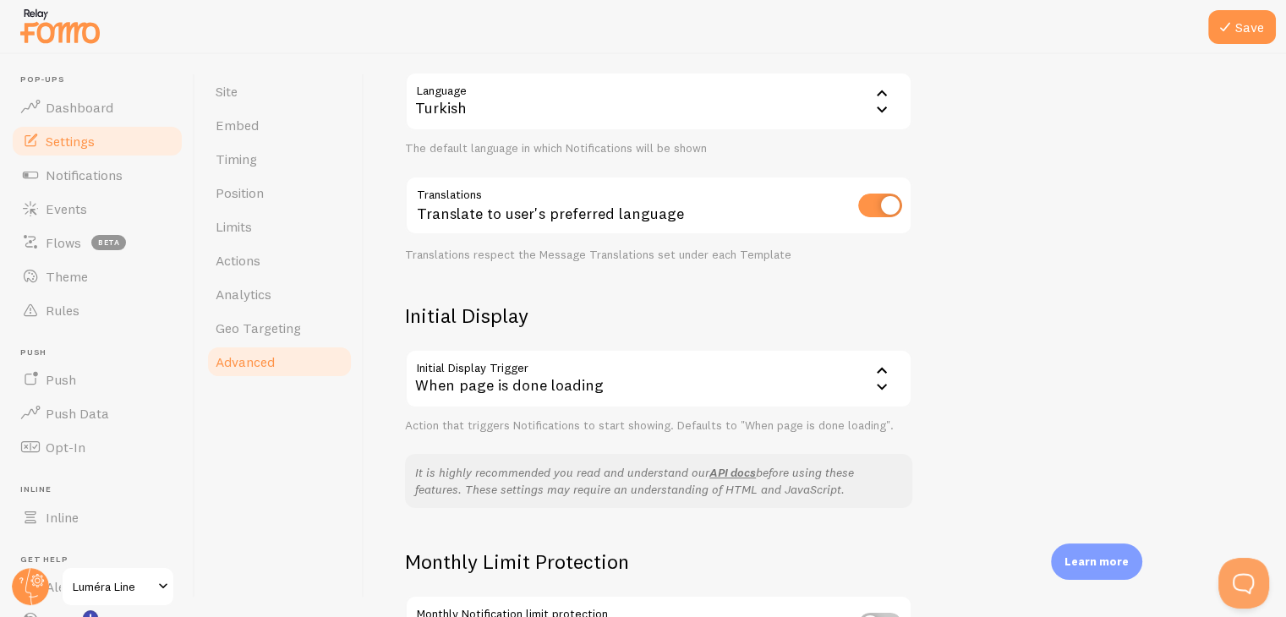
click at [874, 207] on input "checkbox" at bounding box center [880, 206] width 44 height 24
checkbox input "false"
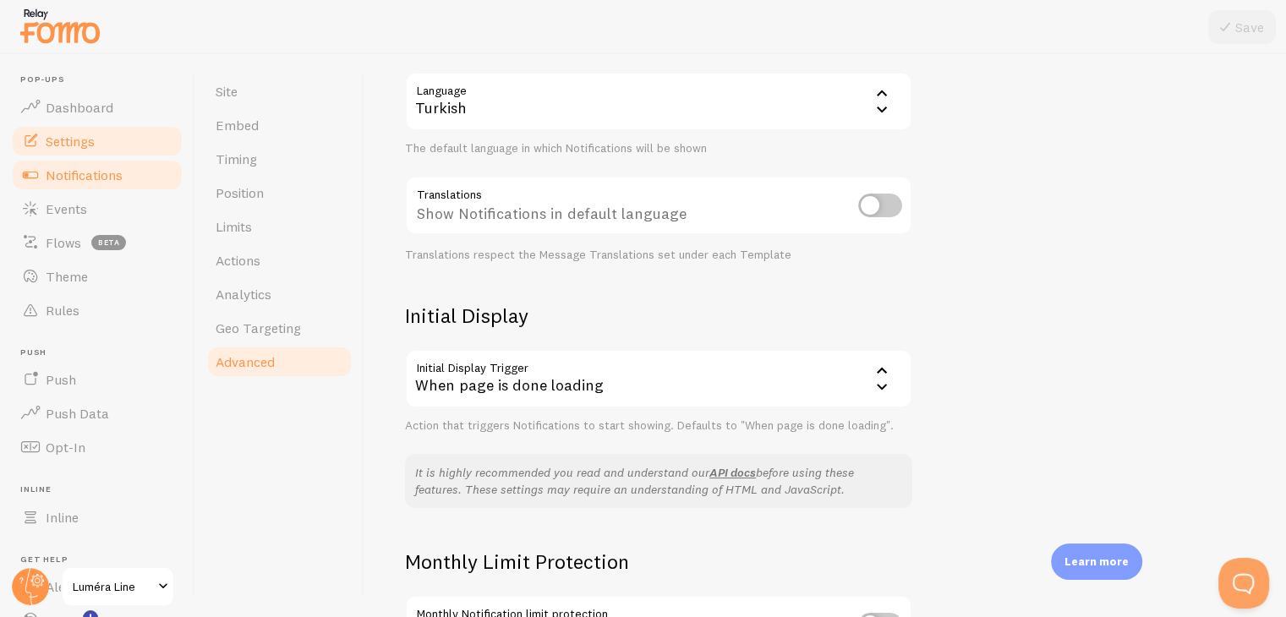
click at [96, 178] on span "Notifications" at bounding box center [84, 175] width 77 height 17
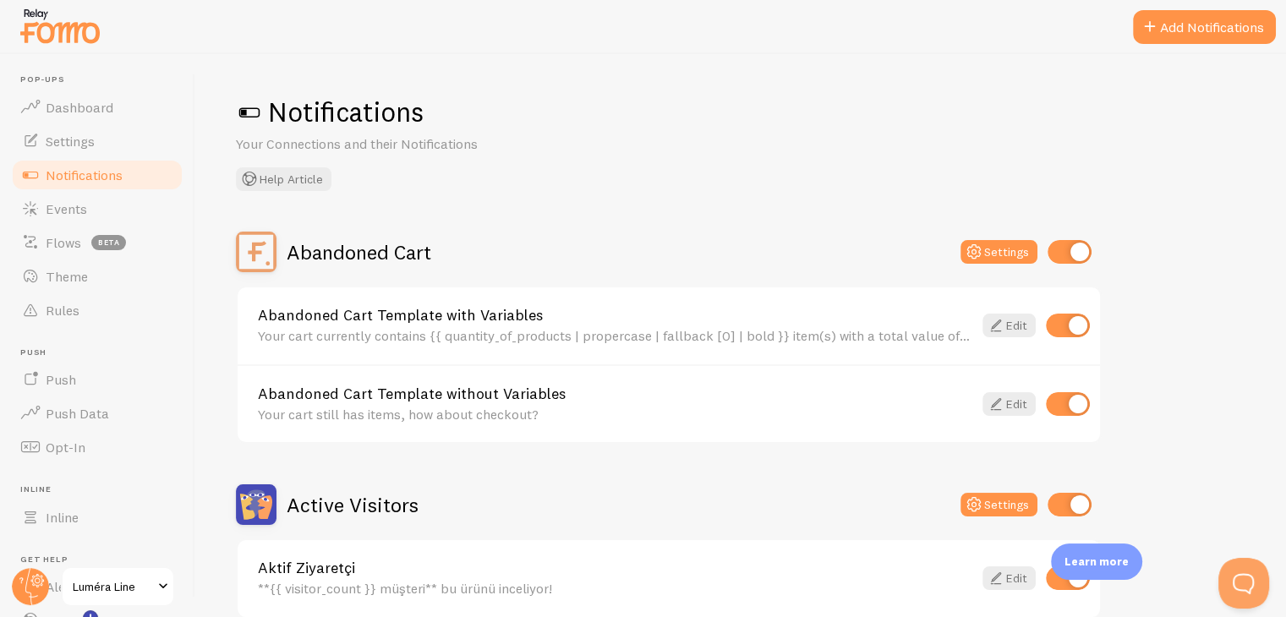
click at [410, 561] on link "Aktif Ziyaretçi" at bounding box center [615, 568] width 714 height 15
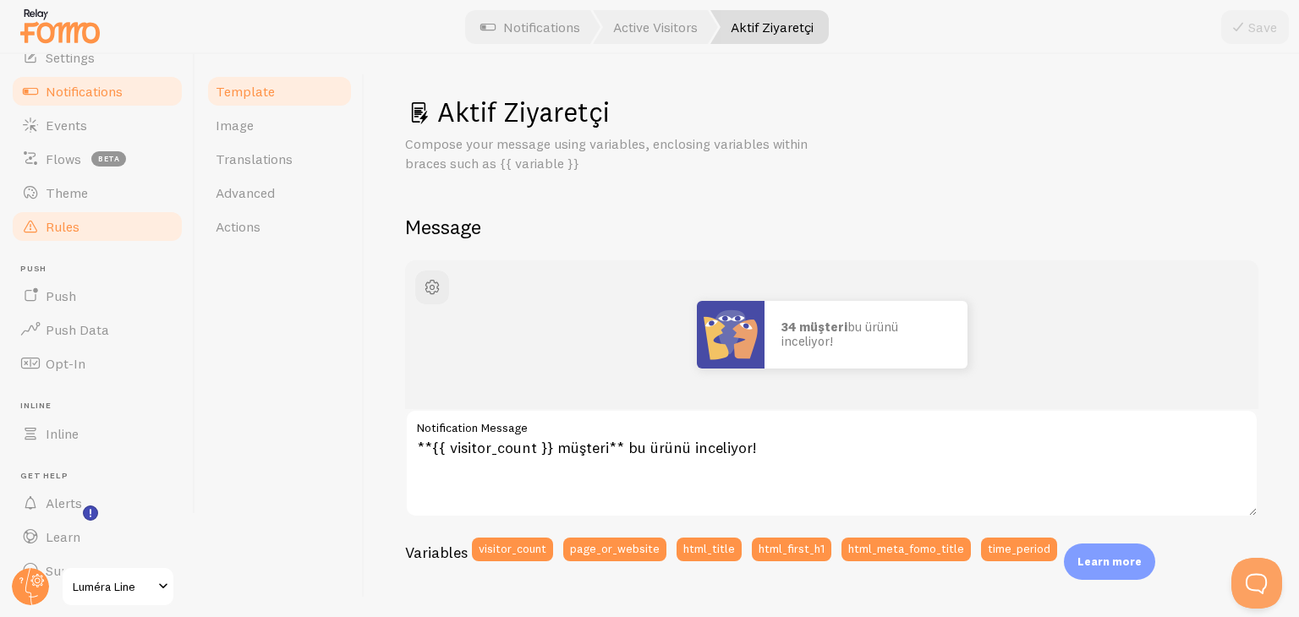
scroll to position [115, 0]
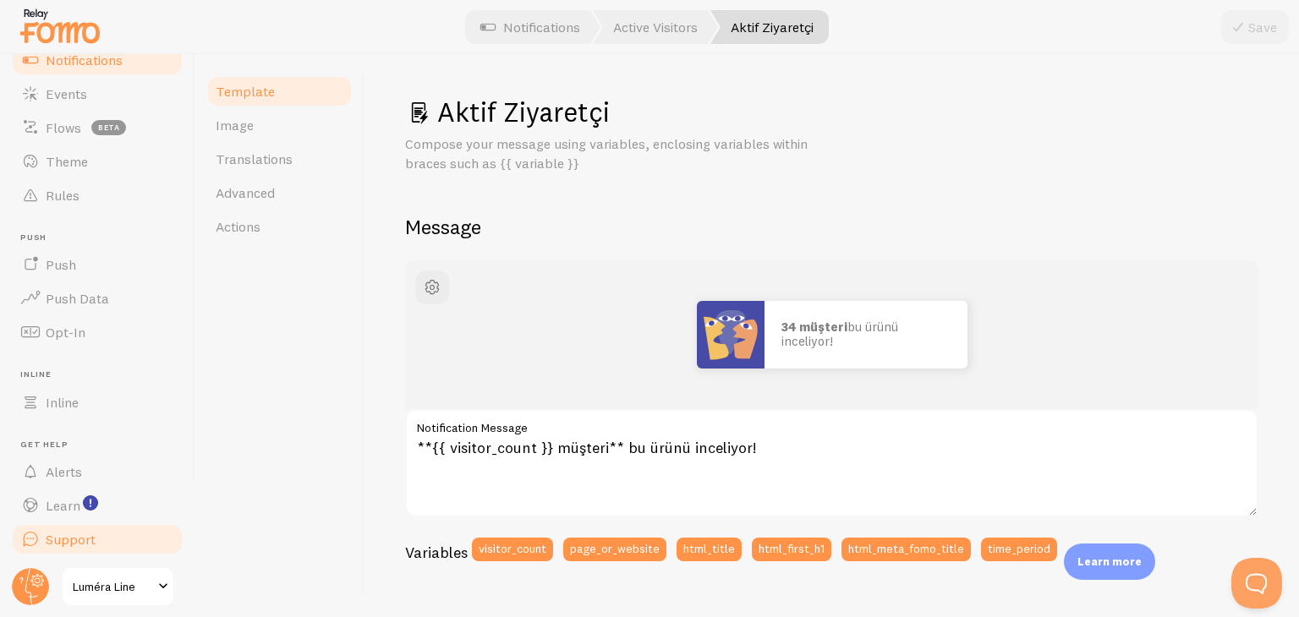
click at [95, 536] on link "Support" at bounding box center [97, 540] width 174 height 34
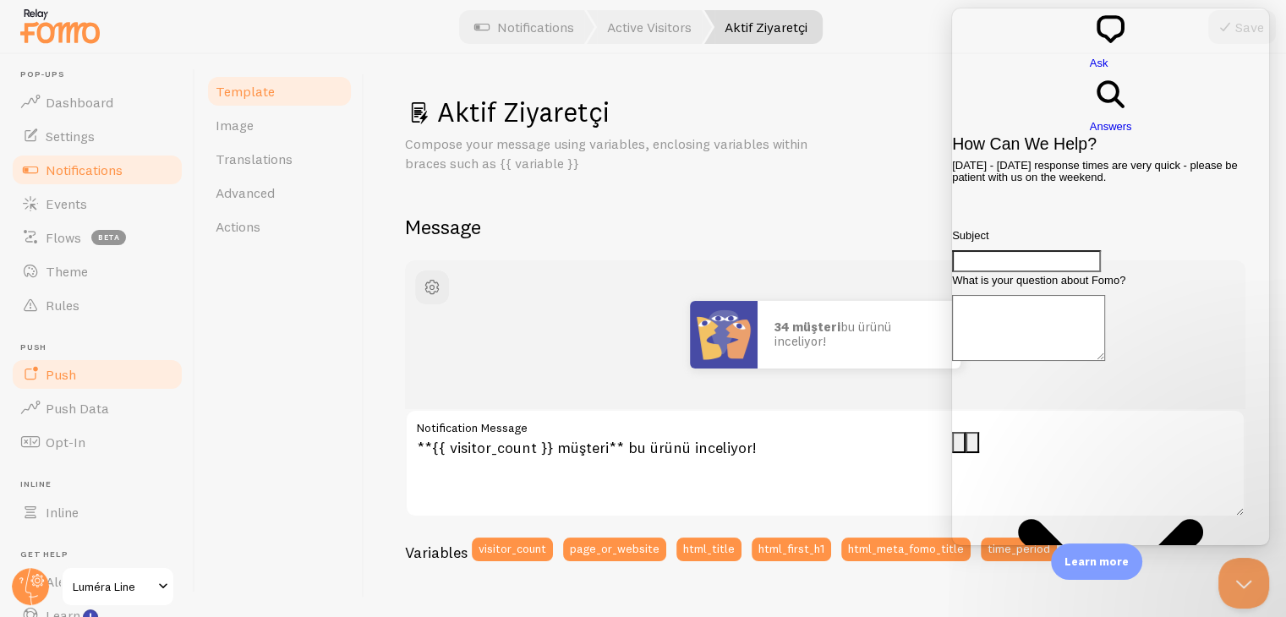
scroll to position [0, 0]
click at [703, 410] on label "Notification Message" at bounding box center [825, 423] width 840 height 29
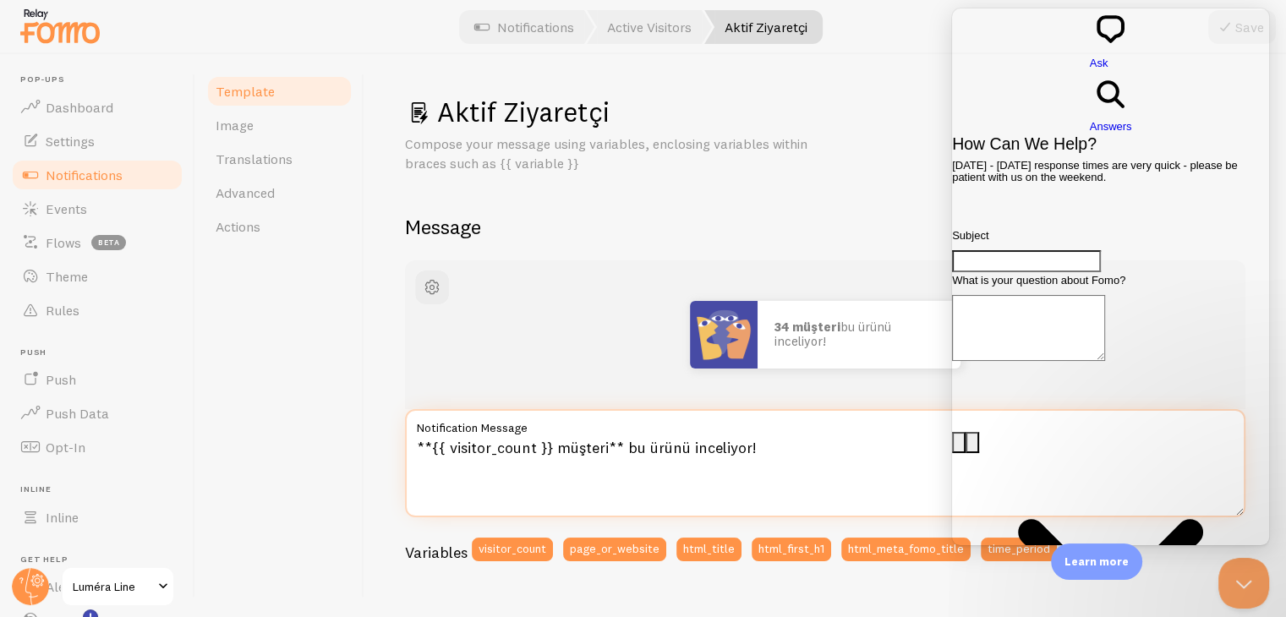
click at [703, 410] on textarea "**{{ visitor_count }} müşteri** bu ürünü inceliyor!" at bounding box center [825, 463] width 840 height 108
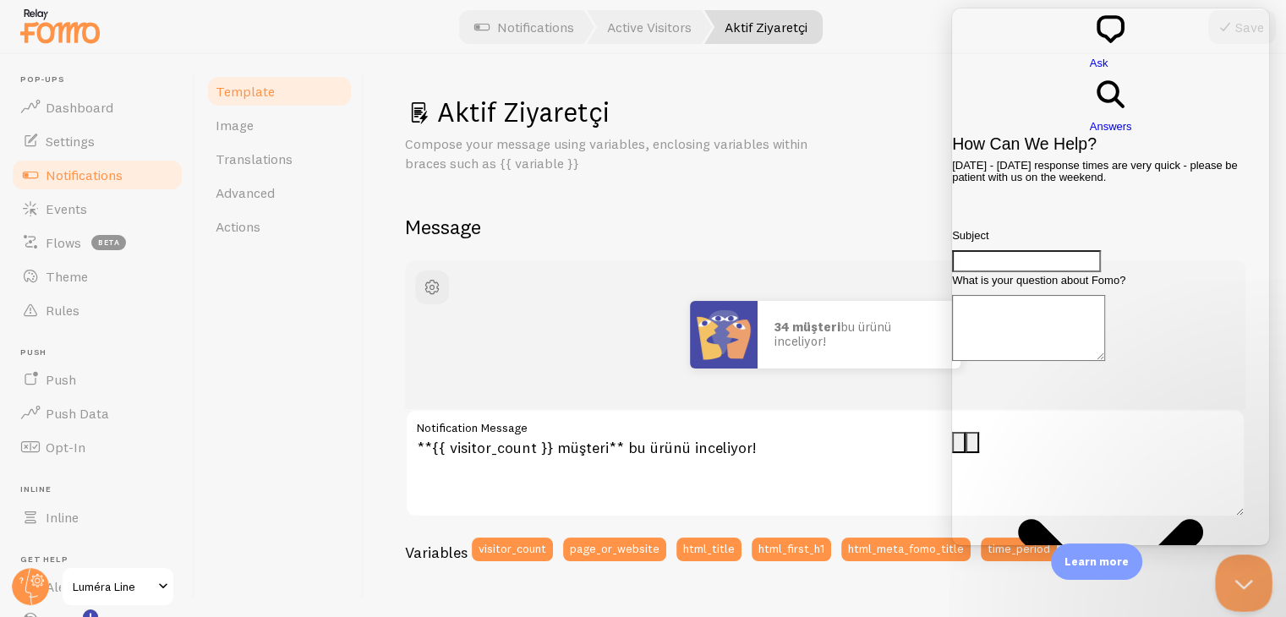
click at [1223, 567] on button "Close Beacon popover" at bounding box center [1240, 580] width 51 height 51
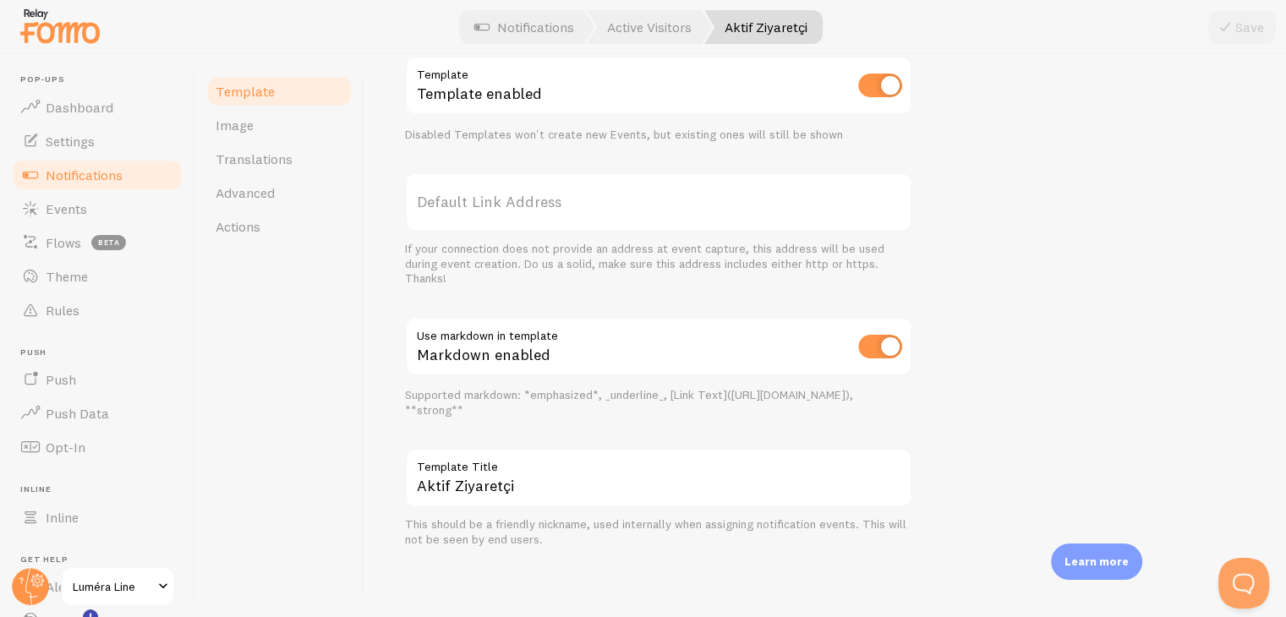
click at [50, 37] on img at bounding box center [60, 25] width 85 height 43
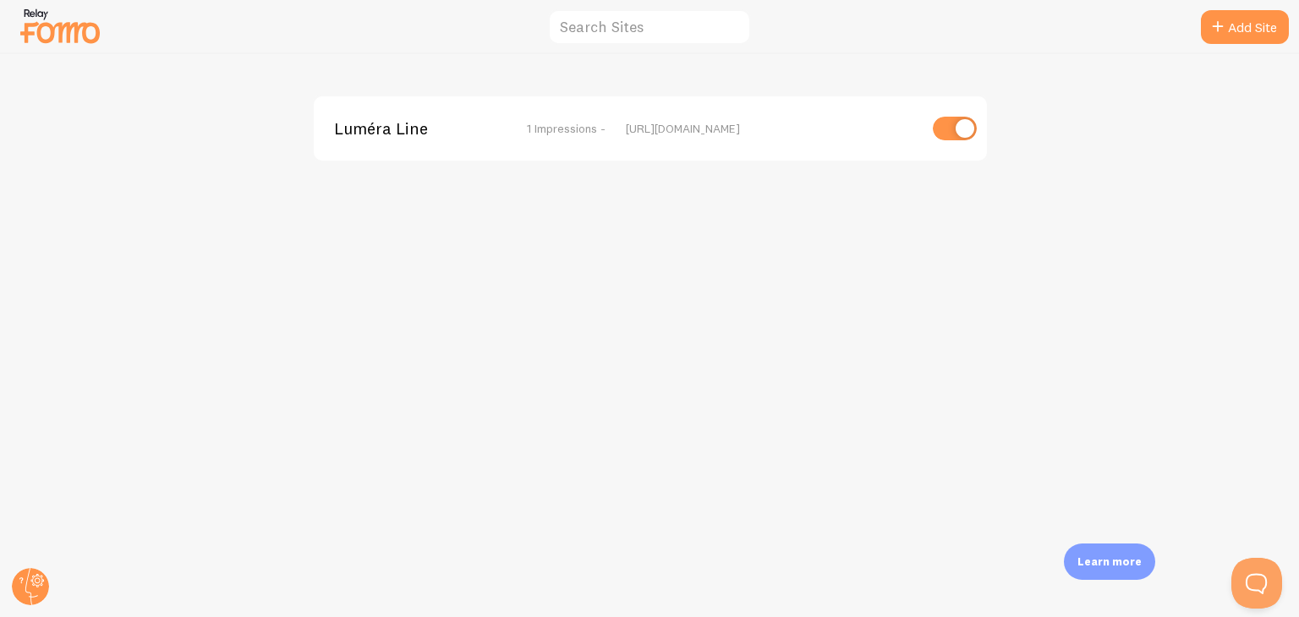
click at [922, 124] on div at bounding box center [946, 129] width 59 height 24
click at [944, 119] on input "checkbox" at bounding box center [955, 129] width 44 height 24
checkbox input "false"
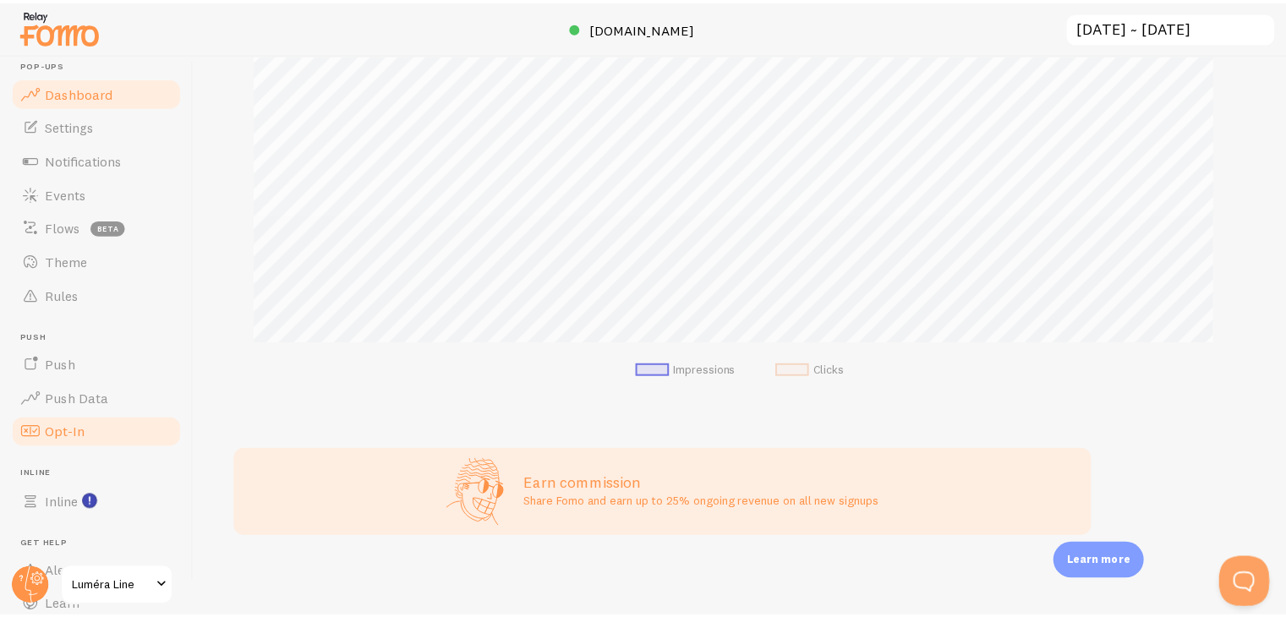
scroll to position [845078, 844525]
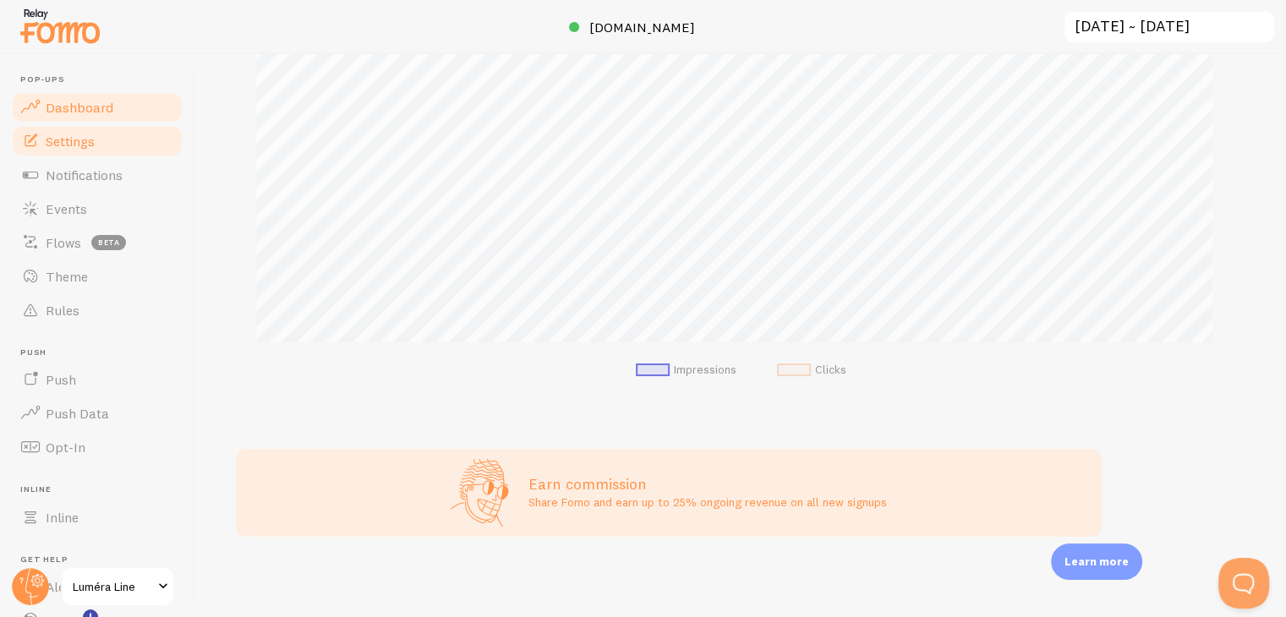
click at [84, 152] on link "Settings" at bounding box center [97, 141] width 174 height 34
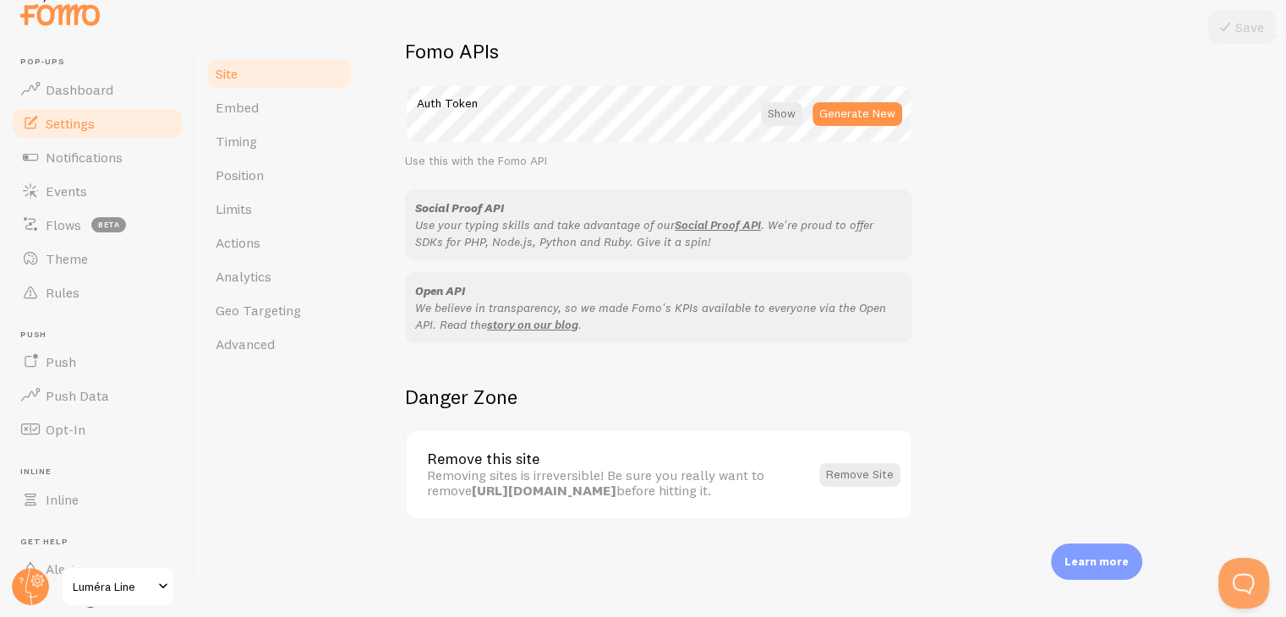
scroll to position [19, 0]
click at [873, 472] on button "Remove Site" at bounding box center [859, 475] width 81 height 24
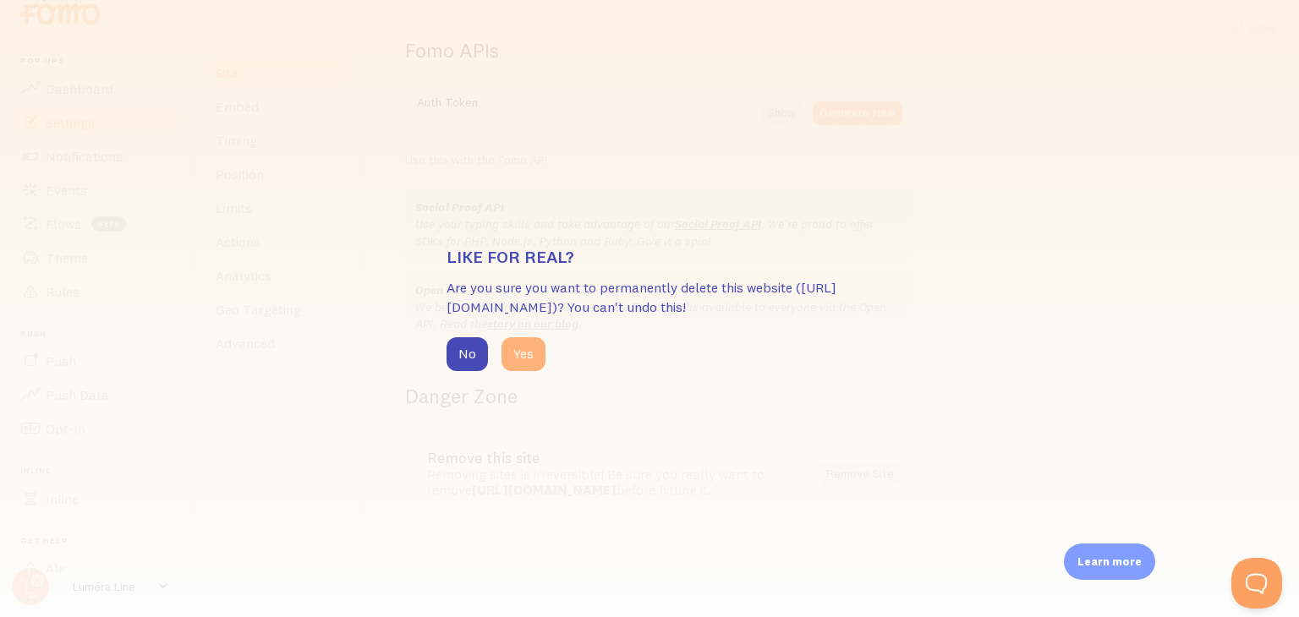
click at [517, 346] on button "Yes" at bounding box center [523, 354] width 44 height 34
